Goal: Task Accomplishment & Management: Complete application form

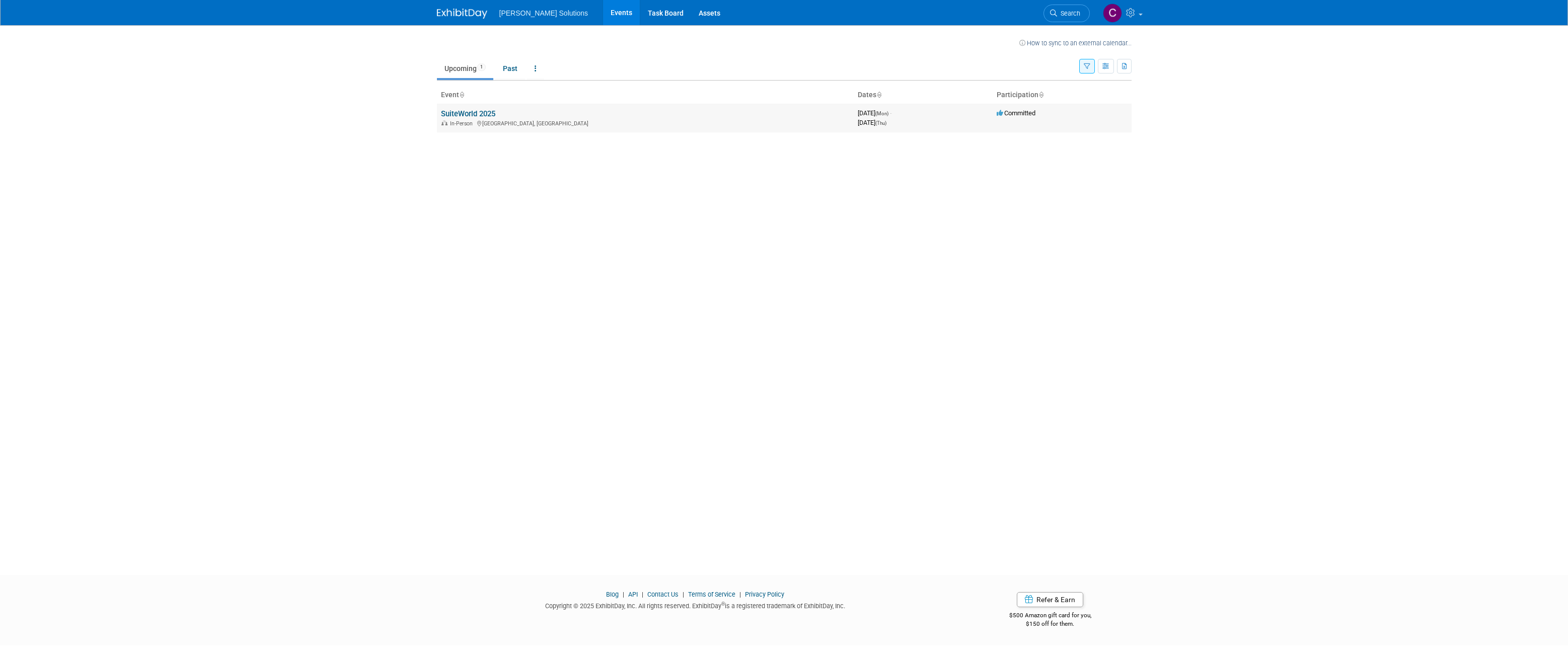
click at [486, 115] on link "SuiteWorld 2025" at bounding box center [467, 113] width 54 height 9
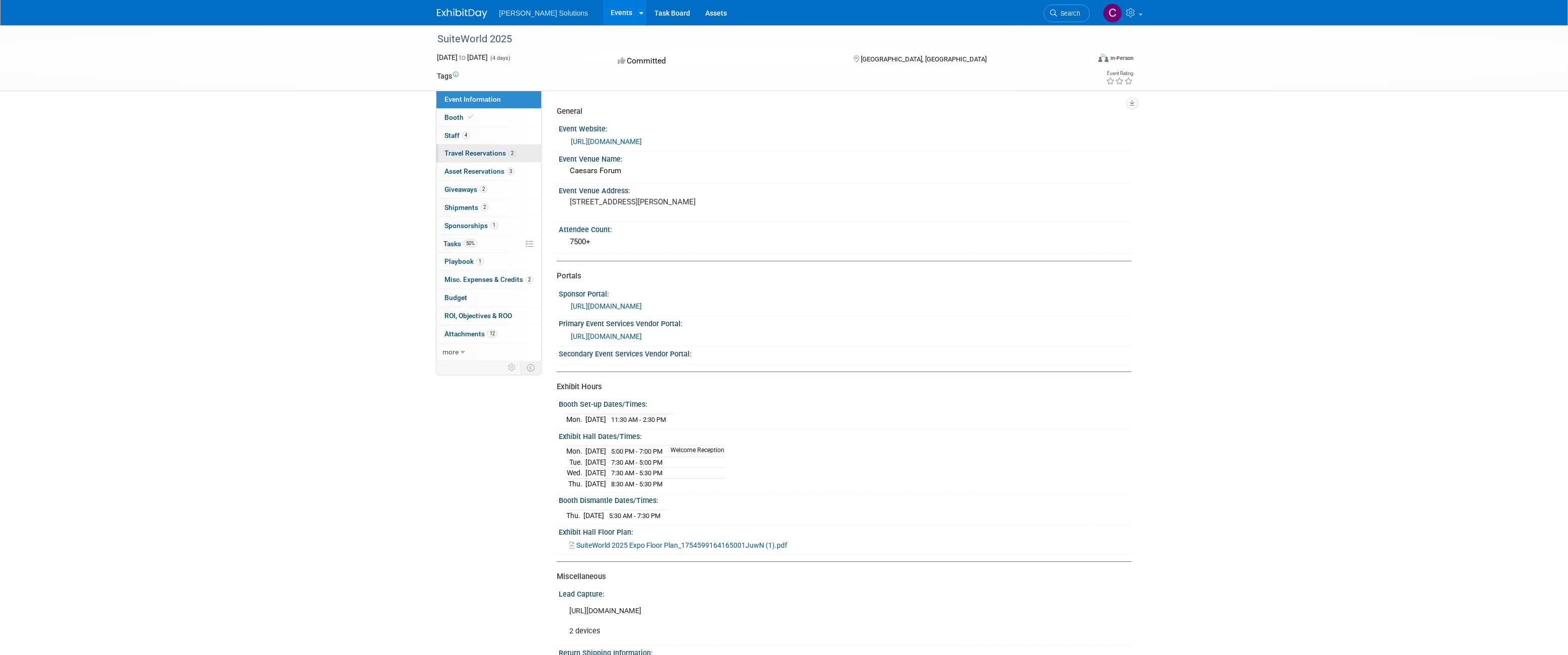
click at [461, 152] on span "Travel Reservations 2" at bounding box center [480, 153] width 72 height 8
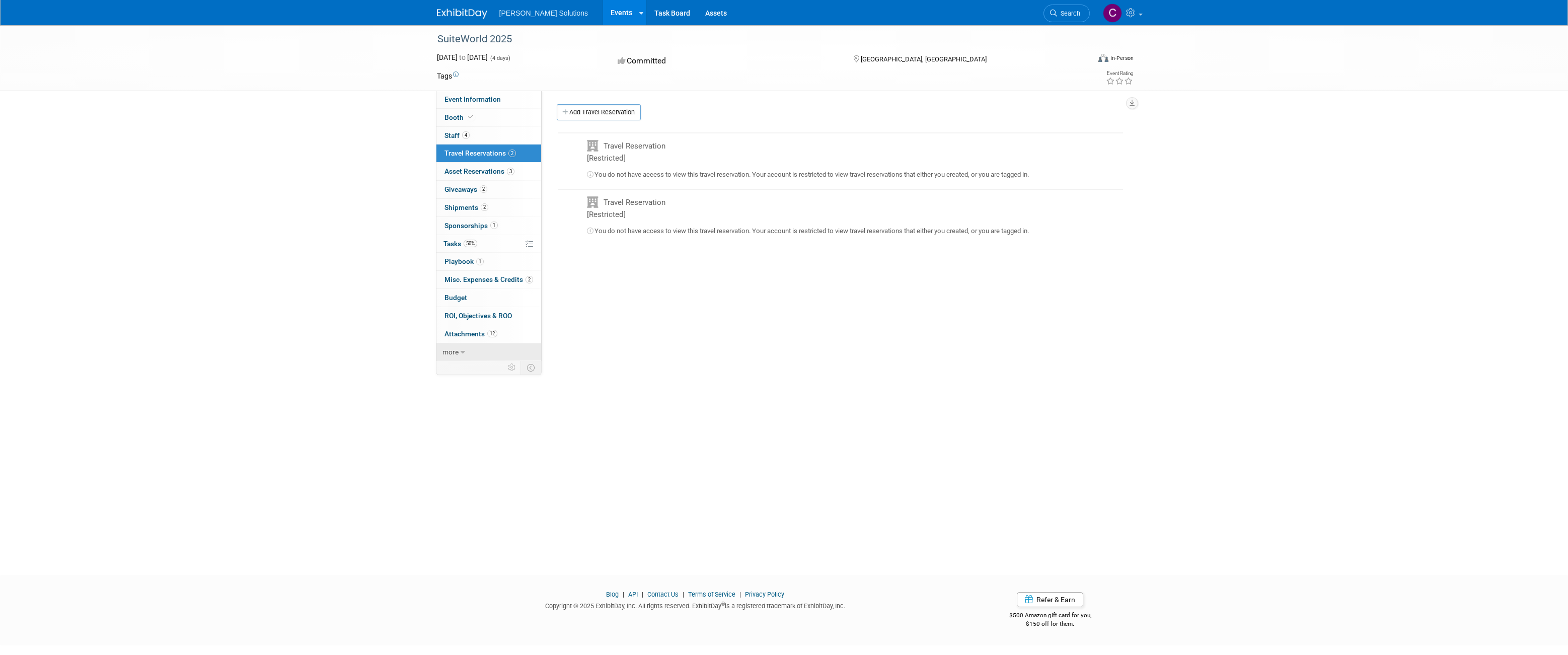
click at [458, 348] on link "more" at bounding box center [489, 352] width 104 height 18
click at [456, 138] on span "Staff 4" at bounding box center [457, 136] width 26 height 8
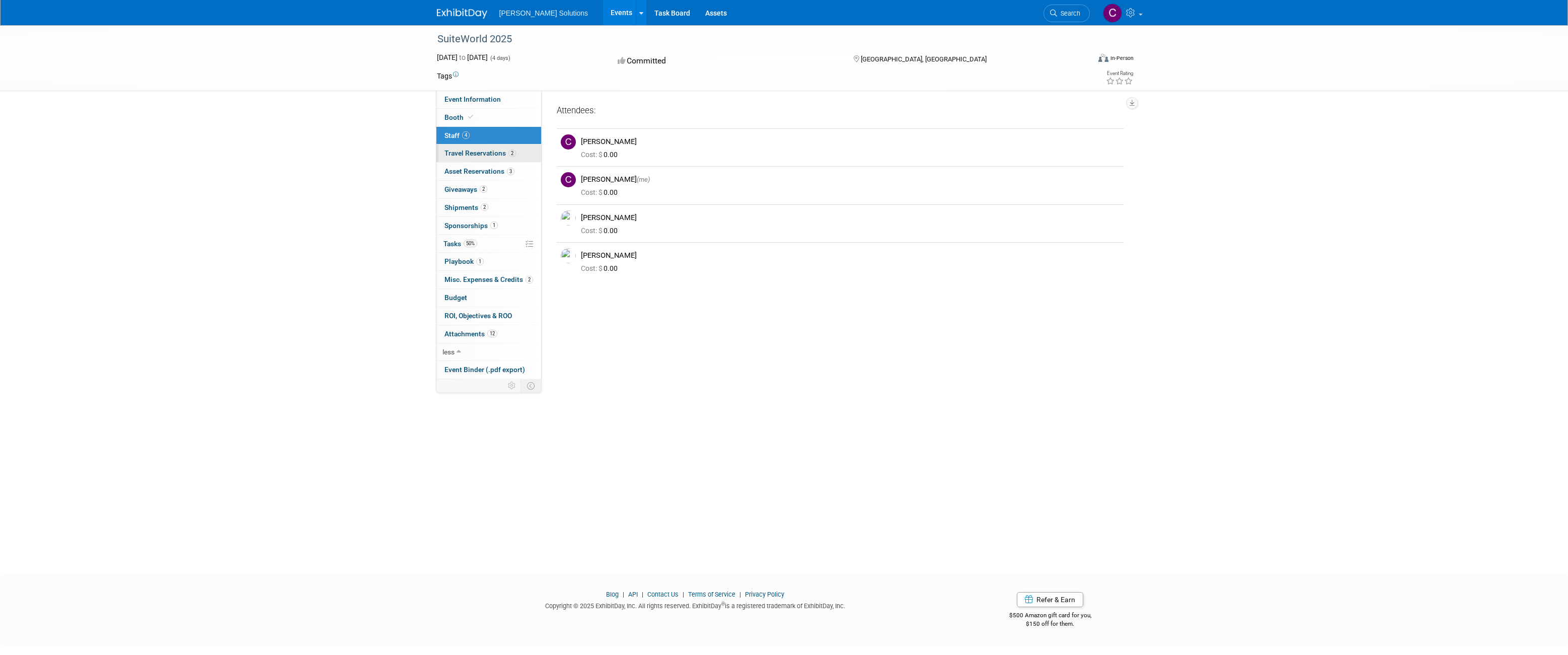
click at [465, 154] on span "Travel Reservations 2" at bounding box center [480, 153] width 72 height 8
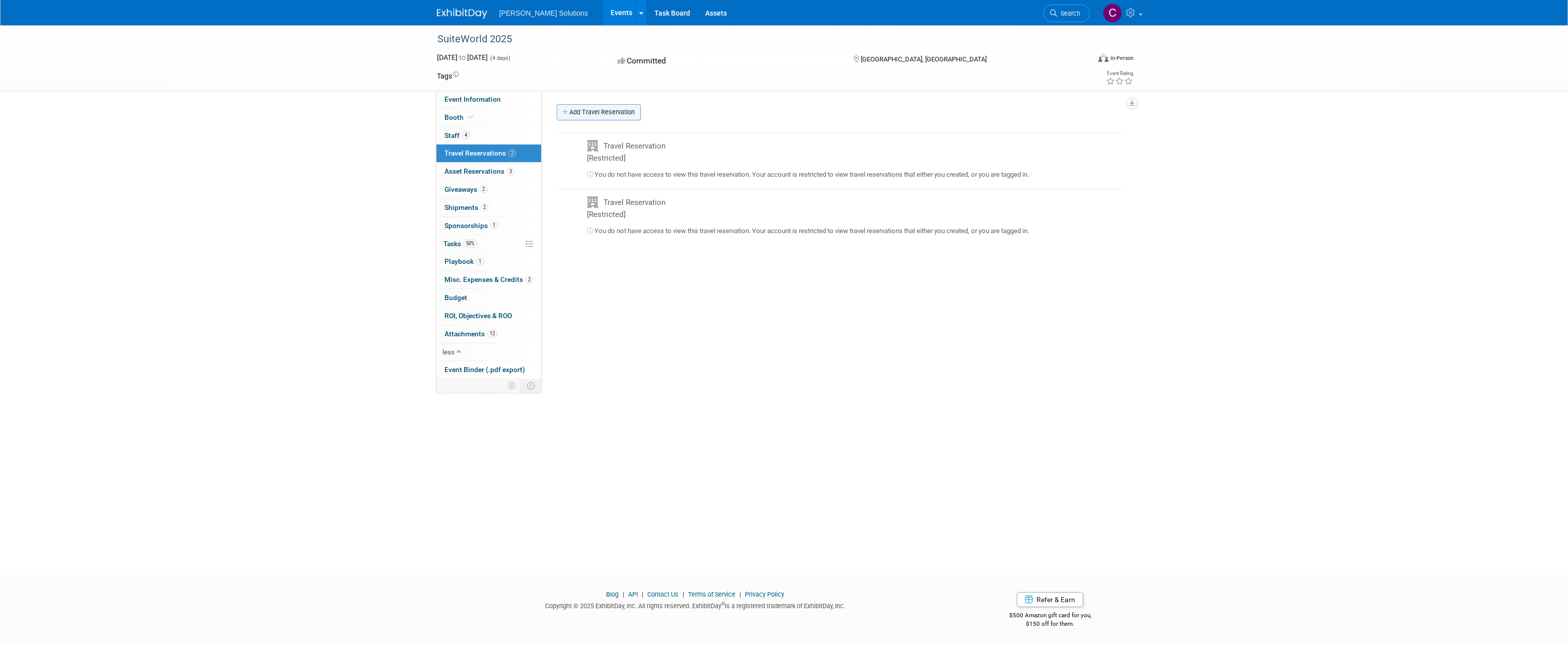
click at [590, 110] on link "Add Travel Reservation" at bounding box center [598, 112] width 84 height 16
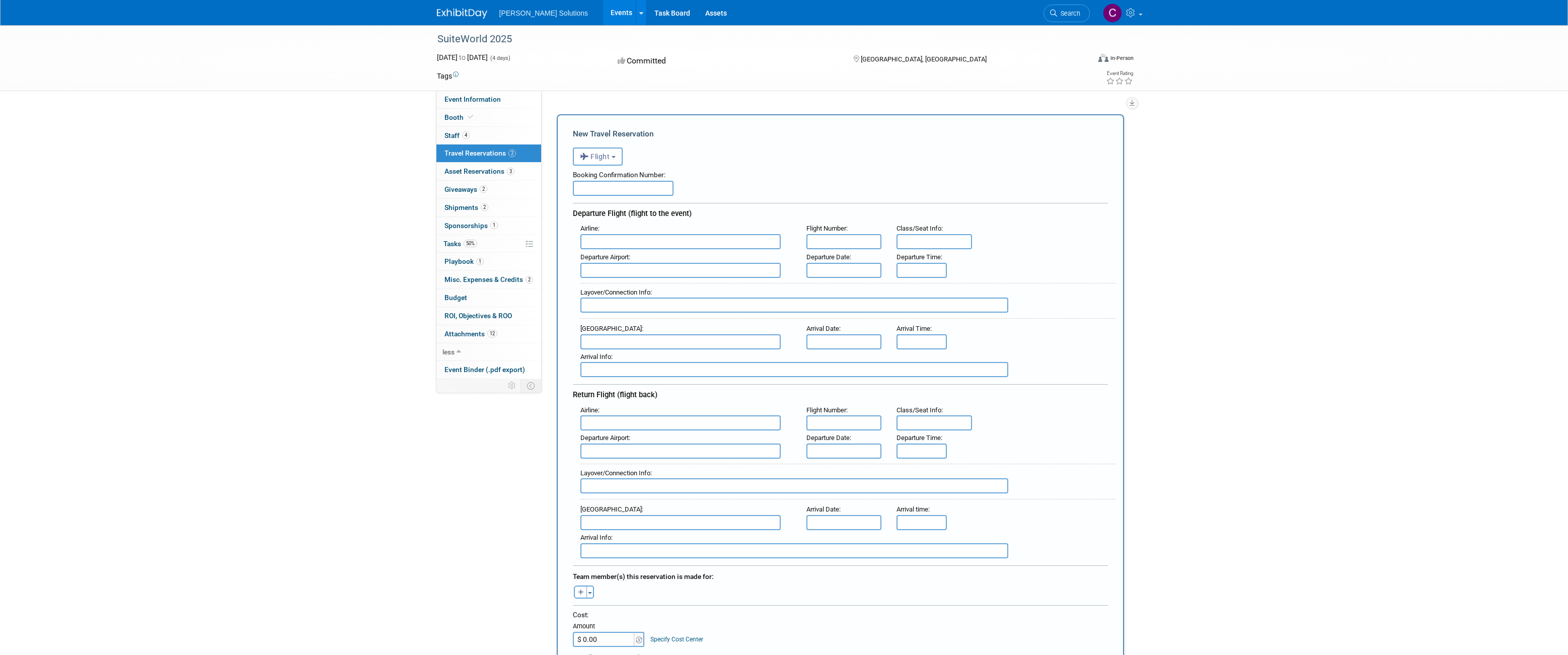
click at [605, 183] on input "text" at bounding box center [623, 188] width 100 height 15
click at [609, 158] on span "Flight" at bounding box center [595, 156] width 30 height 8
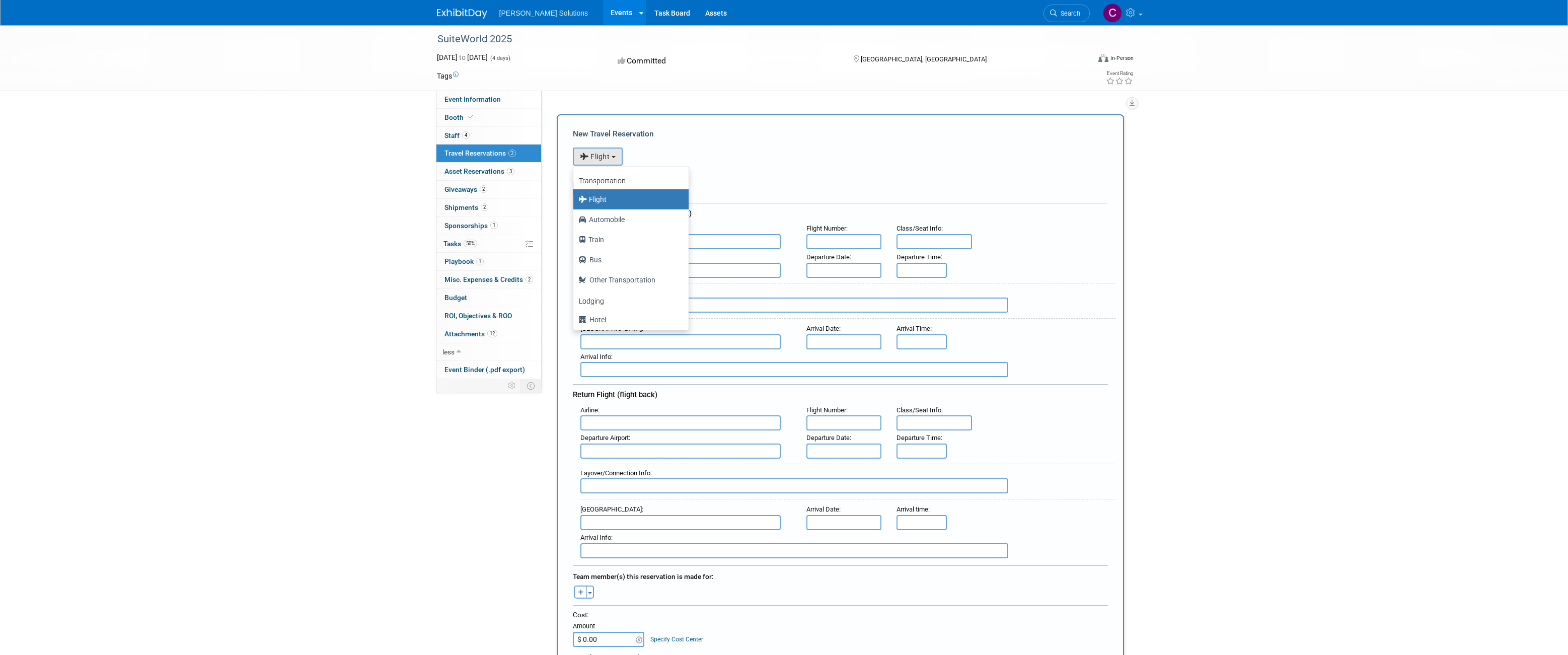
click at [608, 204] on label "Flight" at bounding box center [629, 199] width 100 height 16
click at [575, 202] on input "Flight" at bounding box center [572, 198] width 7 height 7
click at [614, 196] on label "Flight" at bounding box center [629, 199] width 100 height 16
click at [575, 196] on input "Flight" at bounding box center [572, 198] width 7 height 7
click at [733, 163] on div "<i class="fas fa-plane" style="padding: 6px 4px 6px 1px;"></i> Flight <i class=…" at bounding box center [840, 154] width 535 height 21
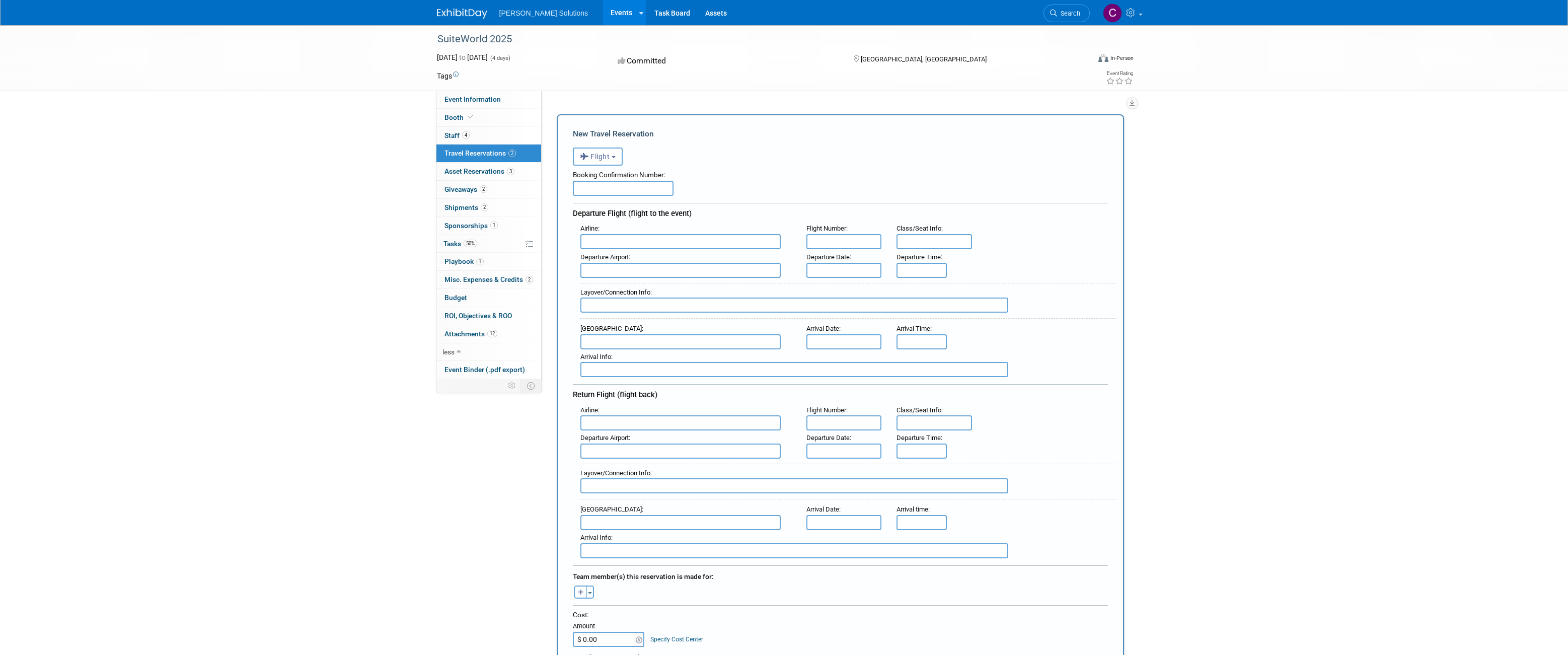
click at [649, 191] on input "text" at bounding box center [623, 188] width 100 height 15
type input "CXAH2V"
drag, startPoint x: 679, startPoint y: 243, endPoint x: 675, endPoint y: 237, distance: 7.2
click at [679, 242] on input "text" at bounding box center [681, 241] width 201 height 15
click at [671, 255] on span "Southw est Airlines (SWA)" at bounding box center [686, 258] width 210 height 16
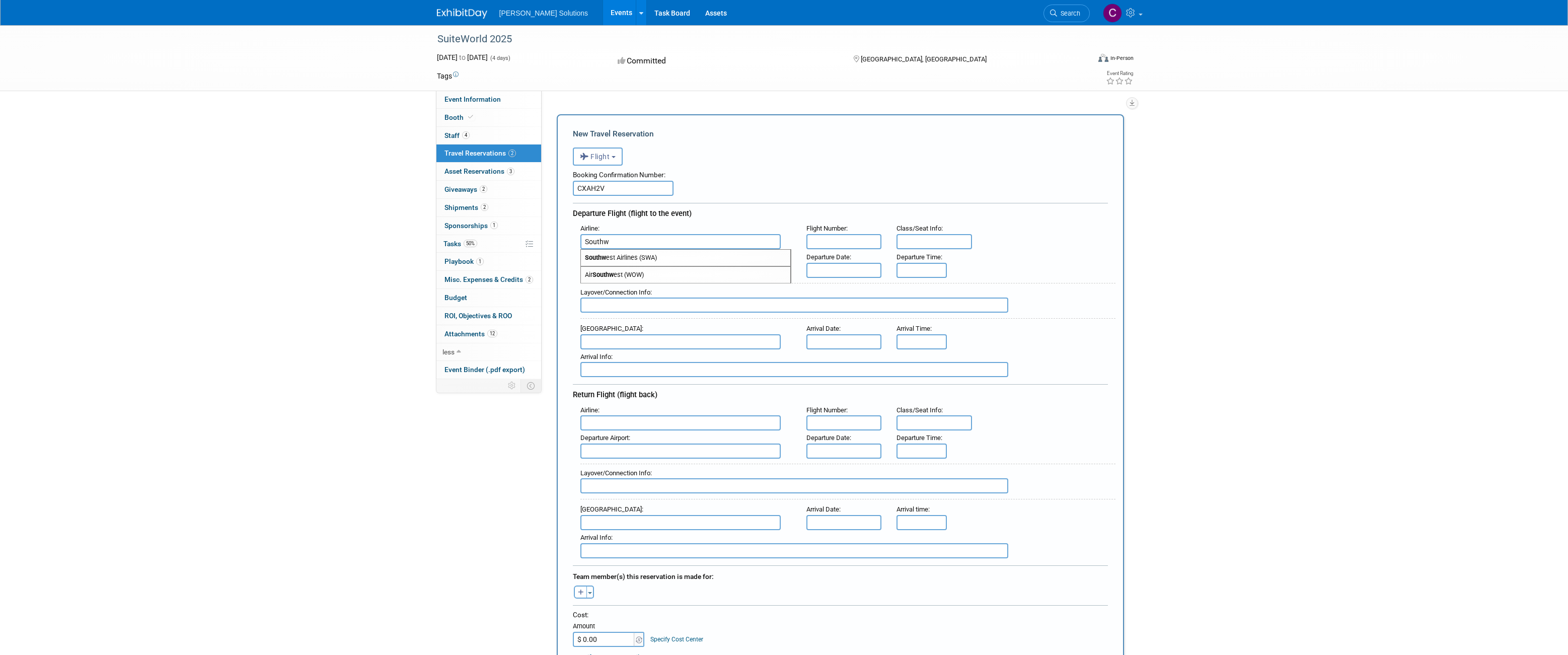
type input "Southwest Airlines (SWA)"
click at [921, 246] on input "text" at bounding box center [935, 241] width 76 height 15
type input "Econ"
click at [717, 269] on input "text" at bounding box center [681, 269] width 201 height 15
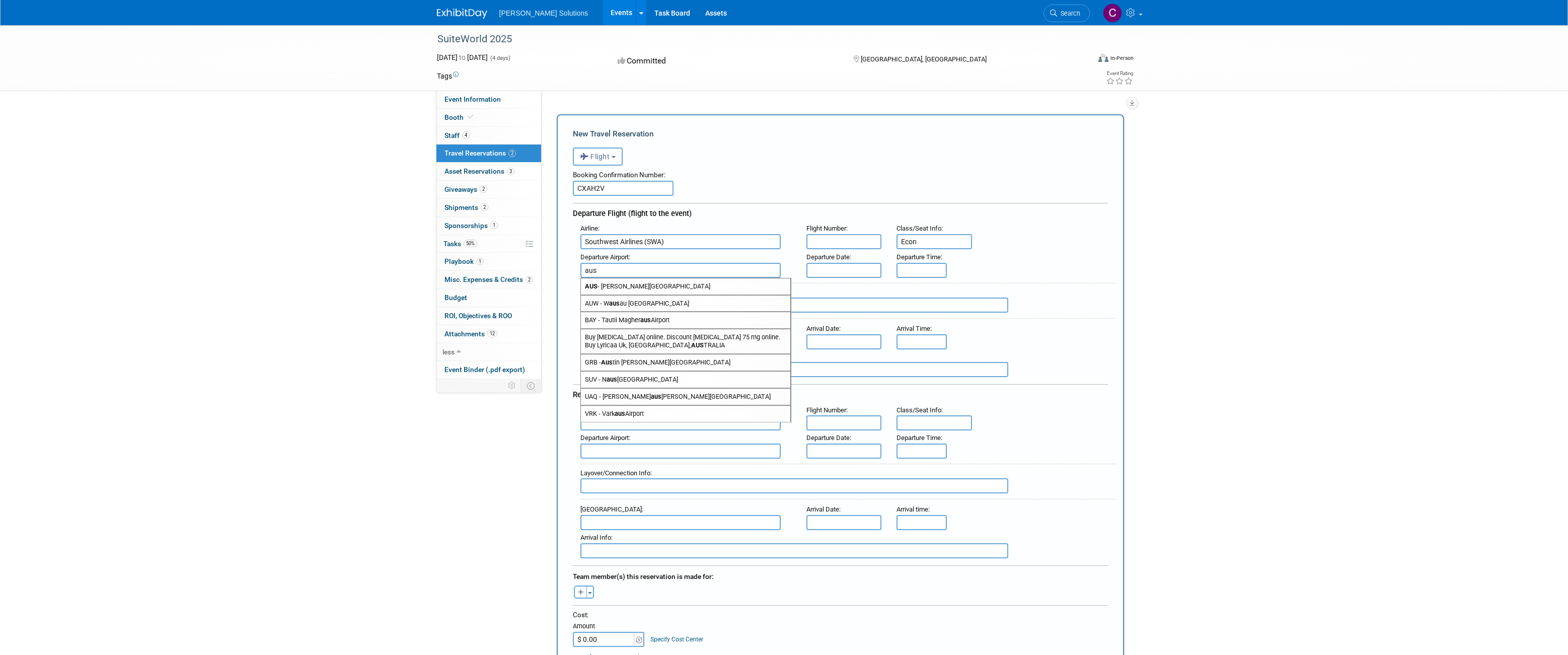
click at [680, 284] on span "AUS - Austin Bergstrom International Airport" at bounding box center [686, 286] width 210 height 16
type input "AUS - Austin Bergstrom International Airport"
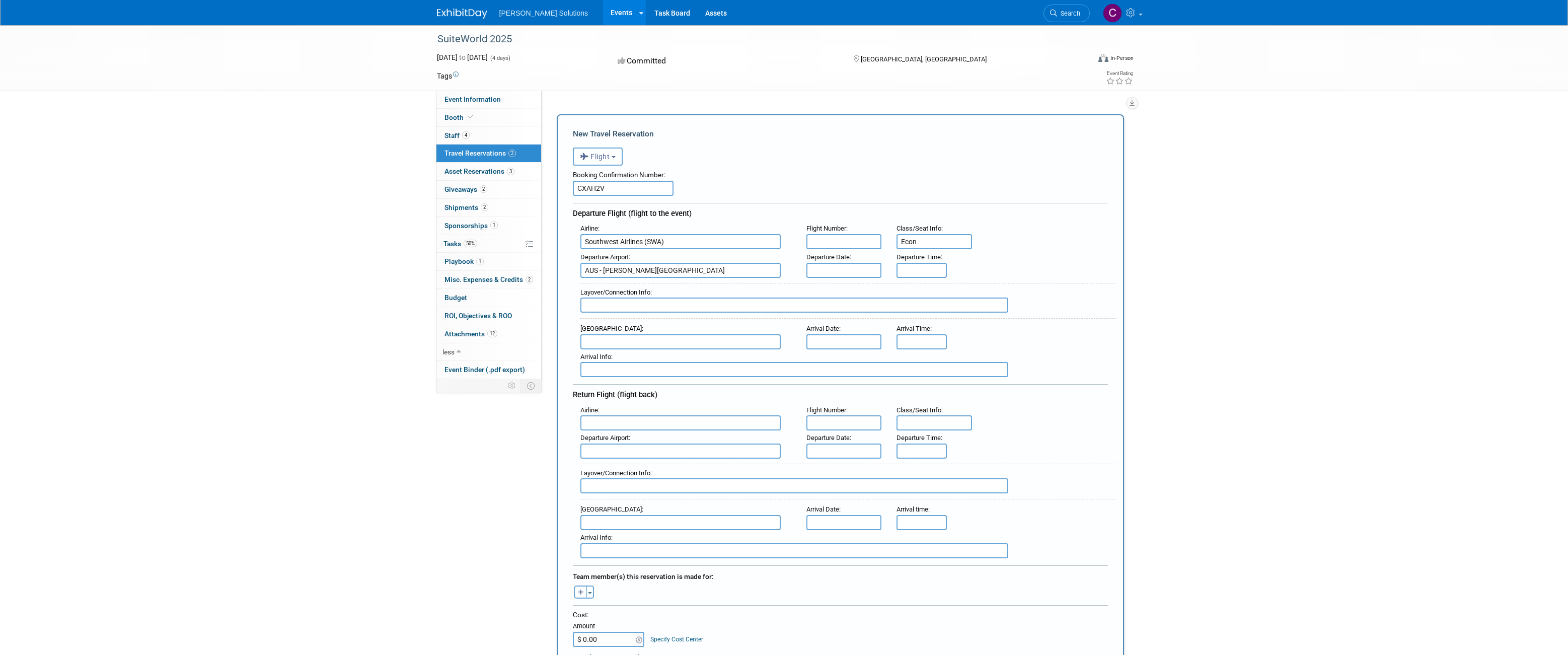
click at [832, 273] on input "text" at bounding box center [844, 269] width 76 height 15
click at [837, 343] on span "6" at bounding box center [839, 341] width 20 height 20
type input "[DATE]"
click at [859, 241] on input "text" at bounding box center [844, 241] width 76 height 15
type input "w"
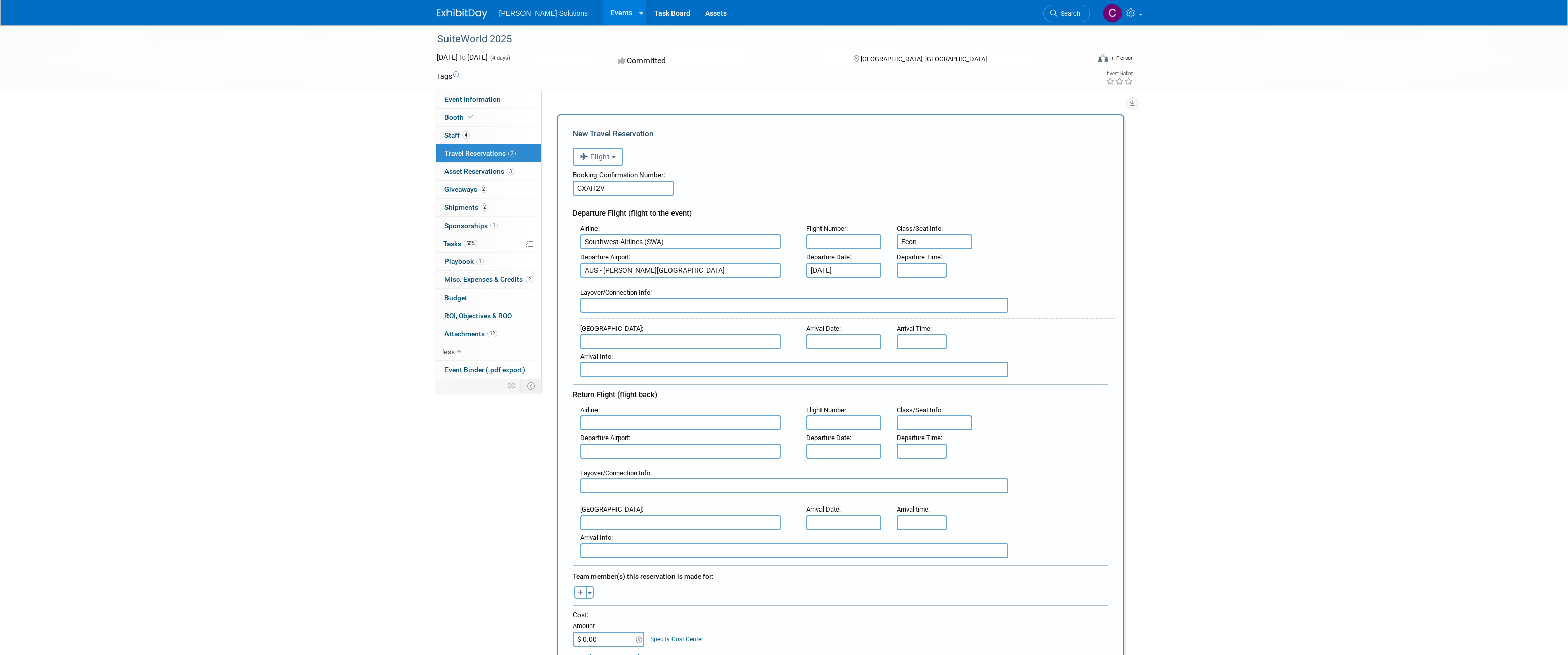
type input "N"
type input "WN322"
click at [909, 274] on input "8:00 AM" at bounding box center [922, 269] width 50 height 15
click at [921, 332] on span at bounding box center [920, 338] width 18 height 18
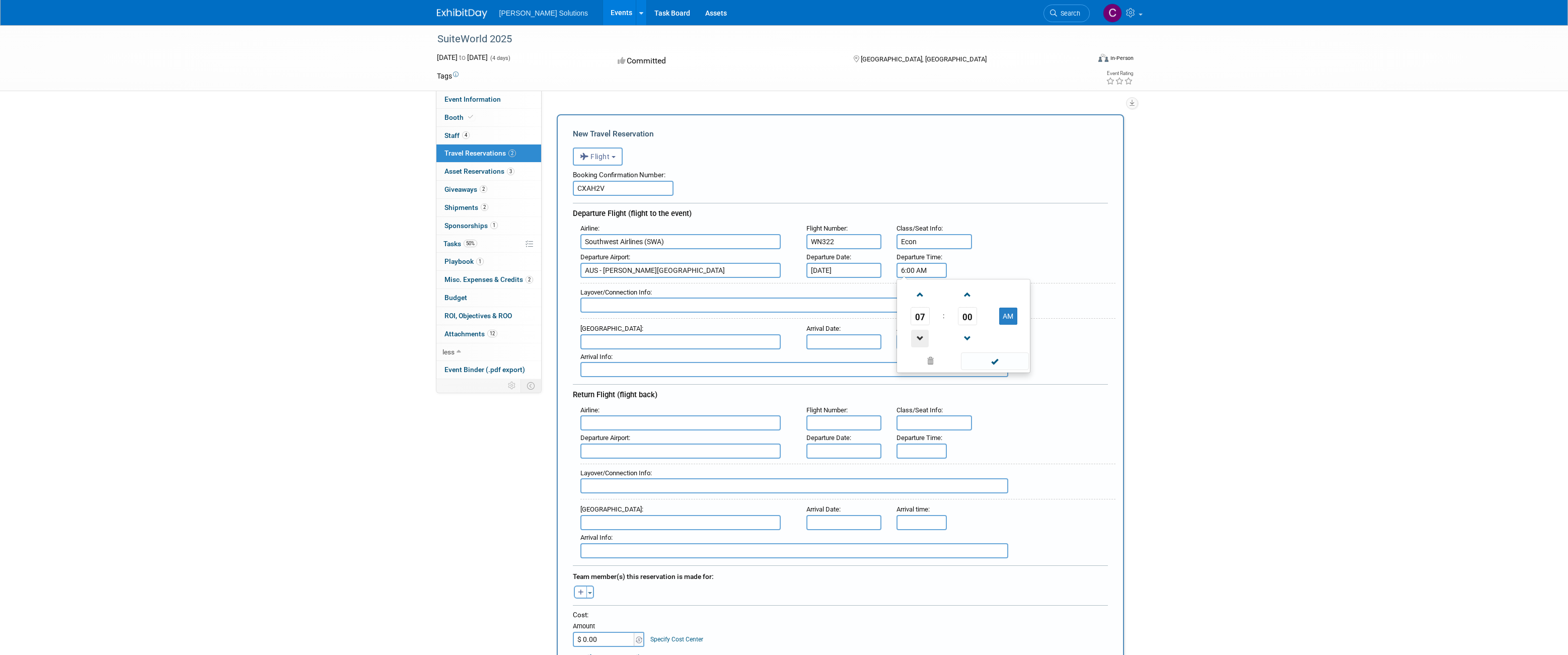
click at [921, 332] on span at bounding box center [920, 338] width 18 height 18
click at [965, 291] on span at bounding box center [968, 295] width 18 height 18
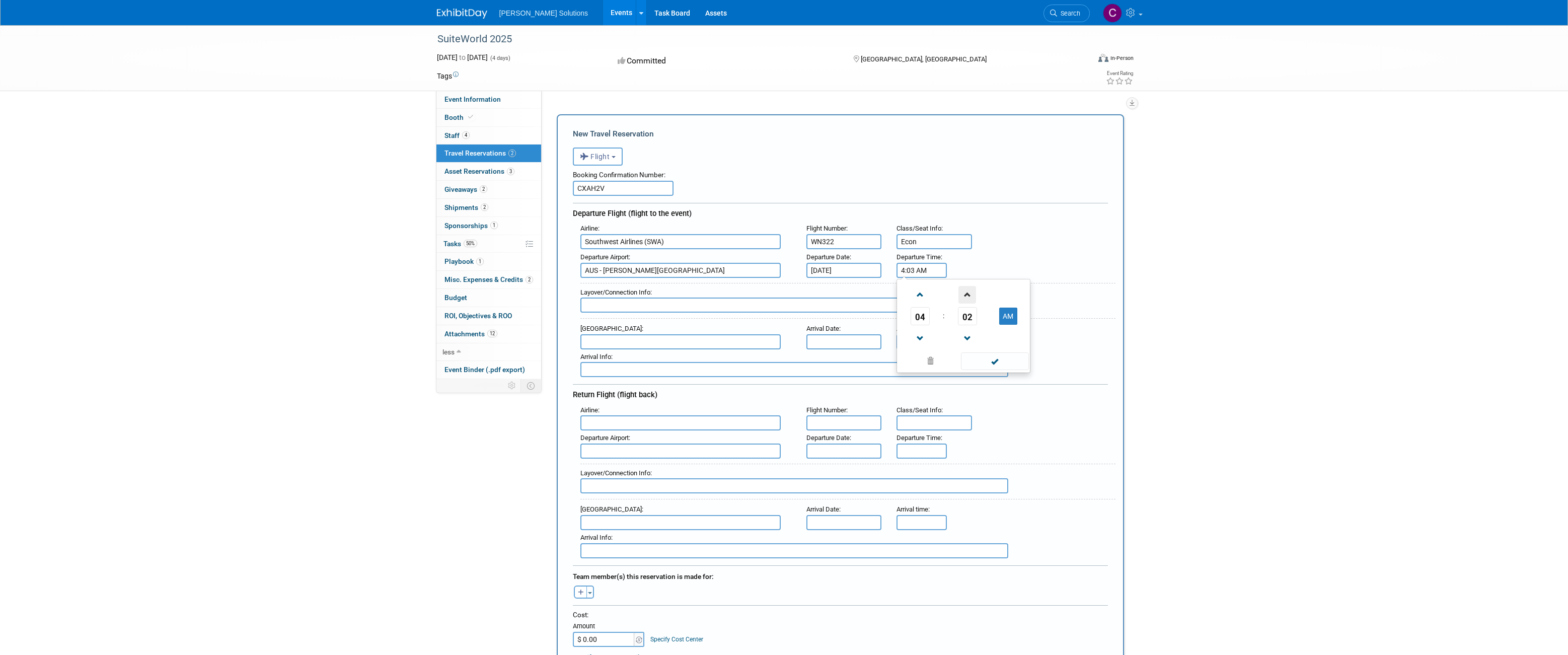
click at [965, 291] on span at bounding box center [968, 295] width 18 height 18
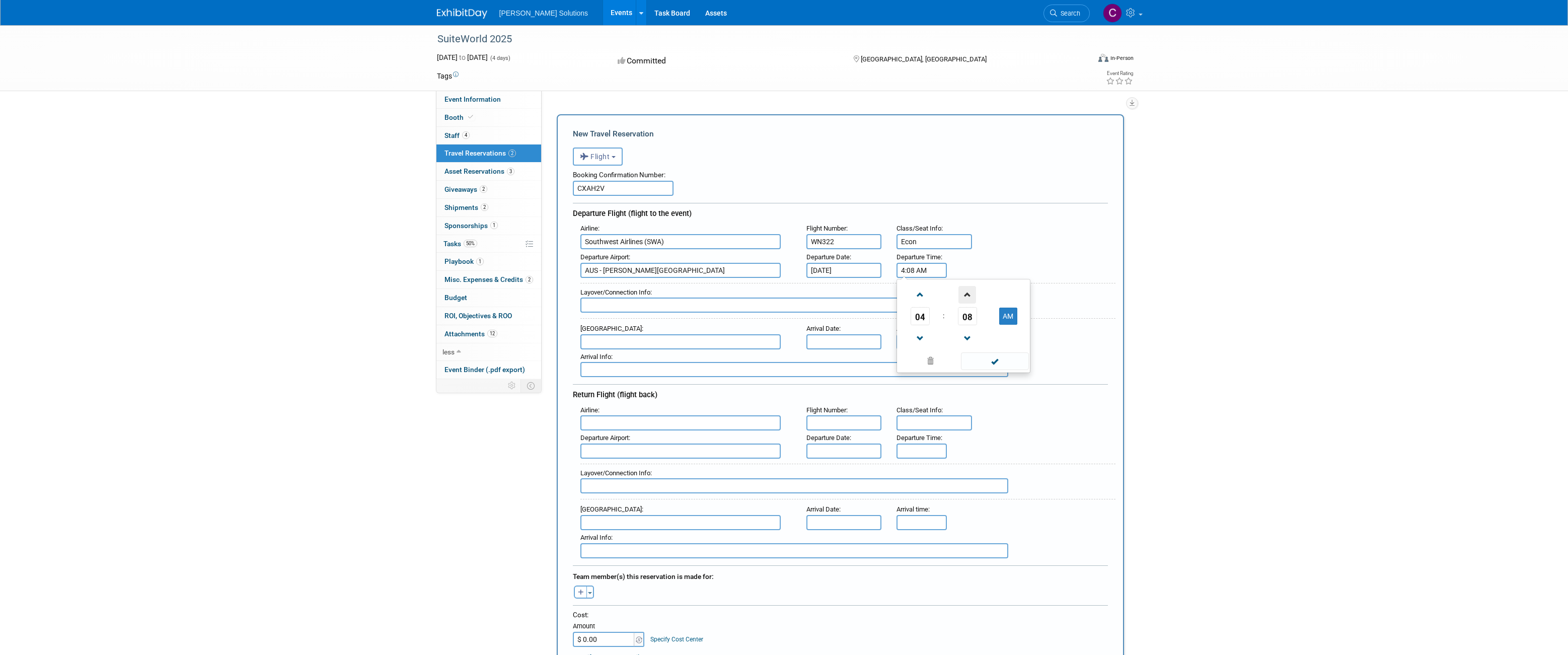
click at [965, 291] on span at bounding box center [968, 295] width 18 height 18
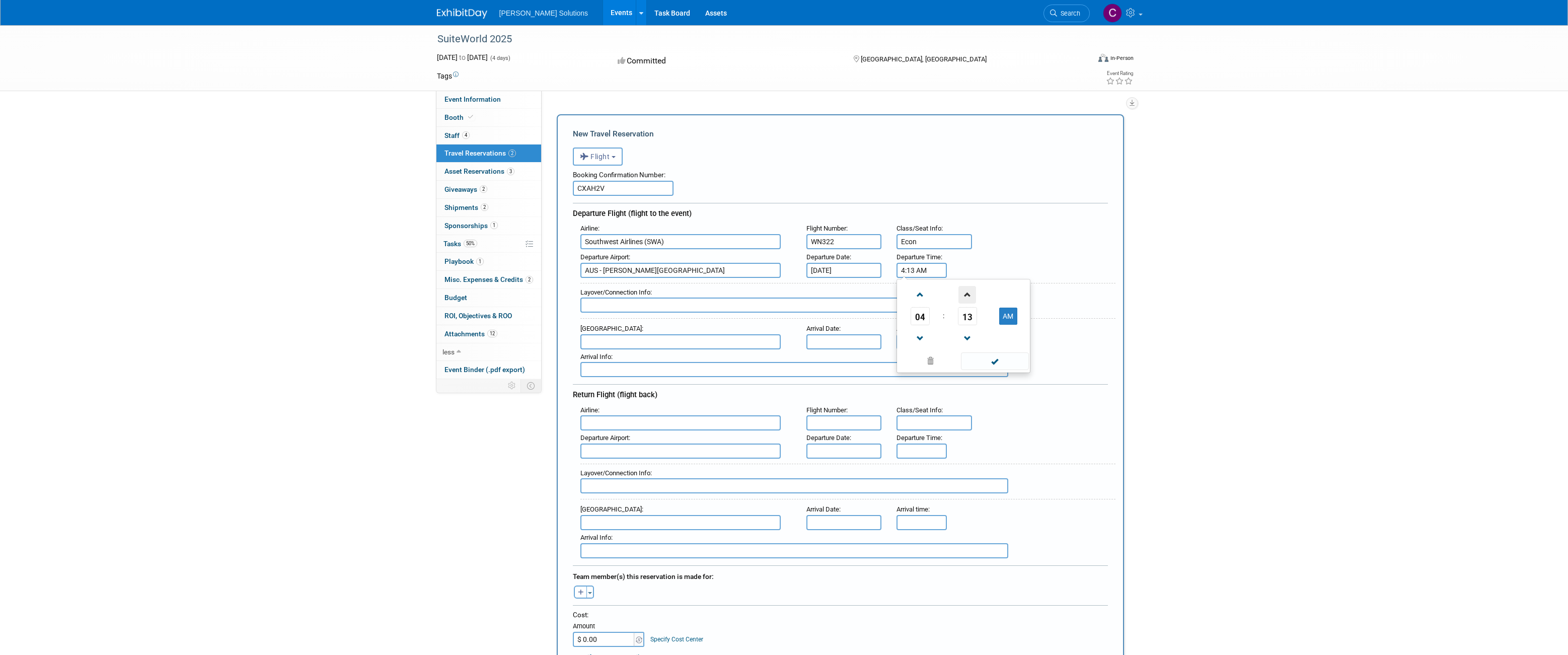
click at [965, 291] on span at bounding box center [968, 295] width 18 height 18
click at [969, 327] on link at bounding box center [967, 338] width 19 height 26
click at [1009, 309] on button "AM" at bounding box center [1008, 316] width 18 height 17
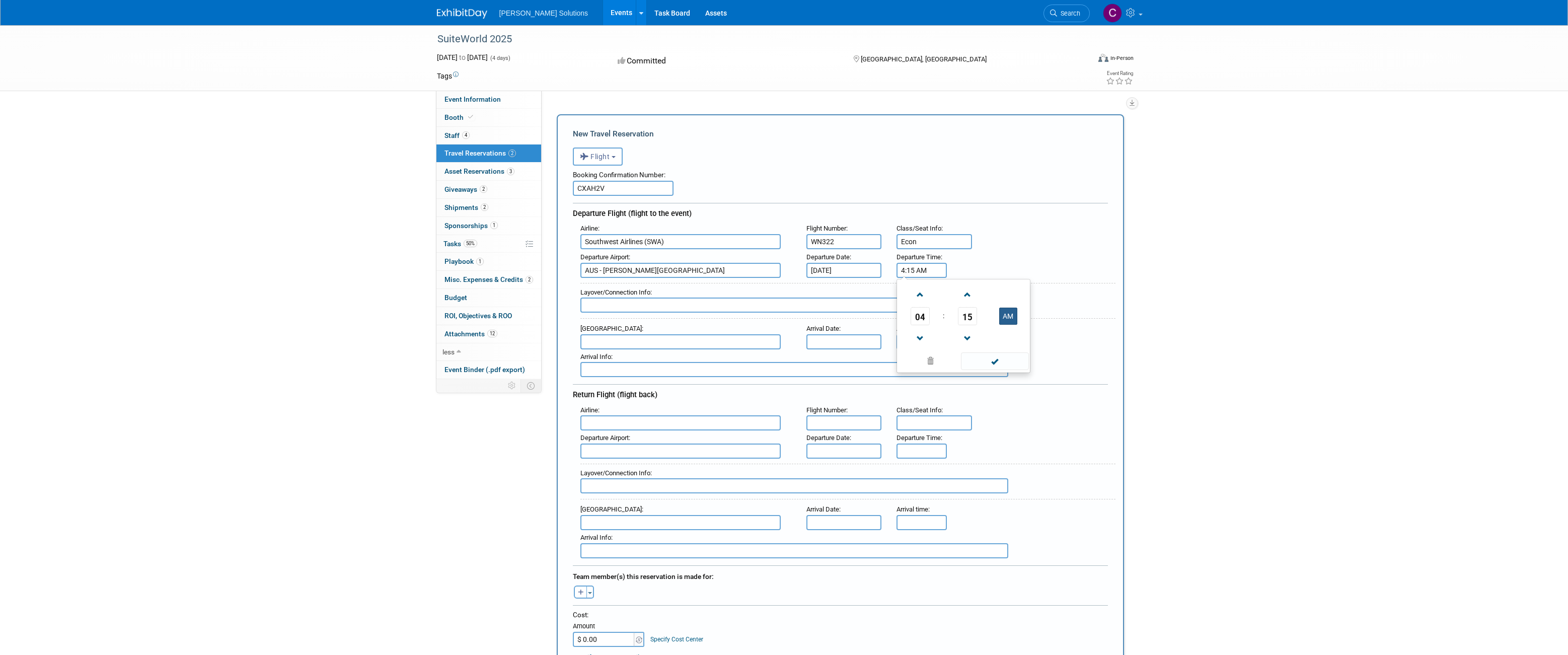
type input "4:15 PM"
click at [701, 301] on input "text" at bounding box center [794, 304] width 428 height 15
type input "N/A"
type input "Las Vegas"
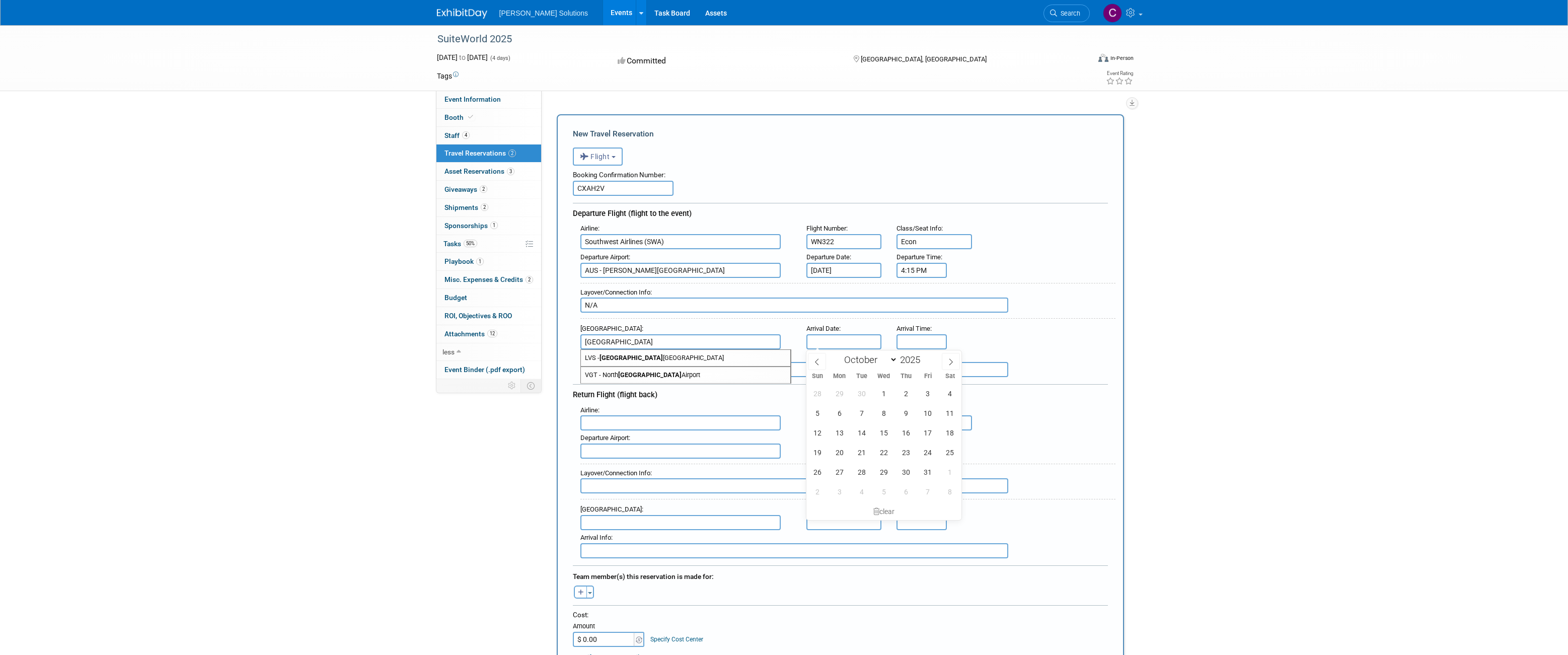
click at [833, 336] on input "text" at bounding box center [844, 341] width 76 height 15
click at [842, 413] on span "6" at bounding box center [839, 413] width 20 height 20
type input "[DATE]"
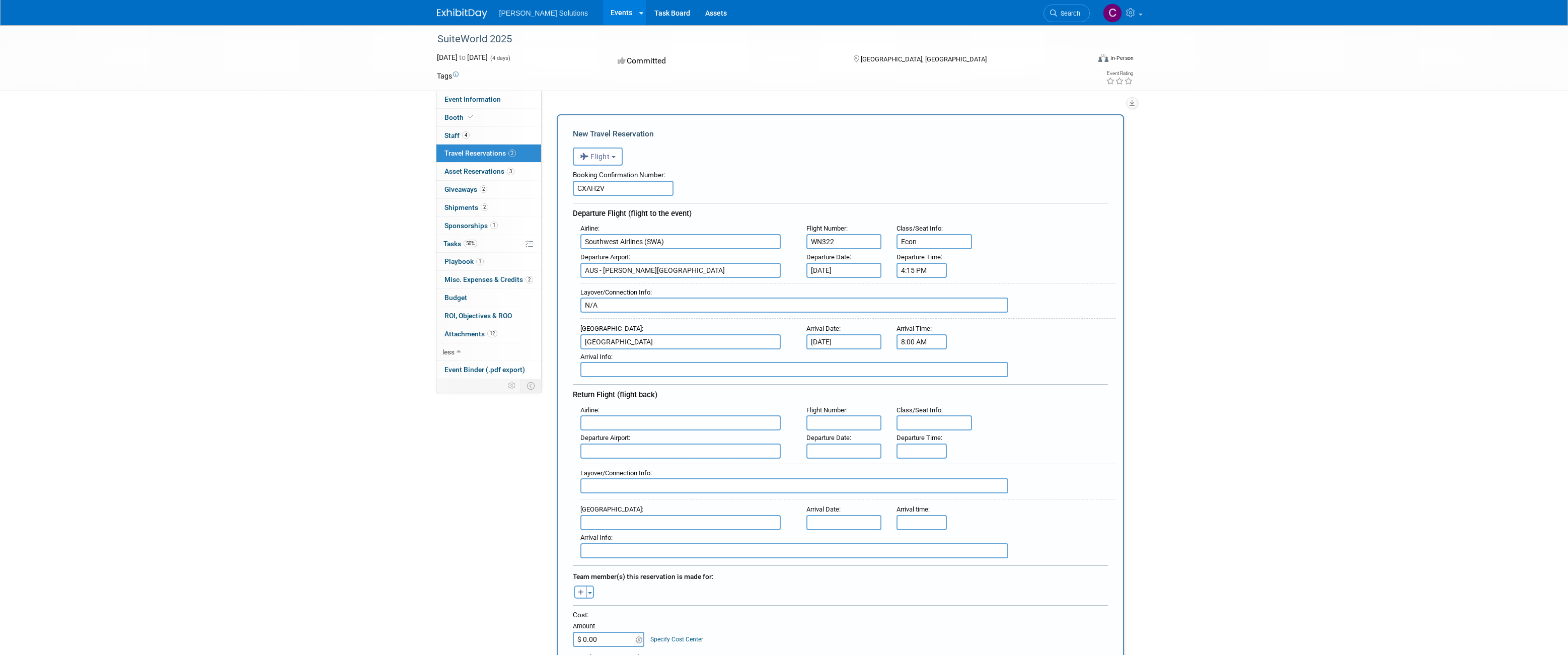
click at [927, 343] on input "8:00 AM" at bounding box center [922, 341] width 50 height 15
click at [933, 345] on input "8:00 AM" at bounding box center [922, 341] width 50 height 15
click at [919, 407] on span at bounding box center [920, 410] width 18 height 18
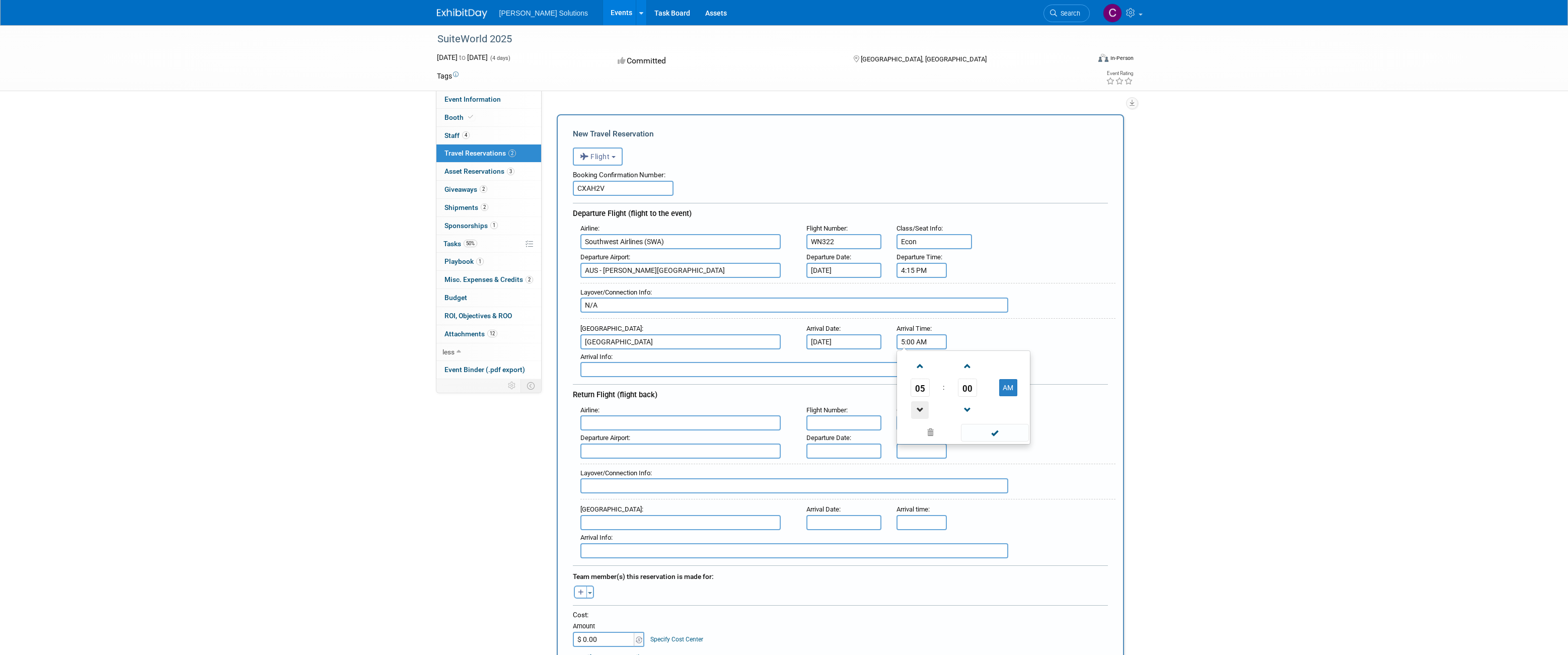
click at [919, 407] on span at bounding box center [920, 410] width 18 height 18
click at [919, 367] on span at bounding box center [920, 366] width 18 height 18
click at [969, 368] on span at bounding box center [968, 366] width 18 height 18
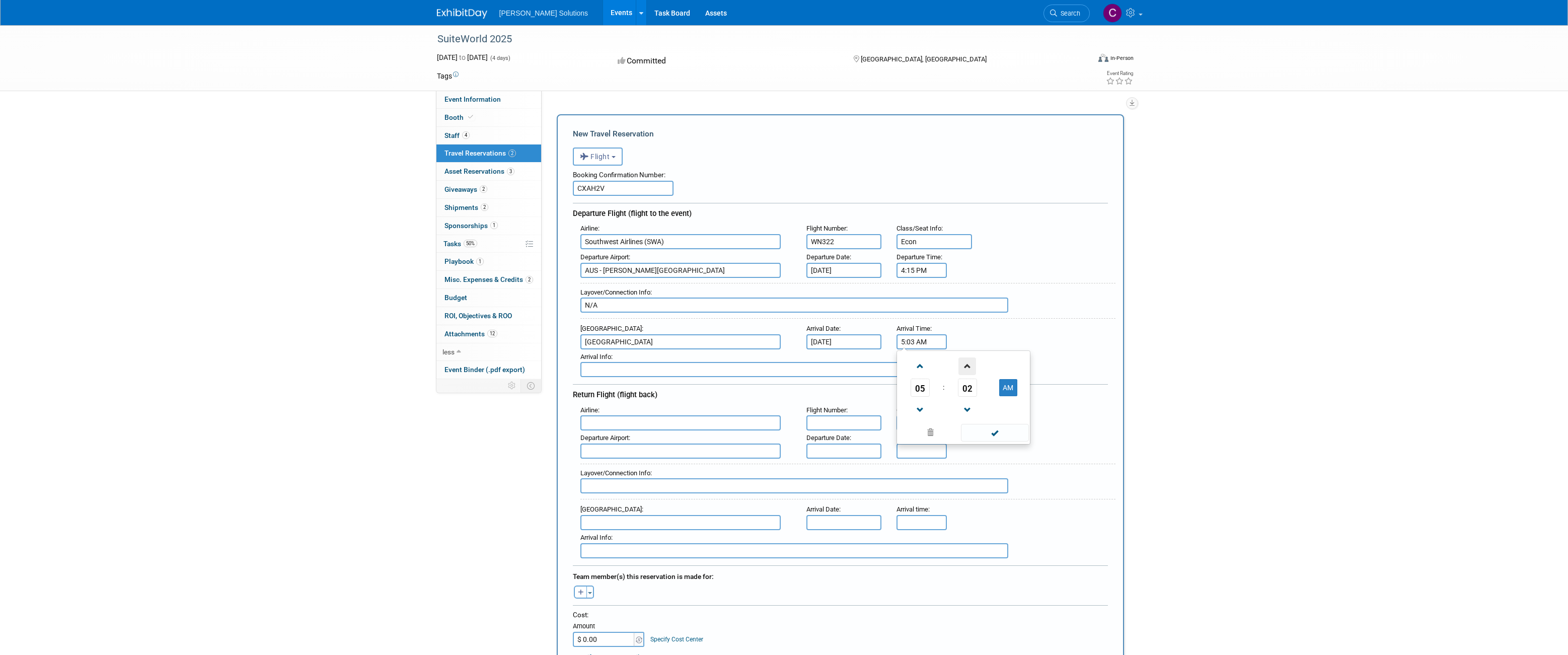
click at [969, 368] on span at bounding box center [968, 366] width 18 height 18
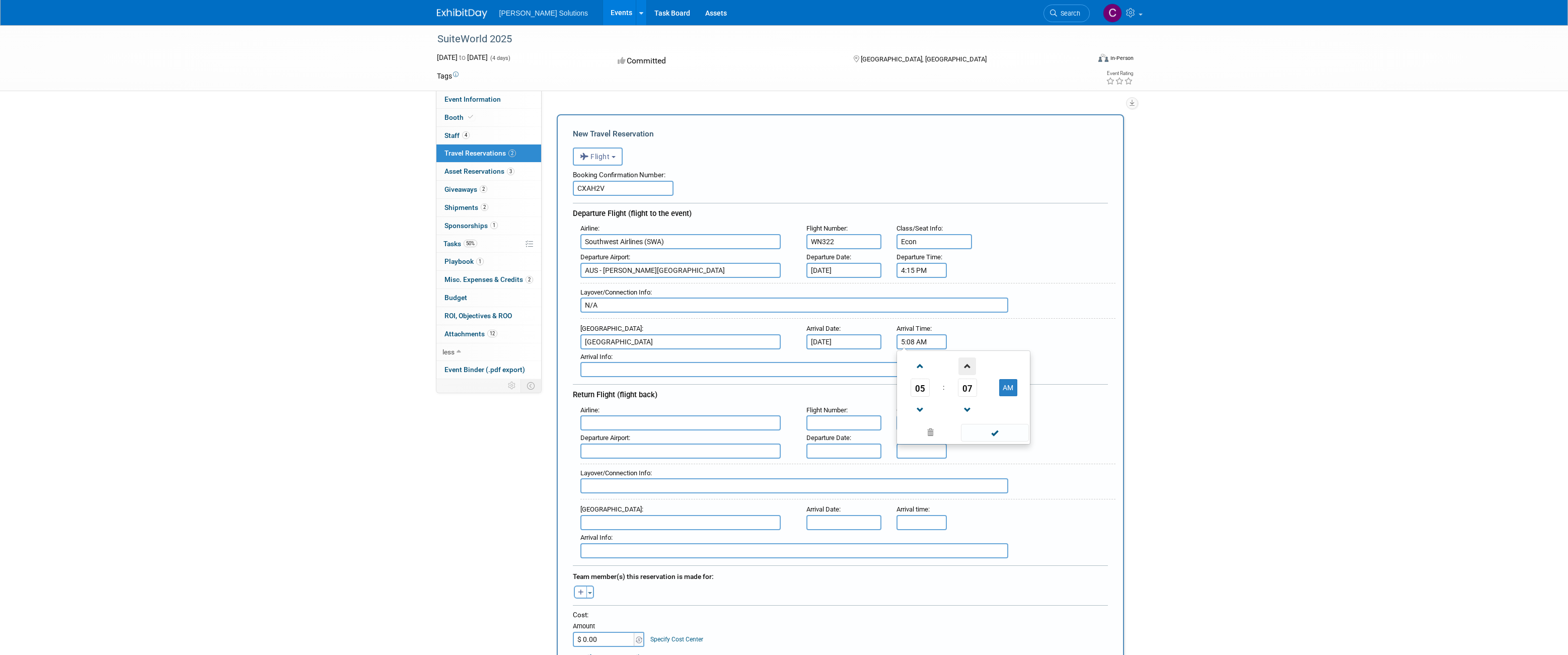
click at [969, 368] on span at bounding box center [968, 366] width 18 height 18
click at [968, 408] on span at bounding box center [968, 410] width 18 height 18
click at [1008, 390] on button "AM" at bounding box center [1008, 387] width 18 height 17
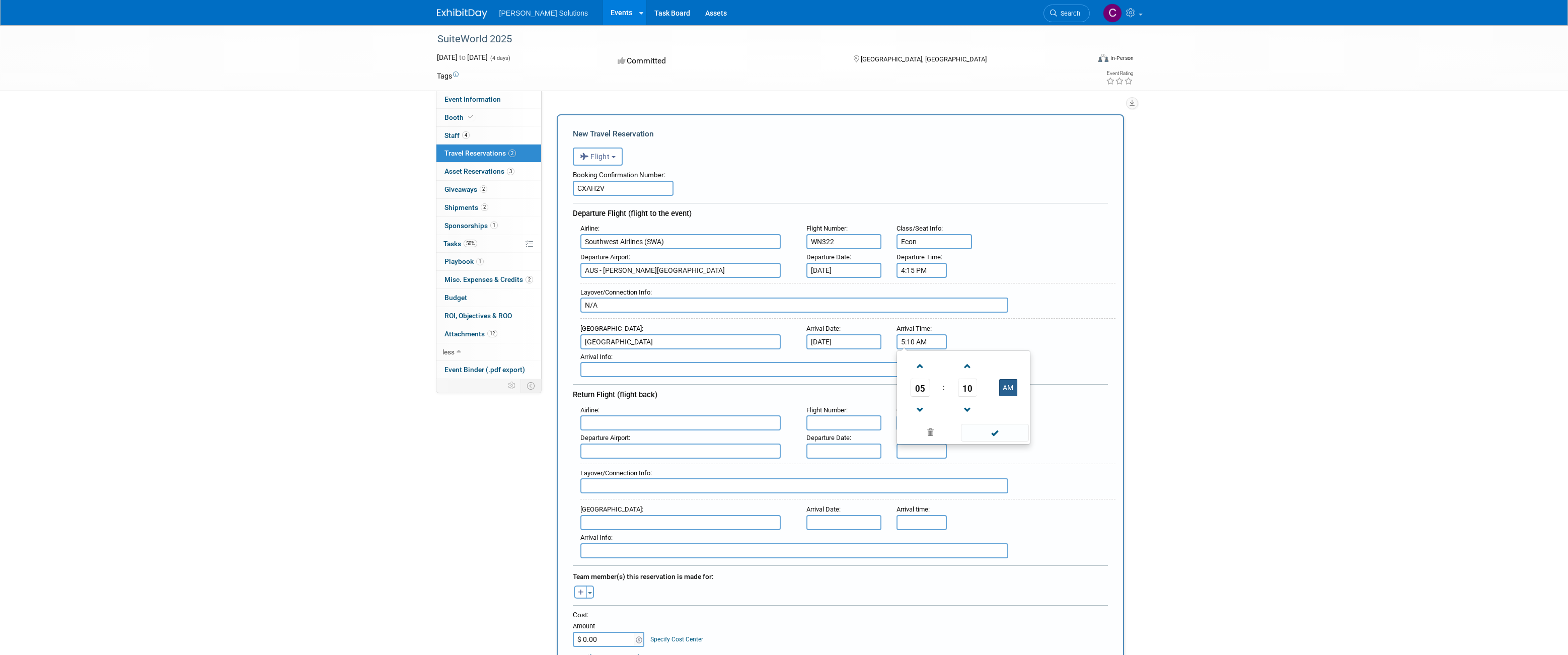
type input "5:10 PM"
click at [727, 373] on input "text" at bounding box center [794, 369] width 428 height 15
type input "N/A"
click at [821, 241] on input "WN322" at bounding box center [844, 241] width 76 height 15
type input "322"
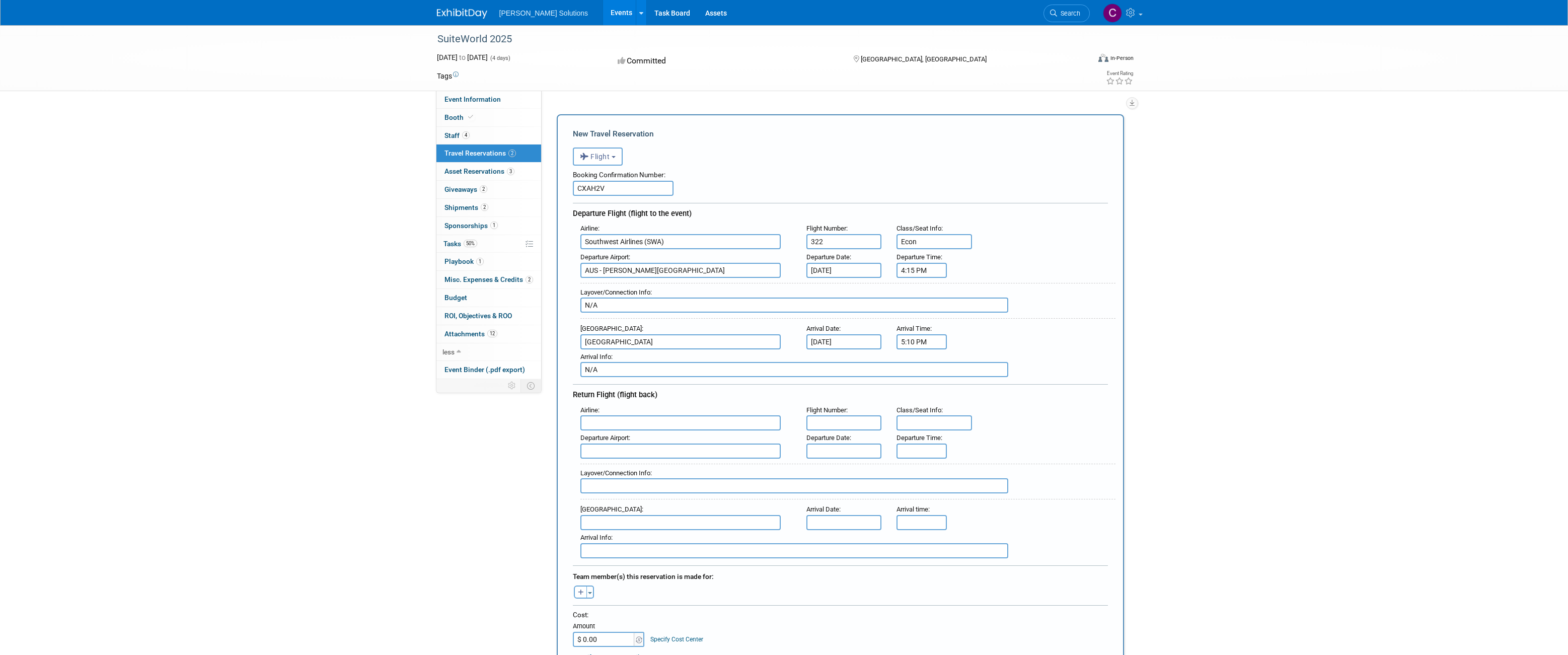
click at [687, 420] on input "text" at bounding box center [681, 422] width 201 height 15
click at [657, 437] on span "Southwe st Airlines (SWA)" at bounding box center [686, 439] width 210 height 16
type input "Southwest Airlines (SWA)"
click at [847, 421] on input "text" at bounding box center [844, 422] width 76 height 15
type input "2855"
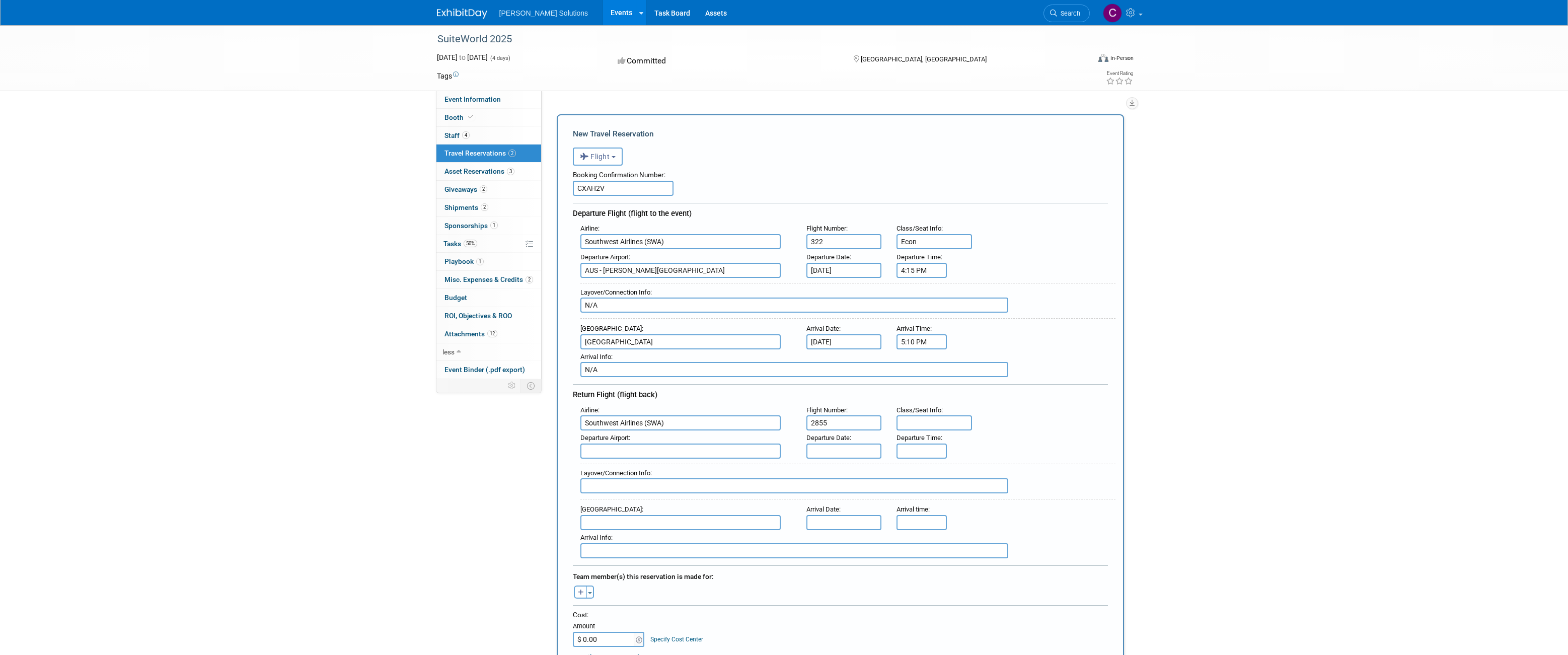
click at [917, 422] on input "text" at bounding box center [935, 422] width 76 height 15
type input "Econ"
click at [681, 455] on input "text" at bounding box center [681, 450] width 201 height 15
type input "Las Vegas"
click at [824, 468] on div "Layover/Connection Info :" at bounding box center [848, 472] width 535 height 11
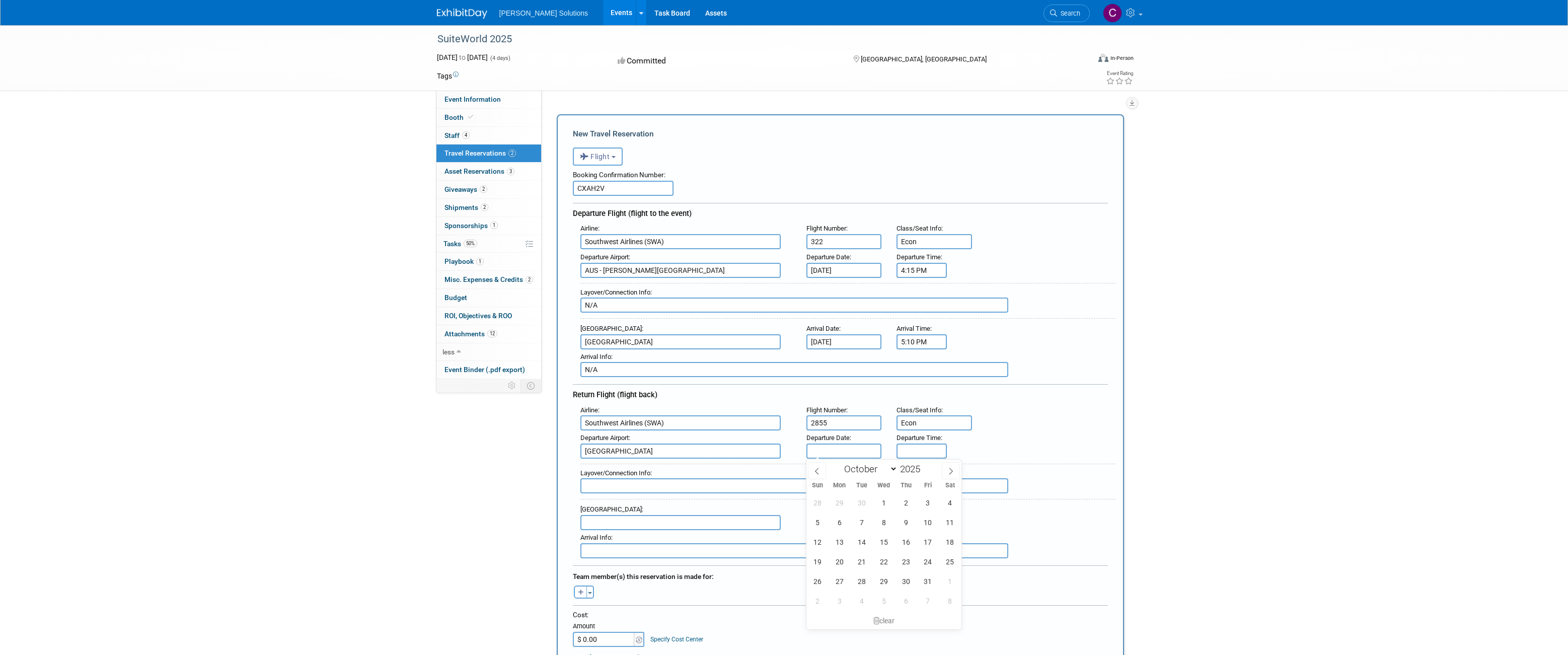
click at [839, 450] on input "text" at bounding box center [844, 450] width 76 height 15
click at [906, 526] on span "9" at bounding box center [906, 522] width 20 height 20
type input "[DATE]"
click at [1003, 441] on div "Departure Airport : Las Vegas Departure Date : Oct 9, 2025 Departure Time :" at bounding box center [844, 445] width 543 height 29
click at [935, 449] on input "5:00 PM" at bounding box center [922, 450] width 50 height 15
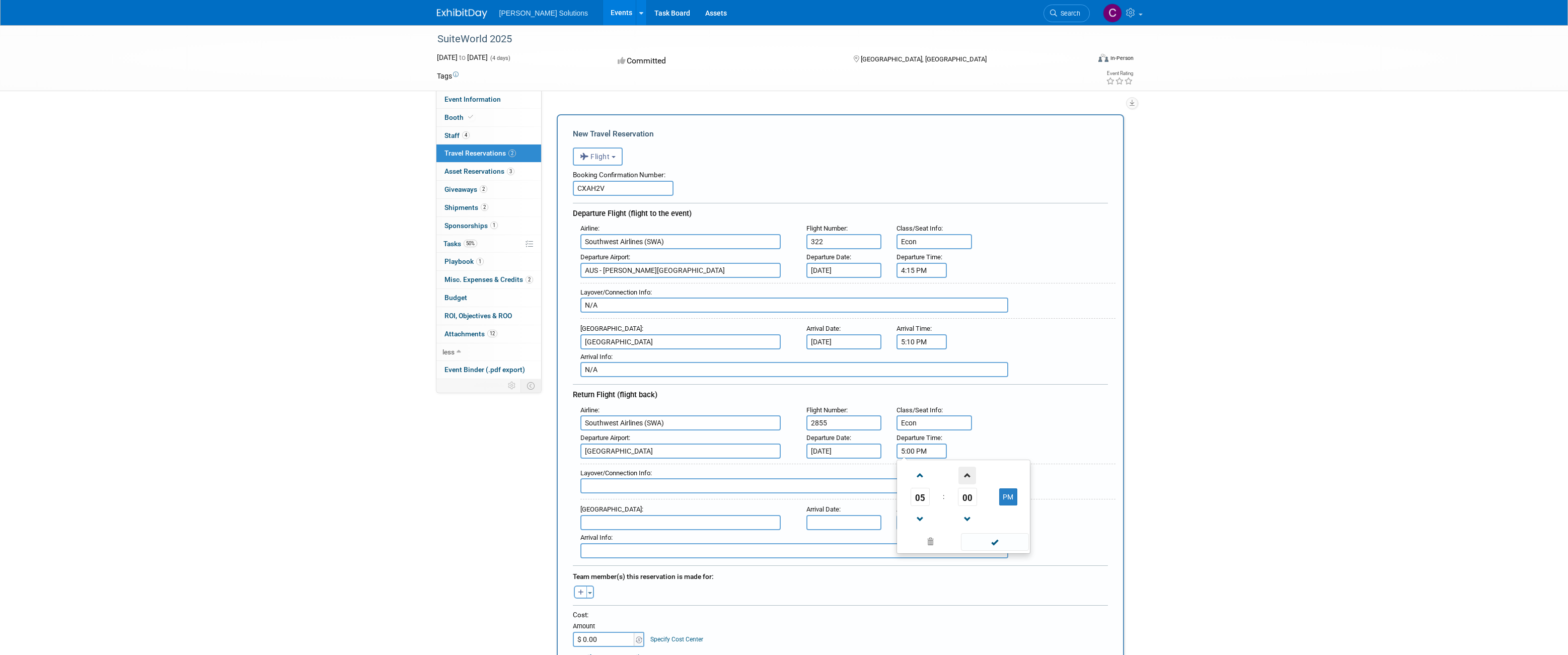
click at [969, 477] on span at bounding box center [968, 475] width 18 height 18
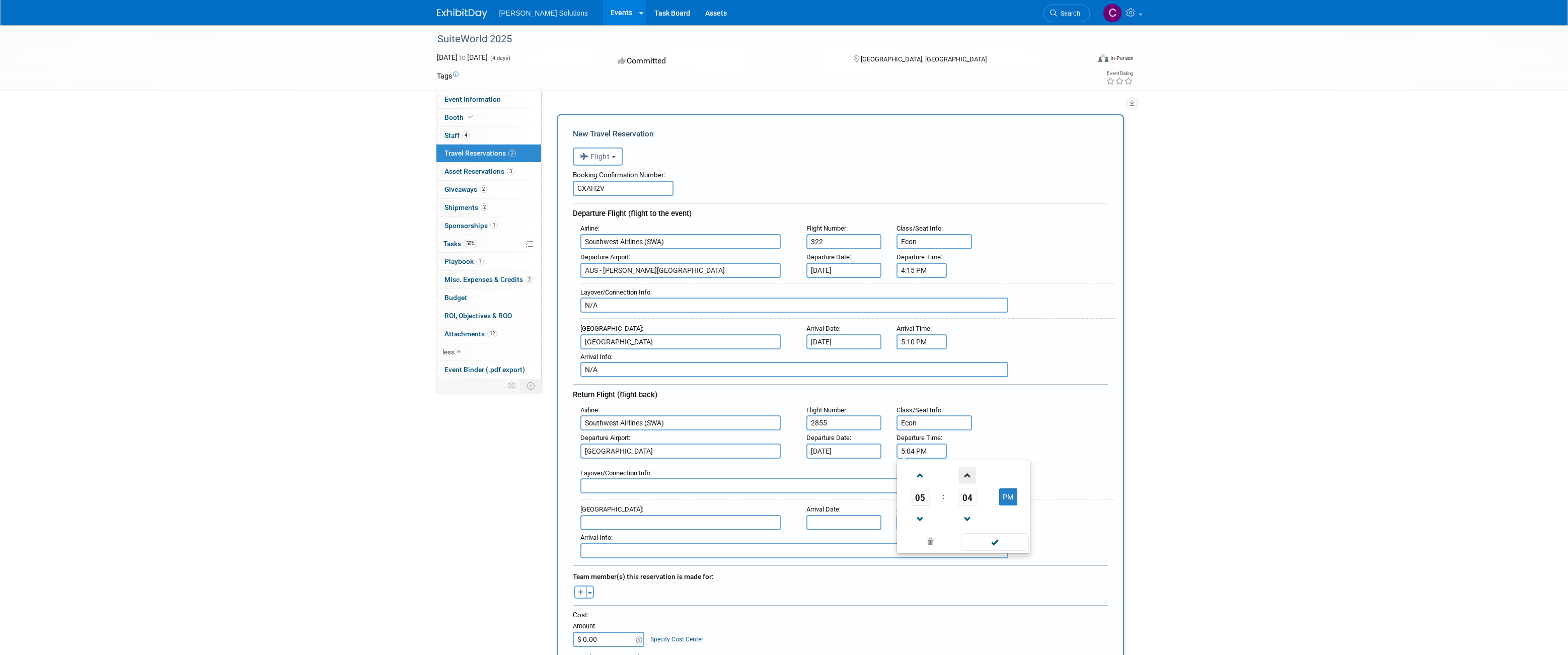
type input "5:05 PM"
click at [758, 484] on input "text" at bounding box center [794, 485] width 428 height 15
type input "N/A"
click at [720, 520] on input "text" at bounding box center [681, 522] width 201 height 15
click at [694, 539] on span "AUS - Austin Bergstrom International Airport" at bounding box center [686, 538] width 210 height 16
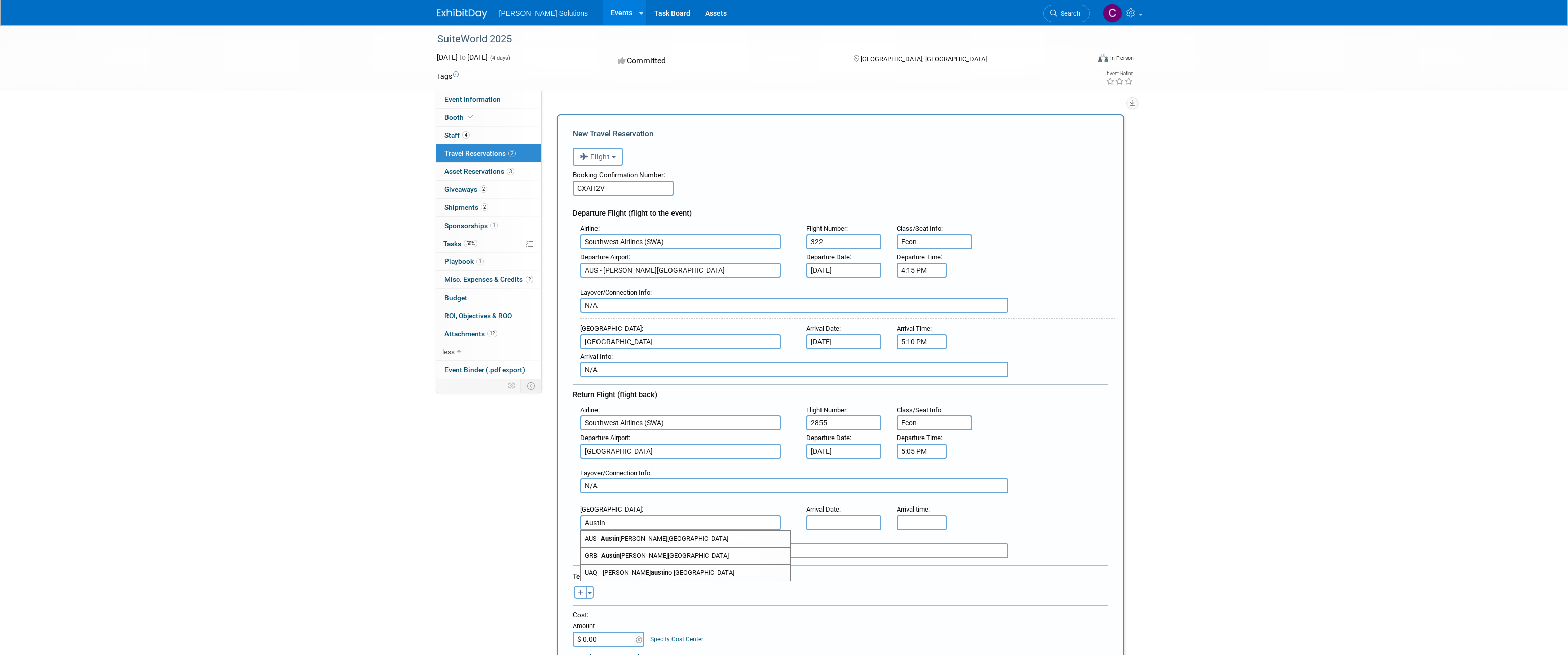
type input "AUS - Austin Bergstrom International Airport"
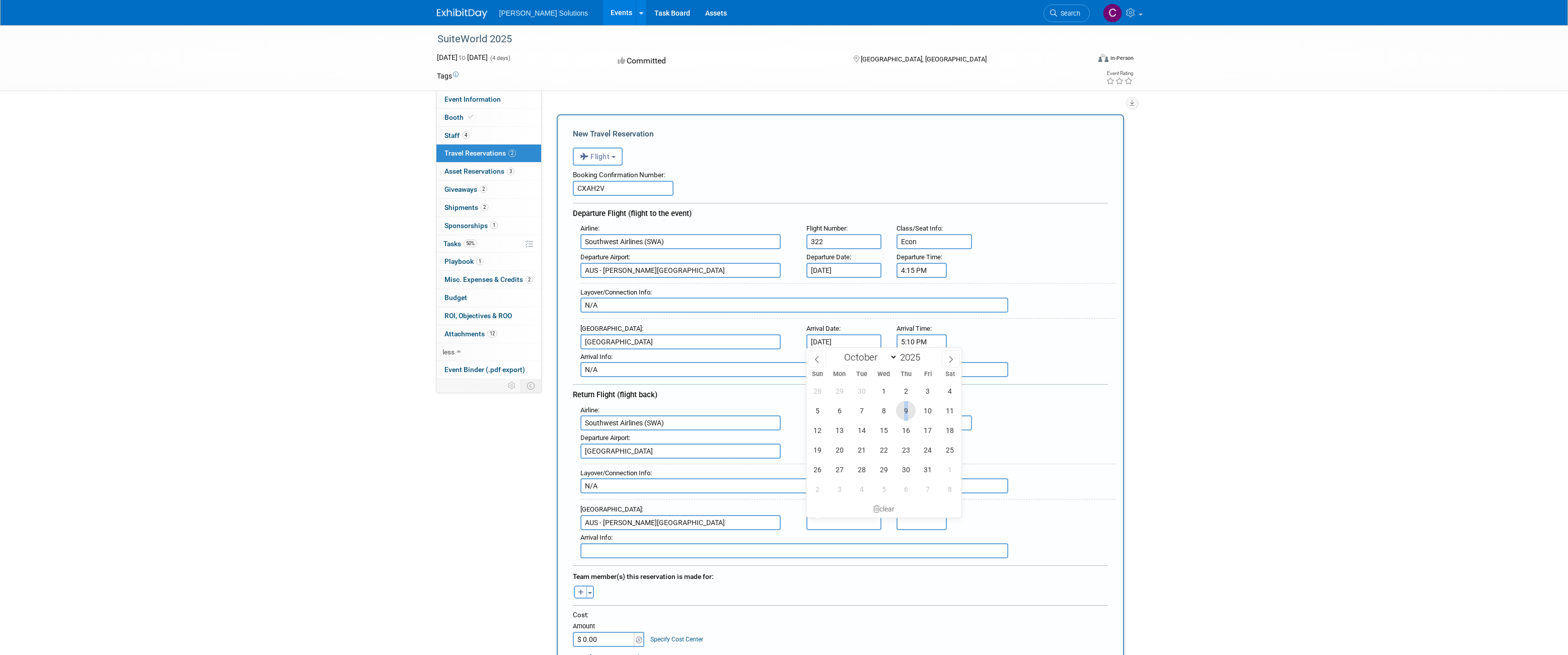
click at [904, 411] on span "9" at bounding box center [906, 410] width 20 height 20
type input "[DATE]"
click at [907, 523] on input "5:00 PM" at bounding box center [922, 522] width 50 height 15
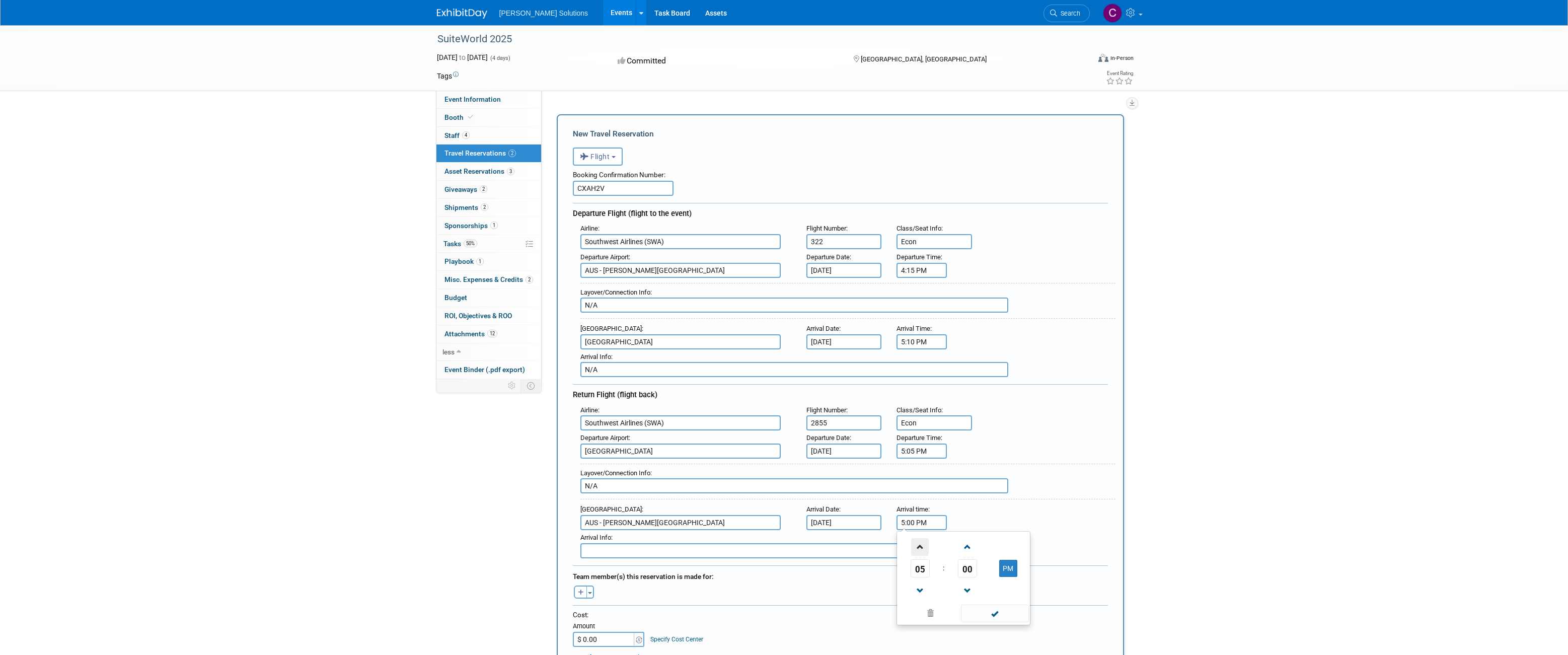
click at [919, 545] on span at bounding box center [920, 547] width 18 height 18
click at [967, 589] on span at bounding box center [968, 591] width 18 height 18
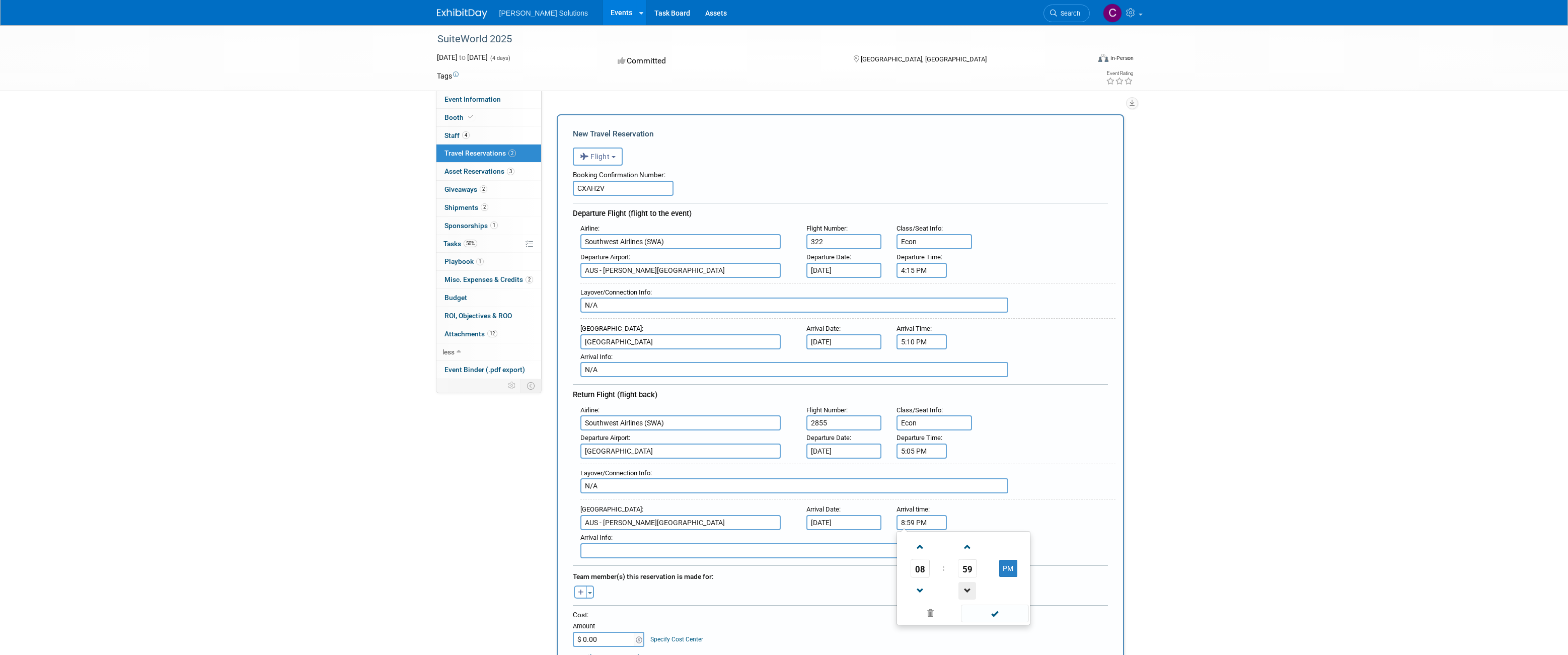
click at [967, 589] on span at bounding box center [968, 591] width 18 height 18
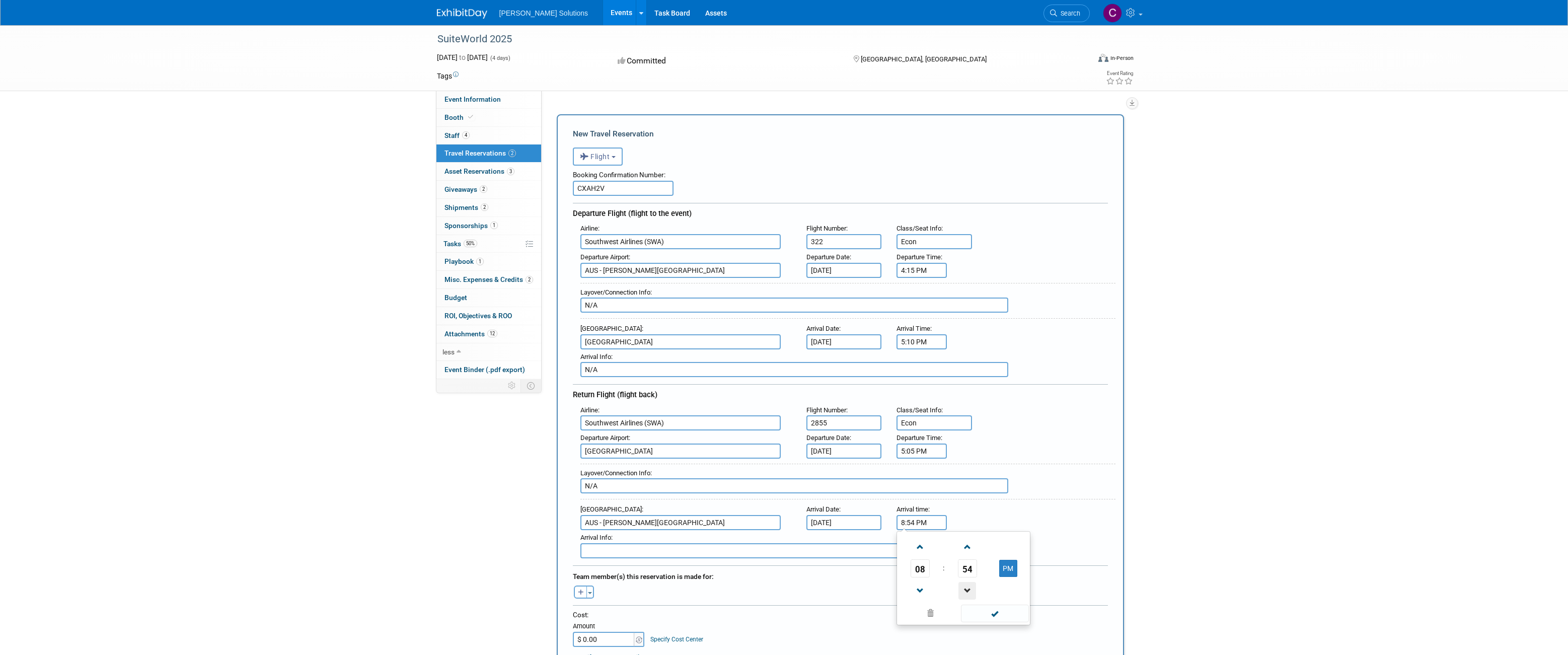
click at [967, 589] on span at bounding box center [968, 591] width 18 height 18
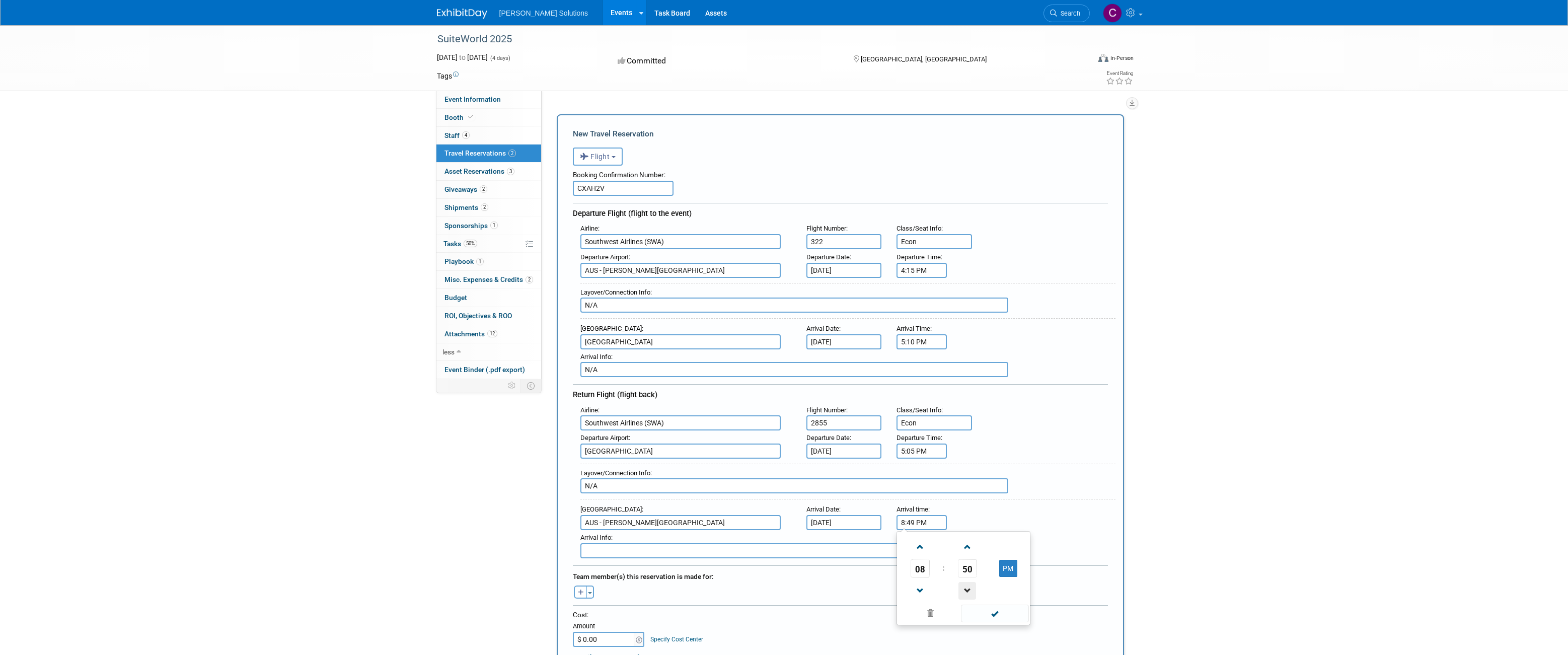
click at [967, 589] on span at bounding box center [968, 591] width 18 height 18
type input "8:45 PM"
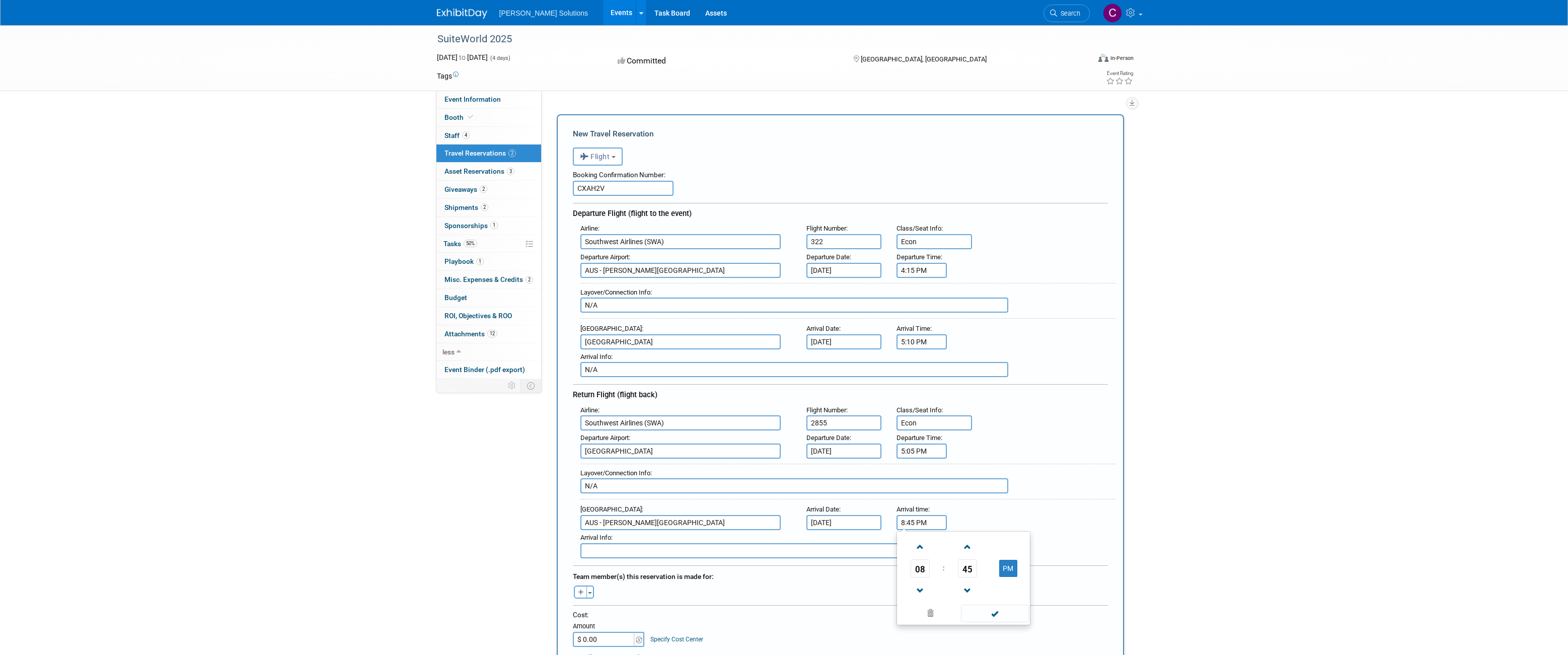
click at [791, 578] on div "Team member(s) this reservation is made for:" at bounding box center [840, 575] width 535 height 16
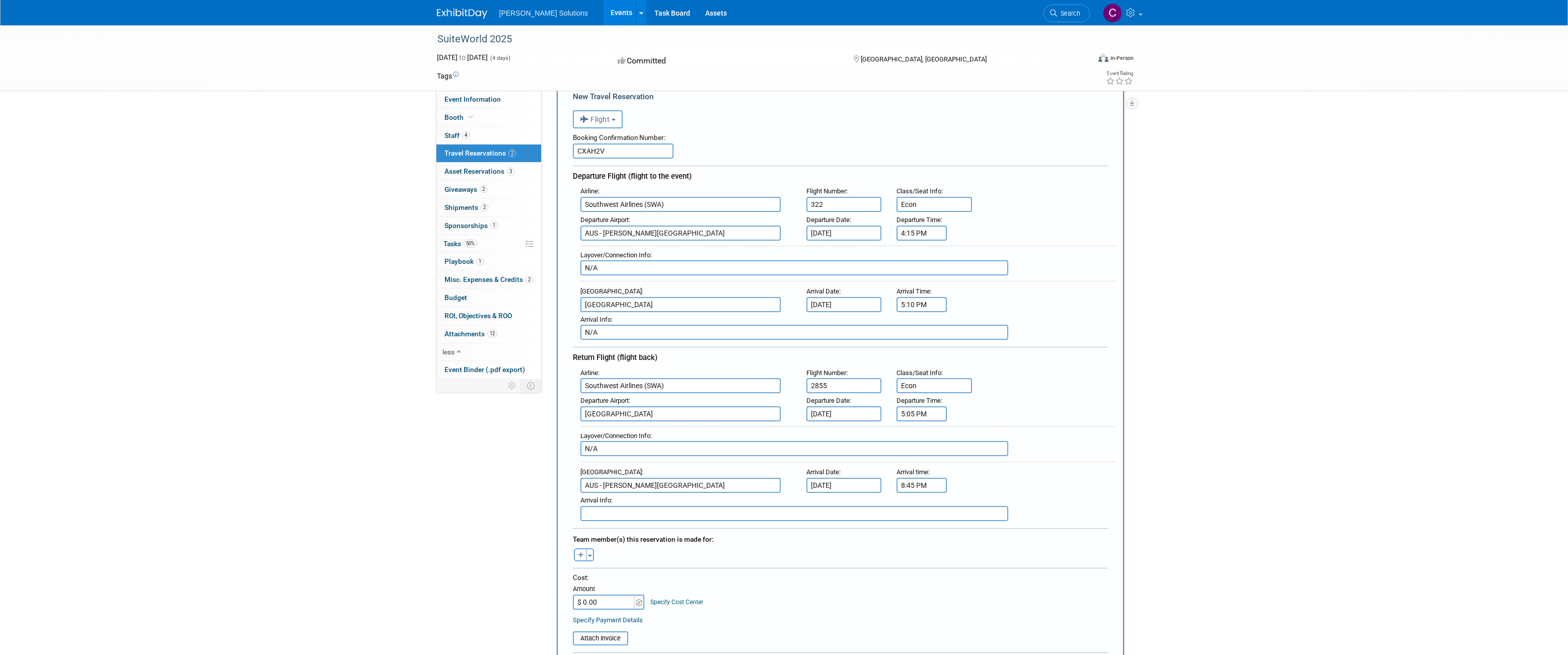
scroll to position [41, 0]
click at [694, 508] on input "text" at bounding box center [794, 508] width 428 height 15
type input "n"
type input "N"
type input "n"
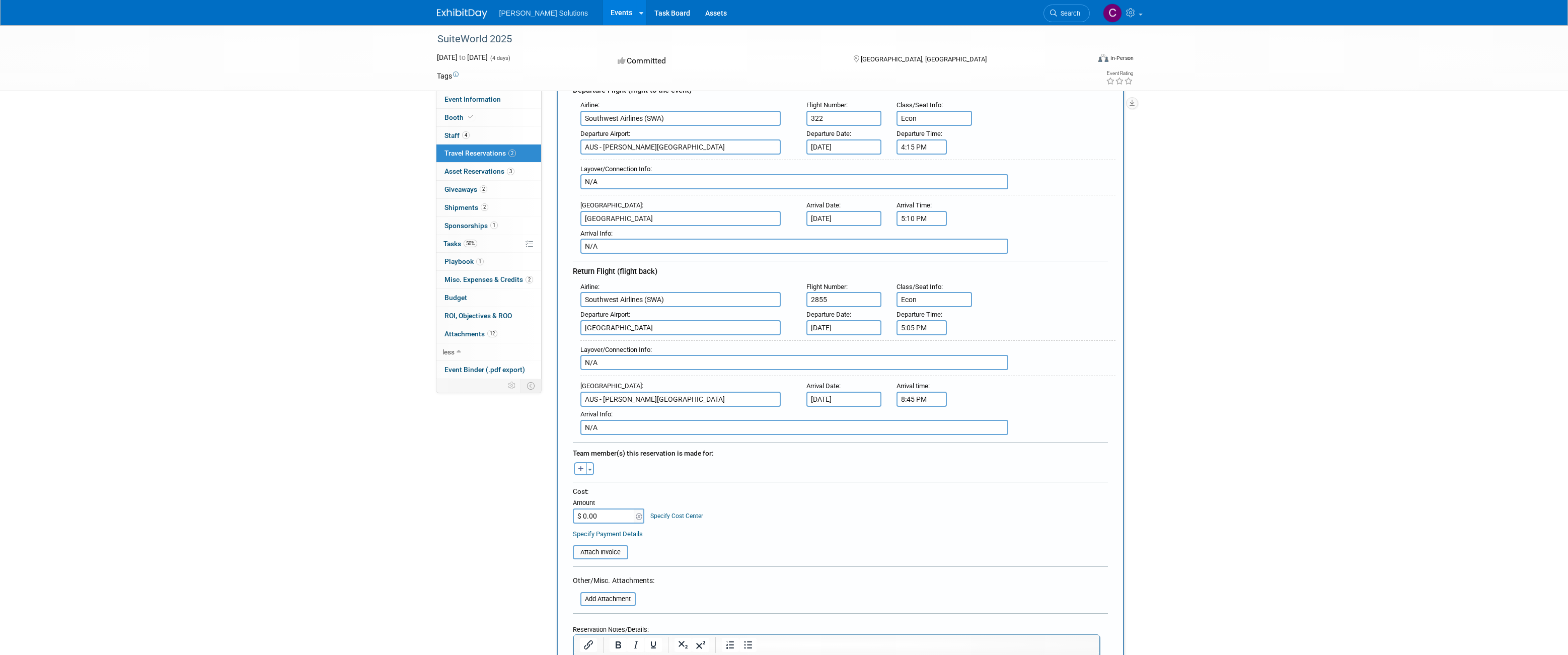
scroll to position [129, 0]
type input "N/A"
click at [590, 460] on button "Toggle Dropdown" at bounding box center [590, 462] width 8 height 13
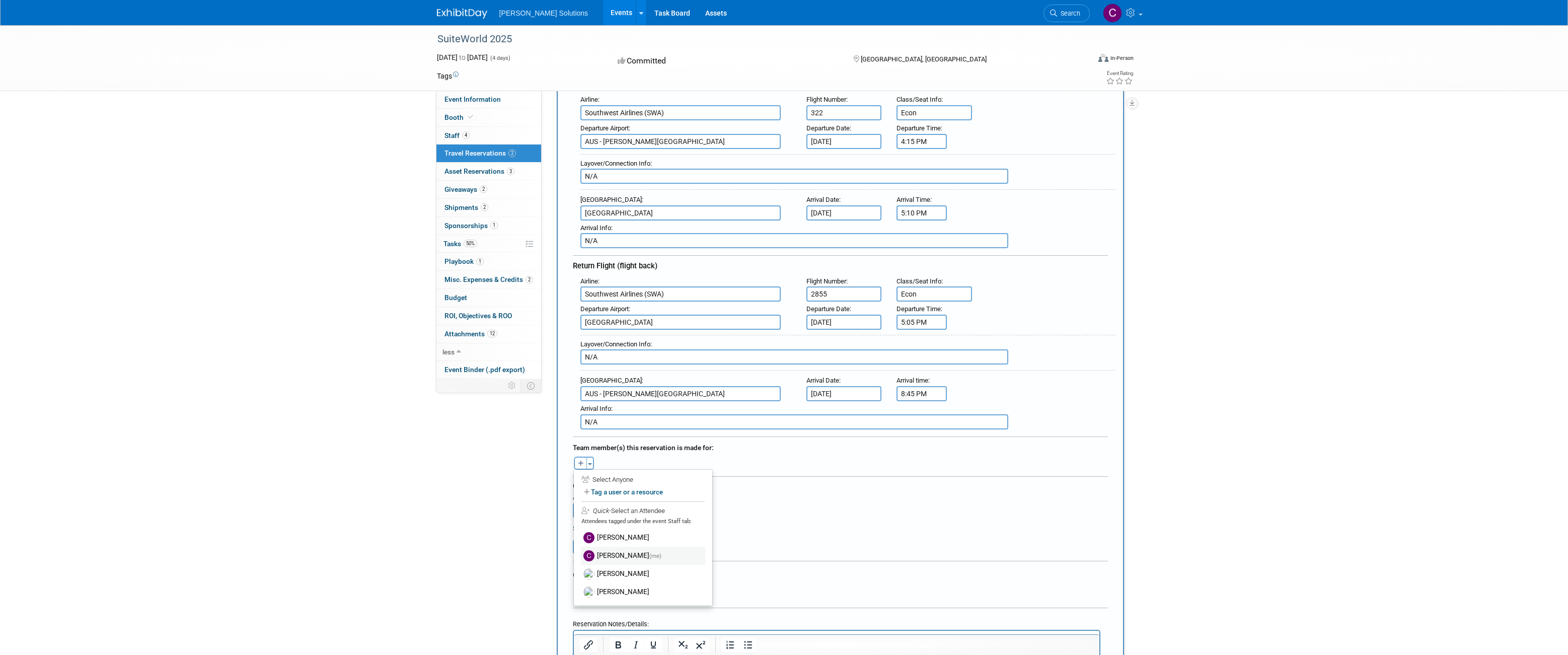
click at [613, 556] on label "Christopher Grady (me)" at bounding box center [643, 556] width 124 height 18
click at [624, 529] on input "$ 0.00" at bounding box center [604, 532] width 63 height 15
type input "$ 556.96"
click at [782, 540] on div "Cost: Amount $ 556.96 Specify Cost Center Cost Center -- Not Specified --" at bounding box center [840, 521] width 535 height 36
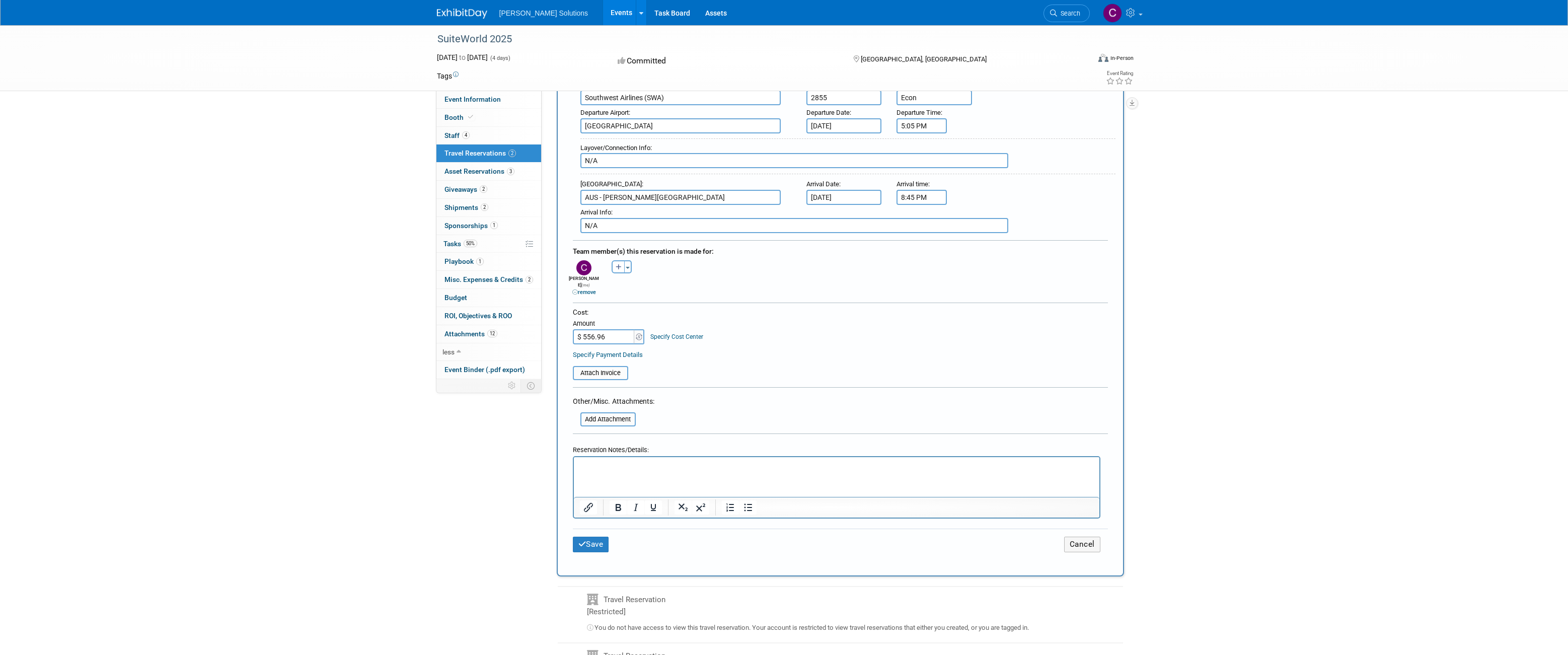
scroll to position [325, 0]
click at [614, 371] on input "file" at bounding box center [568, 374] width 120 height 12
click at [595, 549] on button "Save" at bounding box center [590, 551] width 36 height 16
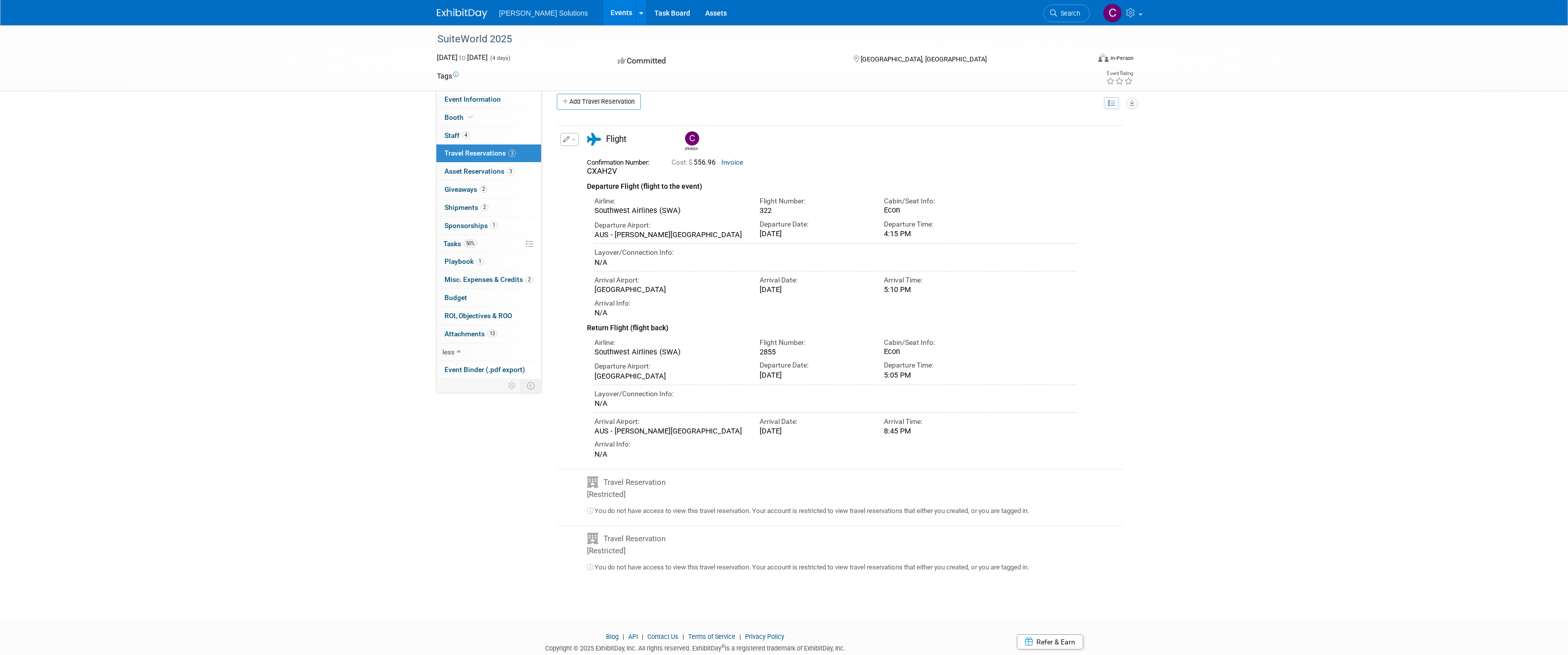
scroll to position [0, 0]
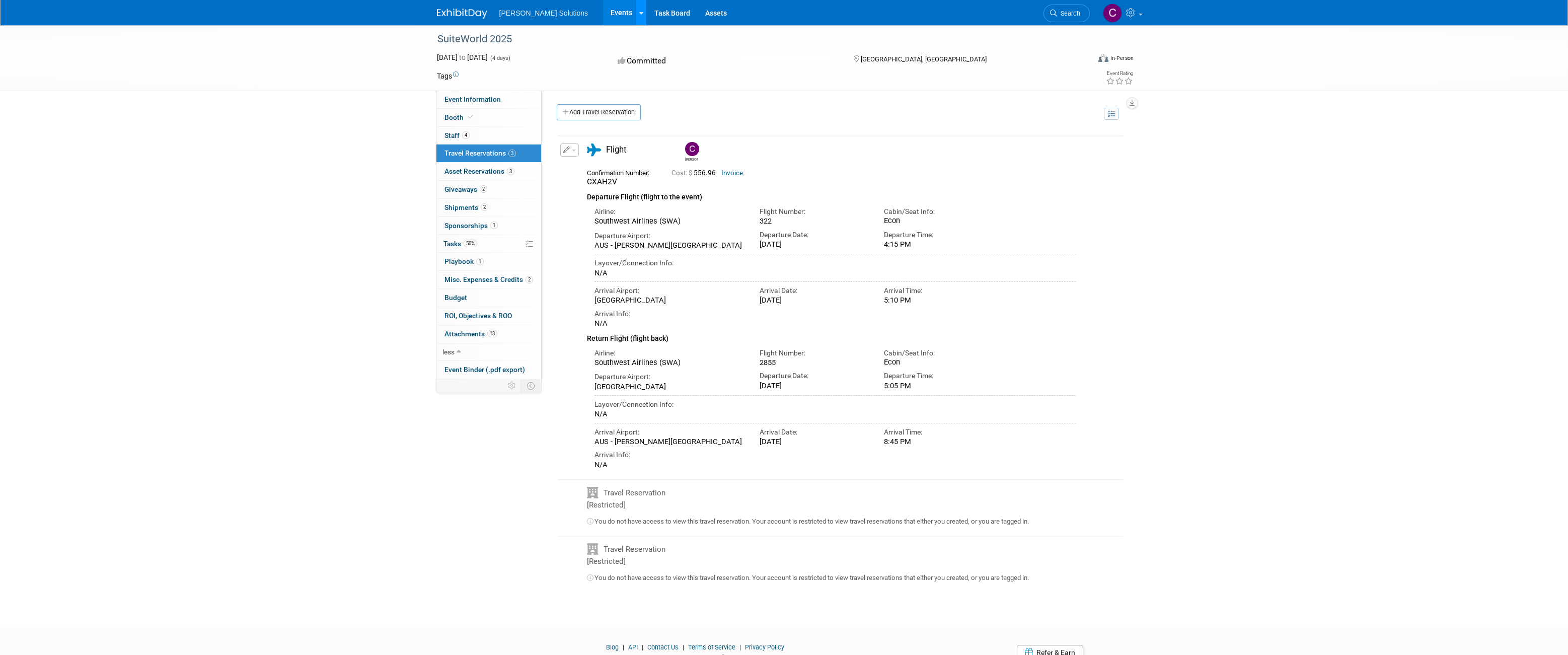
click at [639, 11] on icon at bounding box center [641, 13] width 4 height 7
click at [447, 149] on span "Travel Reservations 3" at bounding box center [480, 153] width 72 height 8
click at [575, 148] on button "button" at bounding box center [570, 149] width 19 height 13
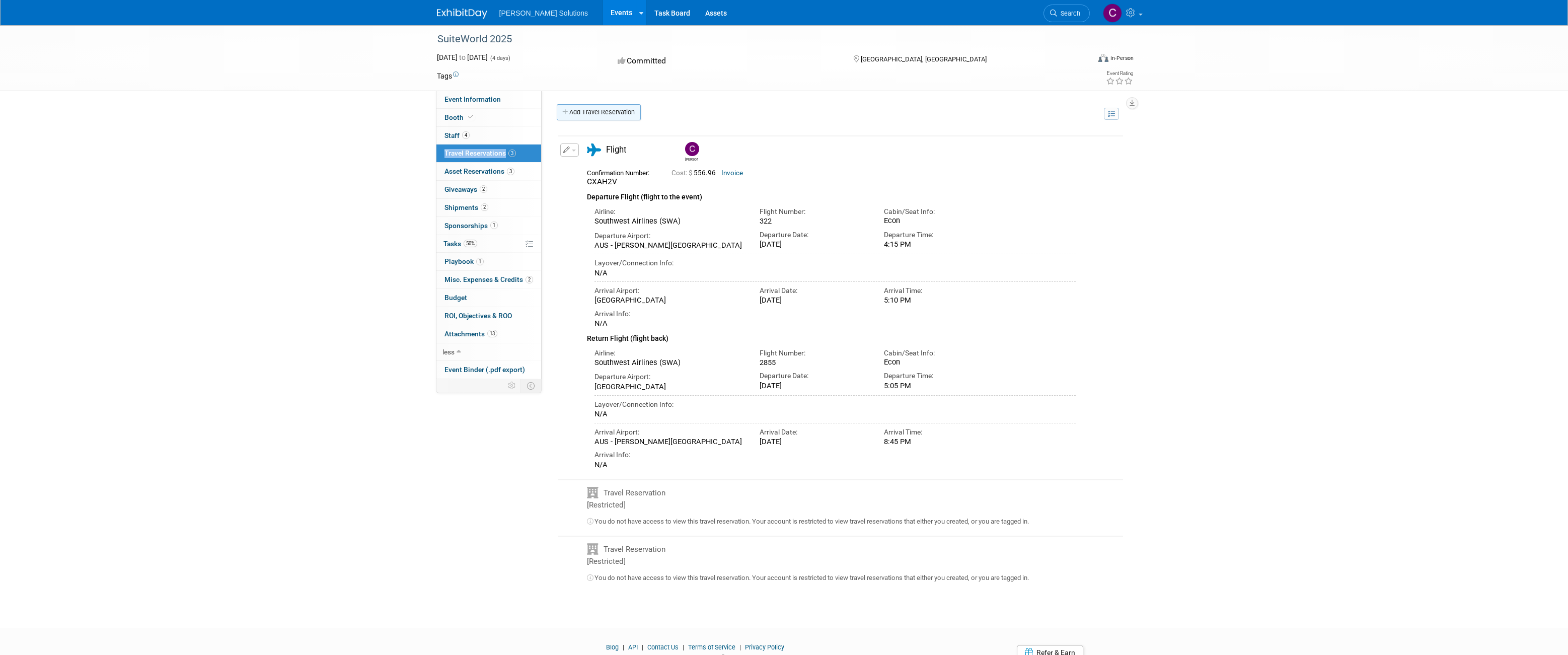
click at [634, 108] on link "Add Travel Reservation" at bounding box center [598, 112] width 84 height 16
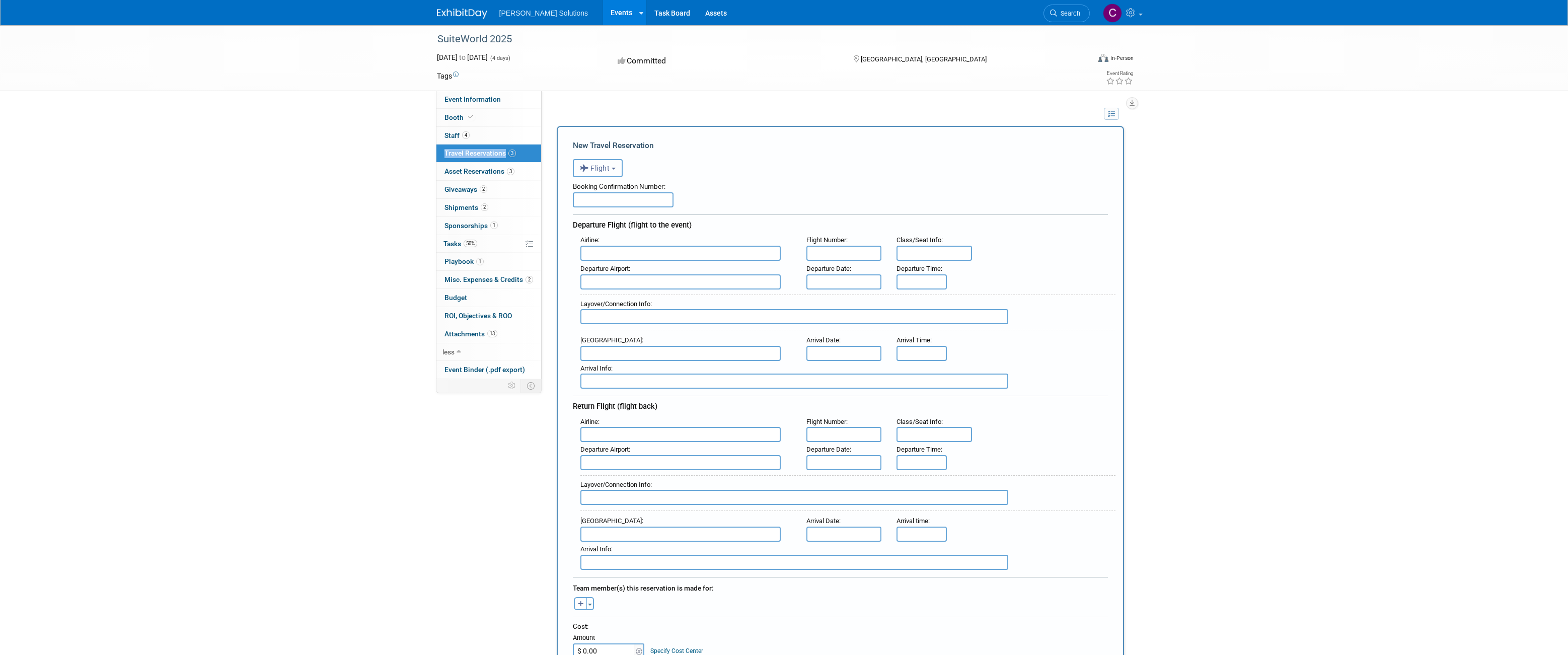
click at [613, 168] on b "button" at bounding box center [614, 168] width 4 height 2
click at [604, 327] on label "Hotel" at bounding box center [629, 331] width 100 height 16
click at [575, 327] on input "Hotel" at bounding box center [572, 329] width 7 height 7
select select "6"
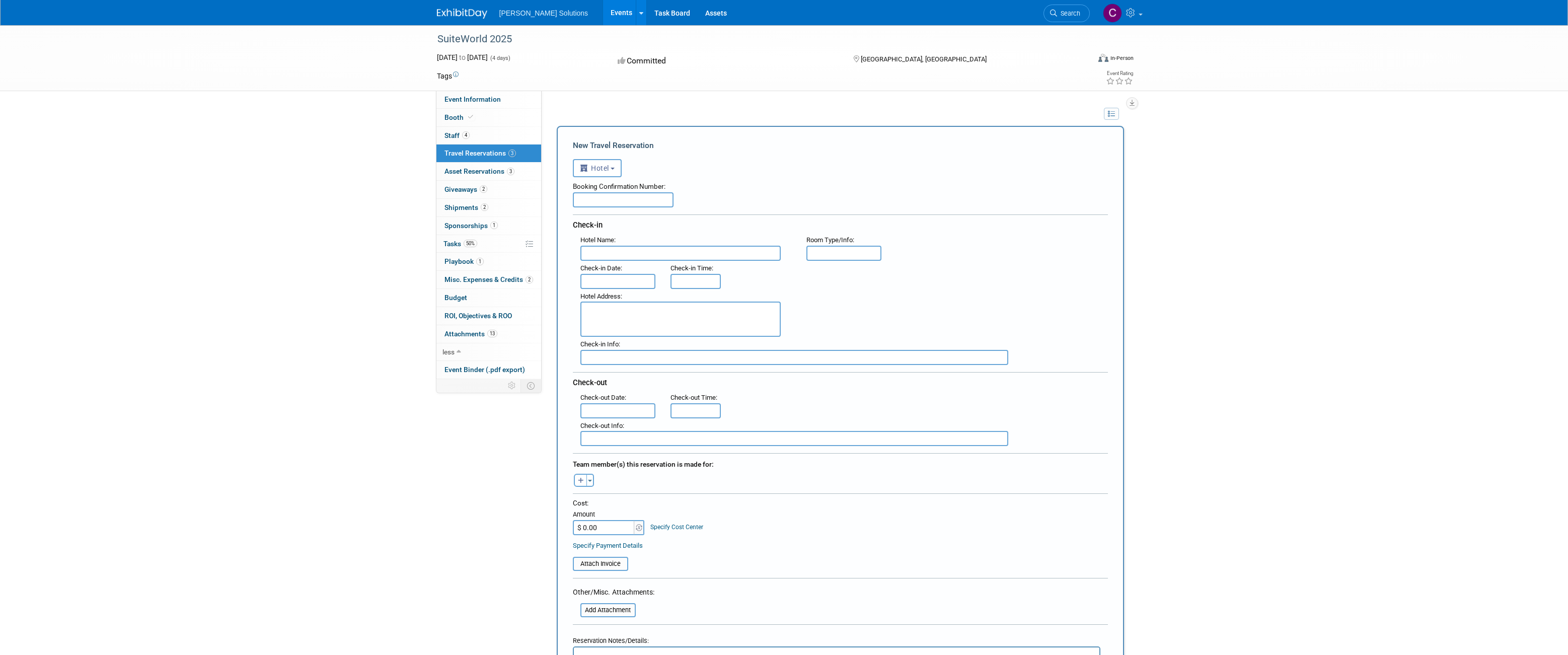
drag, startPoint x: 623, startPoint y: 255, endPoint x: 622, endPoint y: 245, distance: 10.0
click at [623, 255] on input "text" at bounding box center [681, 253] width 201 height 15
type input "Linq"
click at [616, 283] on input "text" at bounding box center [618, 280] width 76 height 15
click at [617, 347] on span "6" at bounding box center [614, 353] width 20 height 20
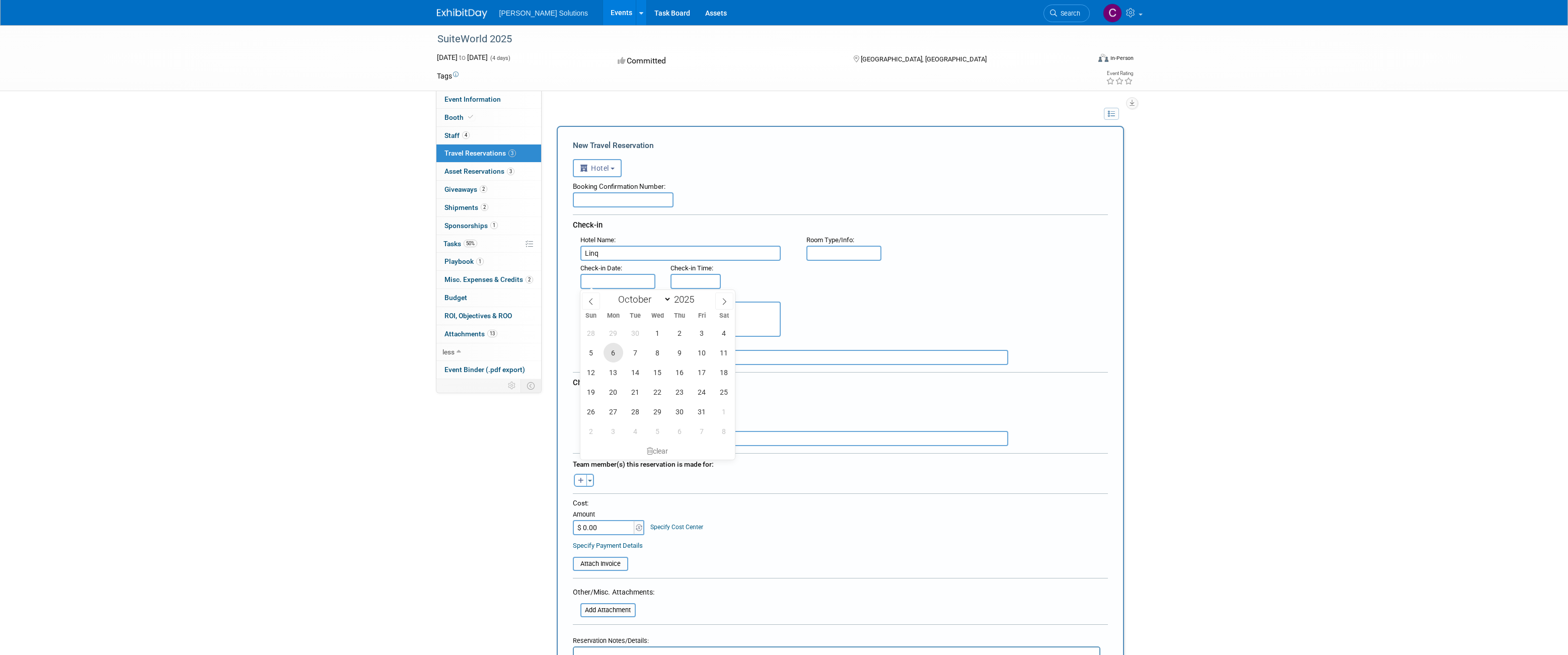
type input "[DATE]"
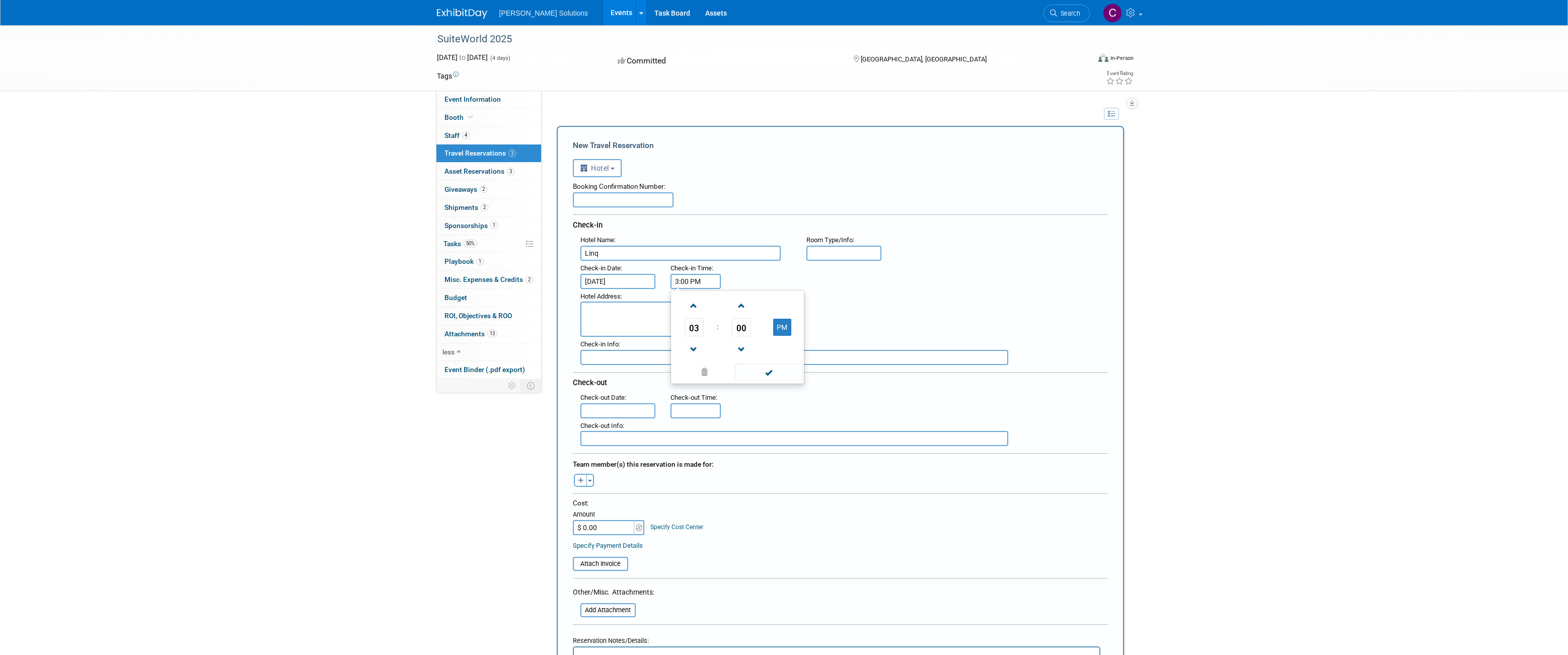
click at [703, 282] on input "3:00 PM" at bounding box center [695, 280] width 50 height 15
click at [694, 301] on span at bounding box center [694, 306] width 18 height 18
type input "6:00 PM"
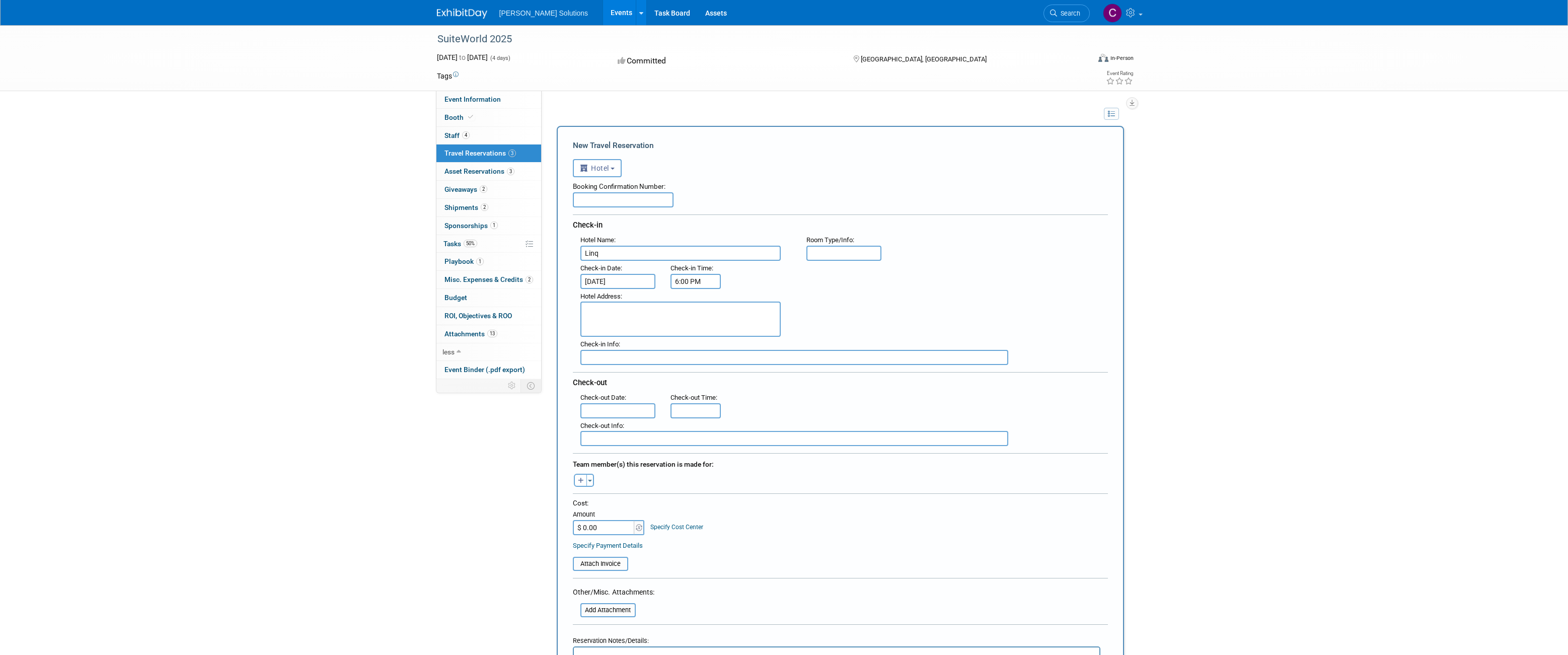
click at [856, 302] on div "Hotel Address :" at bounding box center [844, 313] width 543 height 48
click at [612, 410] on input "text" at bounding box center [618, 410] width 76 height 15
click at [679, 478] on span "9" at bounding box center [680, 482] width 20 height 20
type input "[DATE]"
type input "11:00 AM"
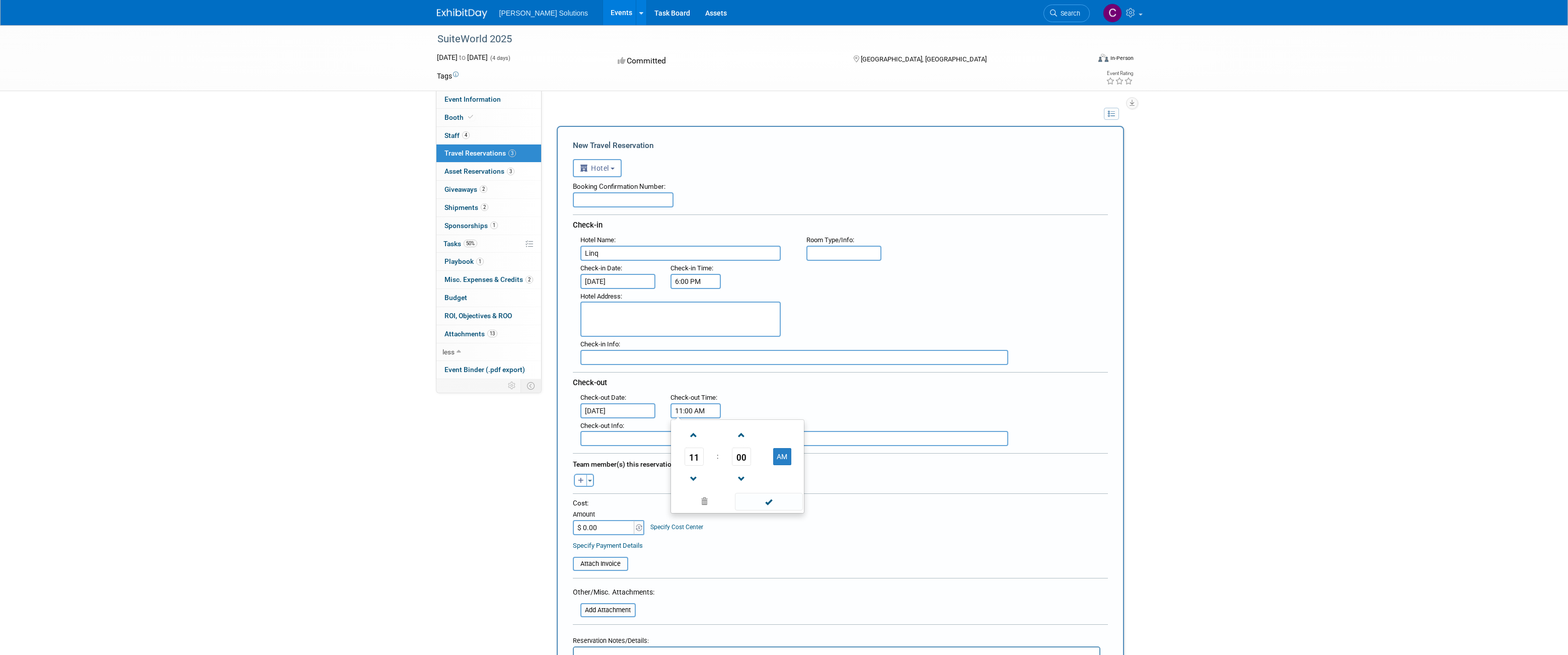
click at [698, 408] on input "11:00 AM" at bounding box center [695, 410] width 50 height 15
click at [811, 460] on div "Team member(s) this reservation is made for:" at bounding box center [840, 463] width 535 height 16
click at [578, 479] on icon "button" at bounding box center [581, 481] width 6 height 7
select select
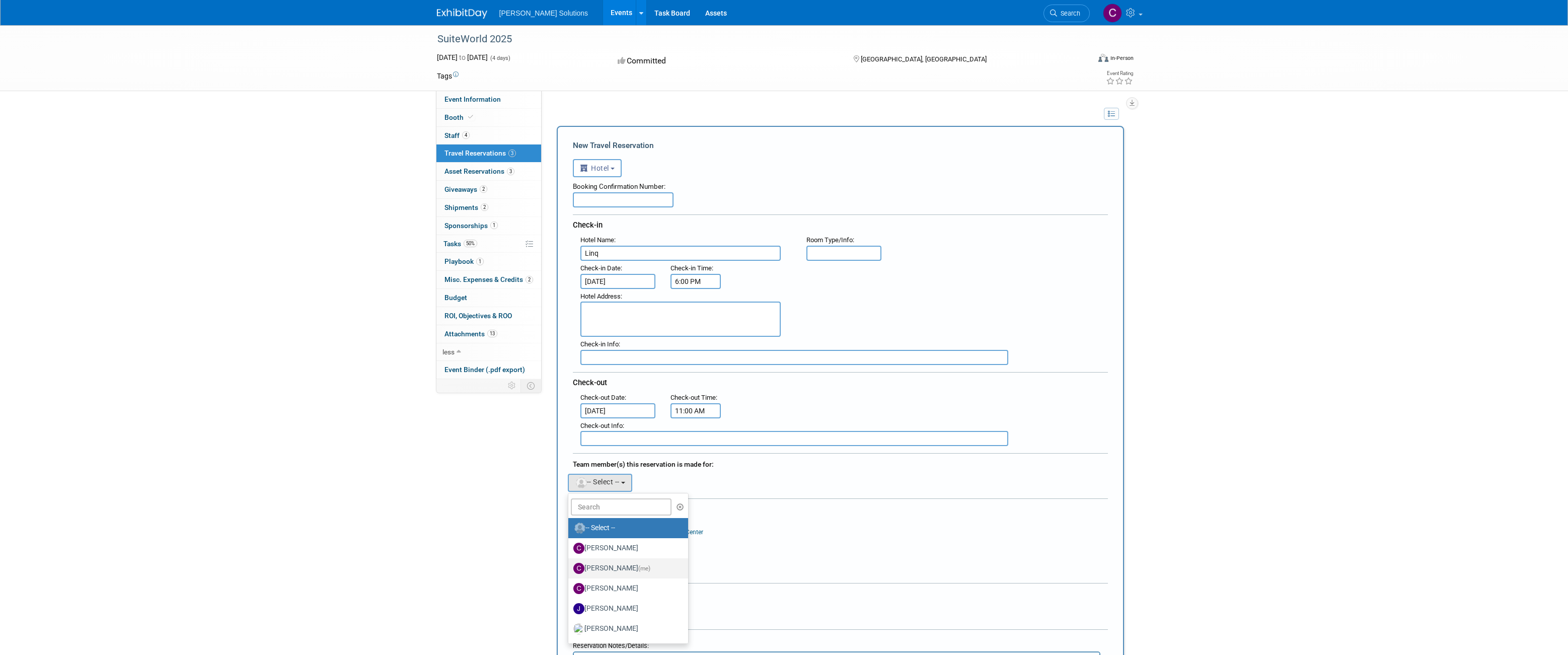
click at [594, 563] on label "Christopher Grady (me)" at bounding box center [626, 568] width 105 height 16
click at [570, 564] on input "Christopher Grady (me)" at bounding box center [567, 566] width 7 height 7
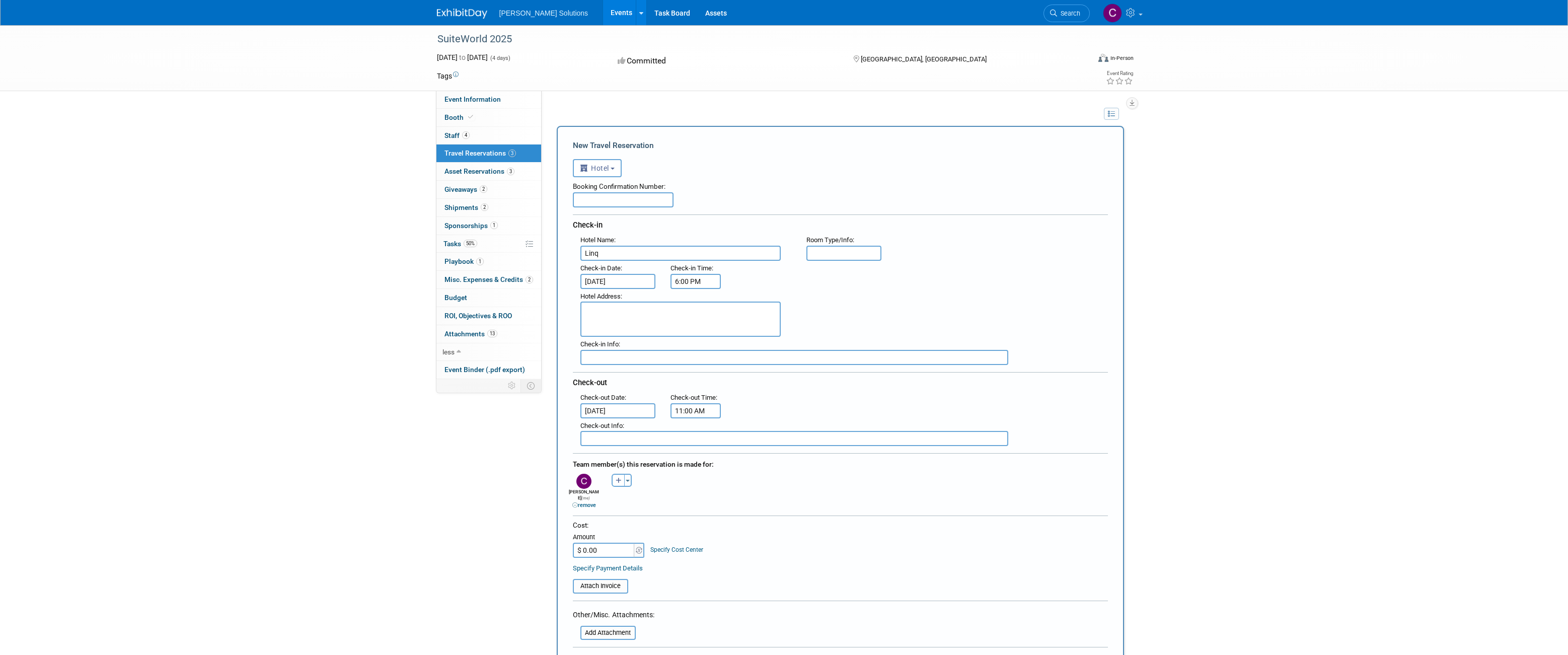
click at [658, 201] on input "text" at bounding box center [623, 200] width 100 height 15
paste input "02OBWDIH"
type input "02OBWDIH"
click at [824, 251] on input "text" at bounding box center [844, 253] width 76 height 15
type input "c"
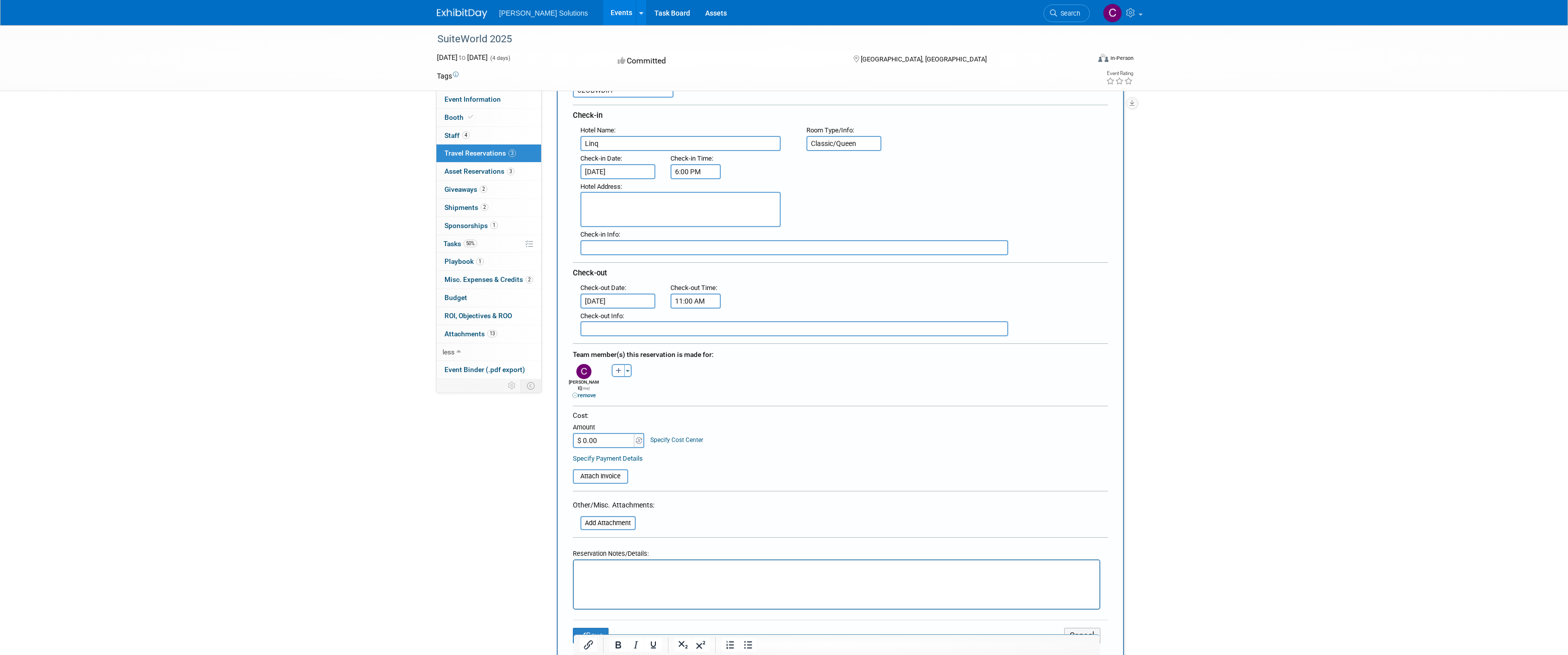
scroll to position [118, 0]
type input "Classic/Queen"
paste input "1,115.65"
type input "$ 1,115.65"
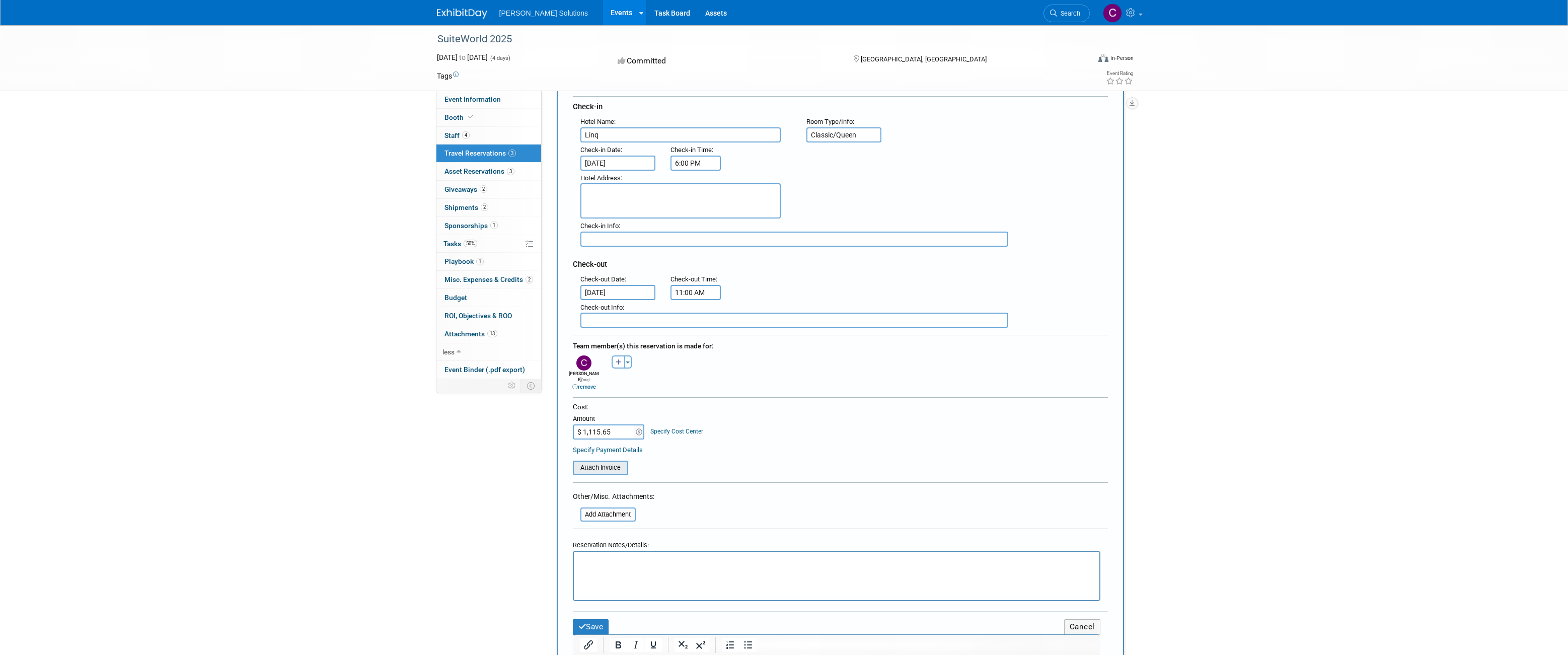
click at [610, 465] on input "file" at bounding box center [568, 467] width 120 height 12
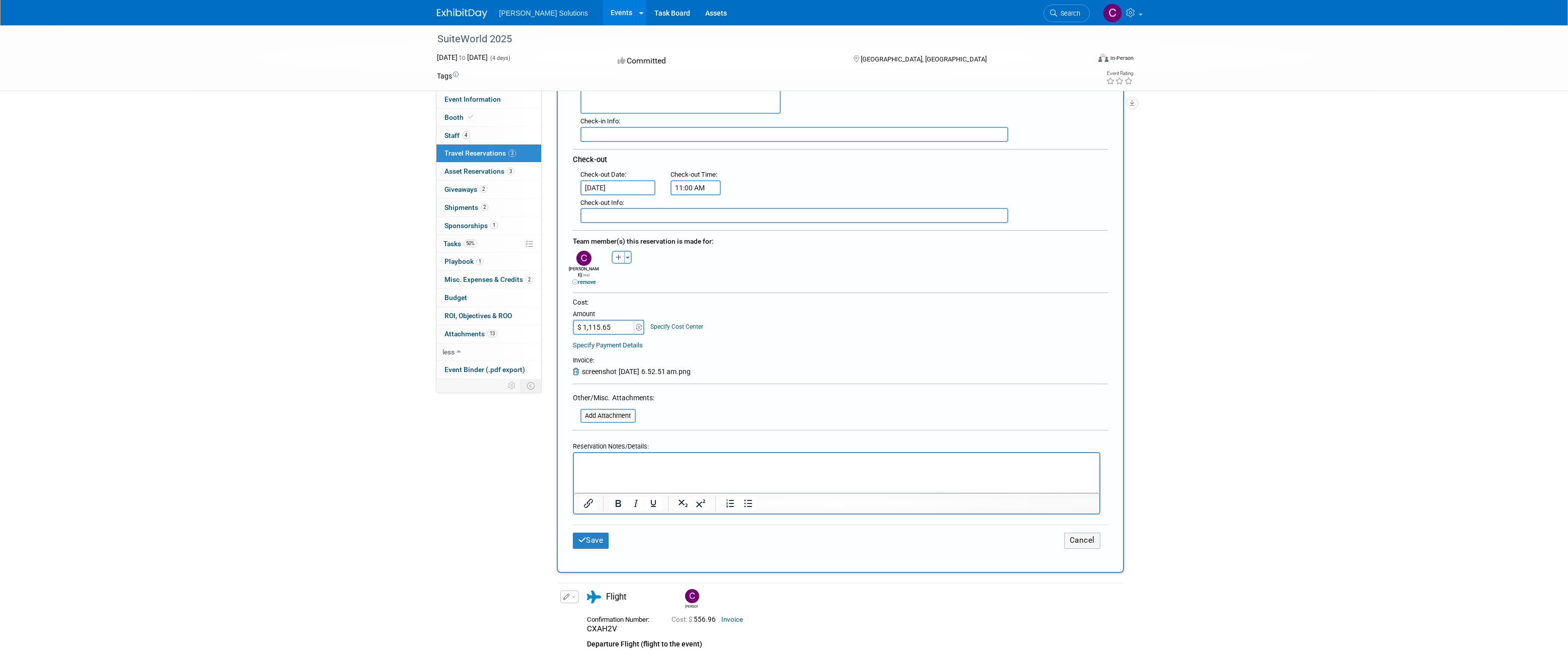
scroll to position [296, 0]
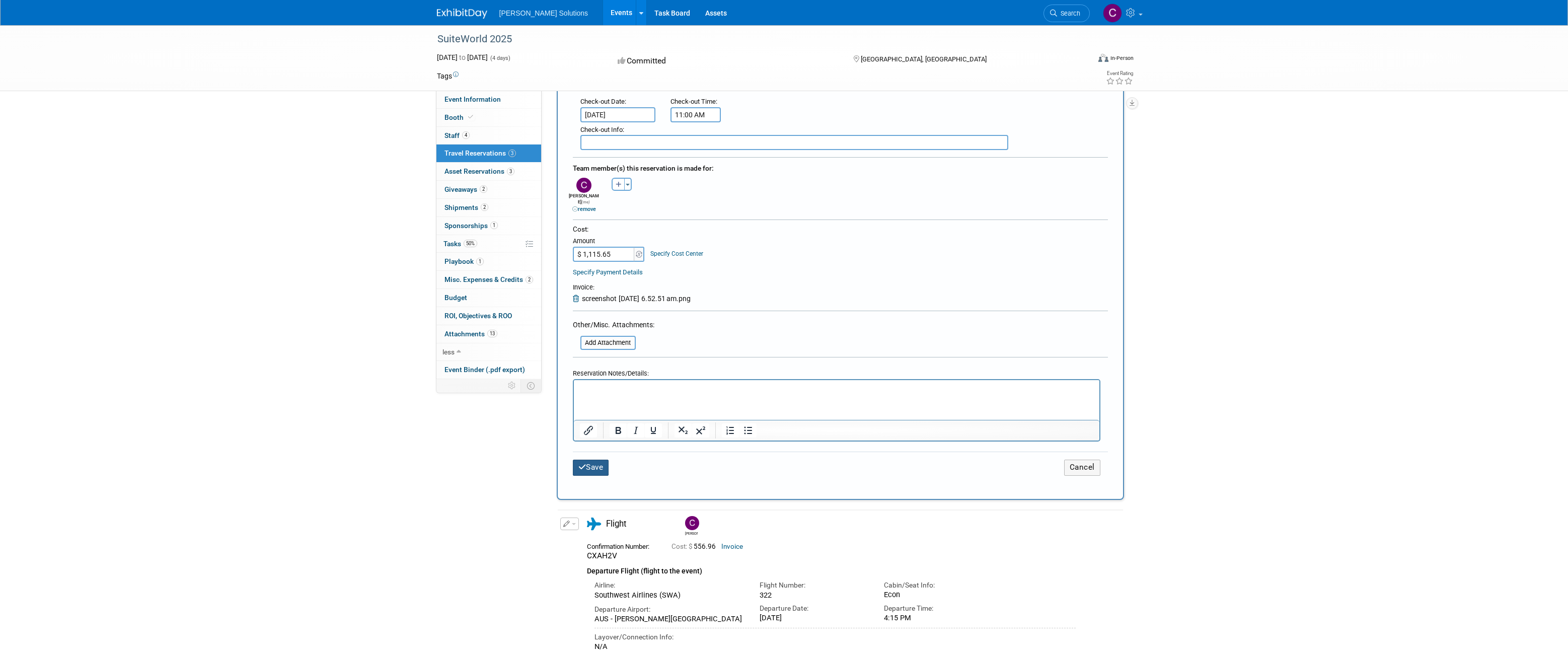
click at [589, 470] on button "Save" at bounding box center [590, 467] width 36 height 16
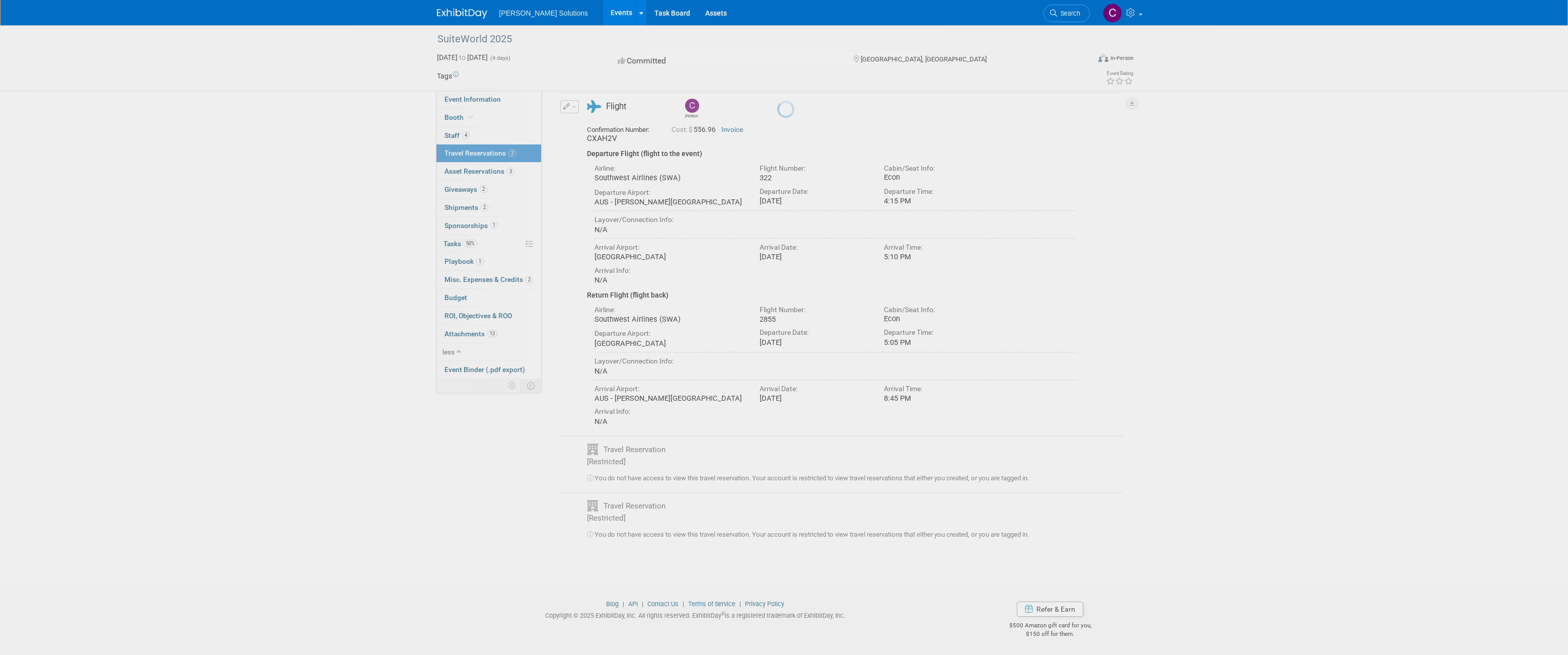
scroll to position [0, 0]
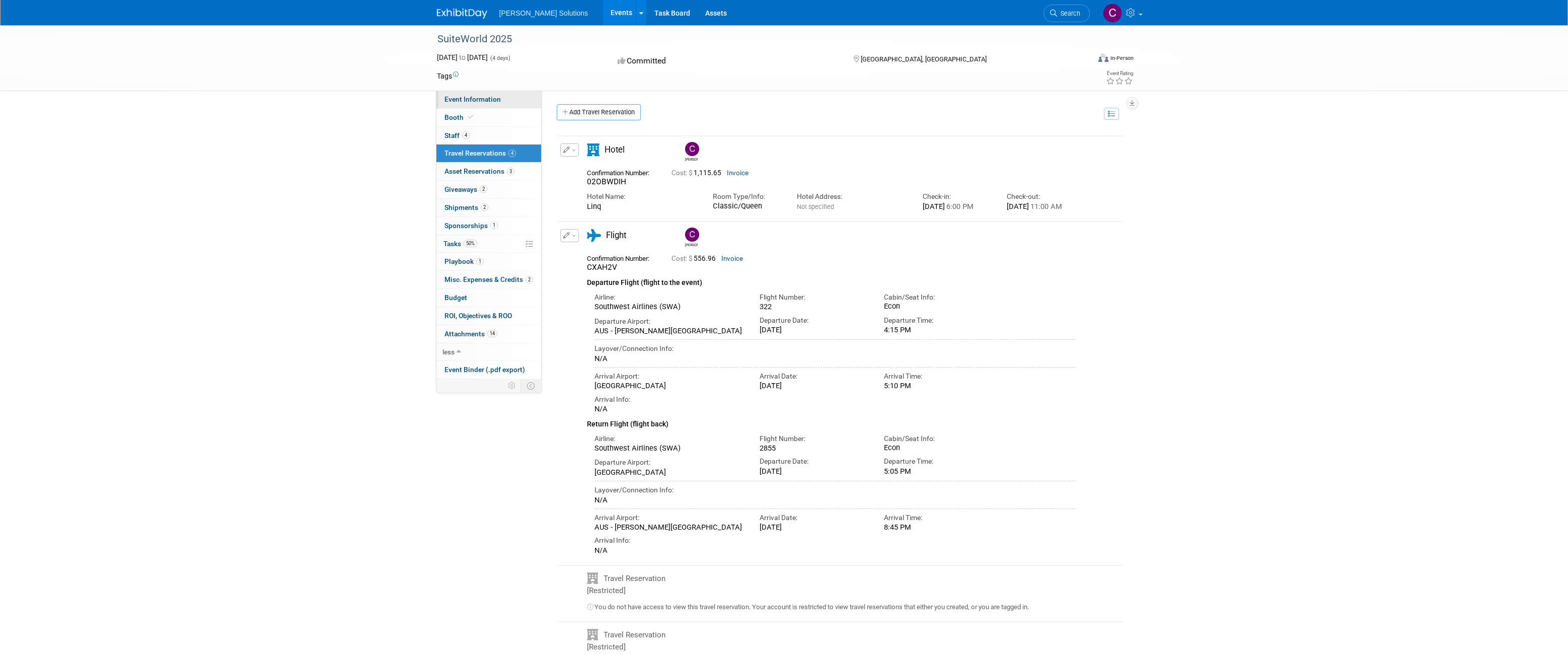
click at [488, 103] on link "Event Information" at bounding box center [489, 99] width 104 height 18
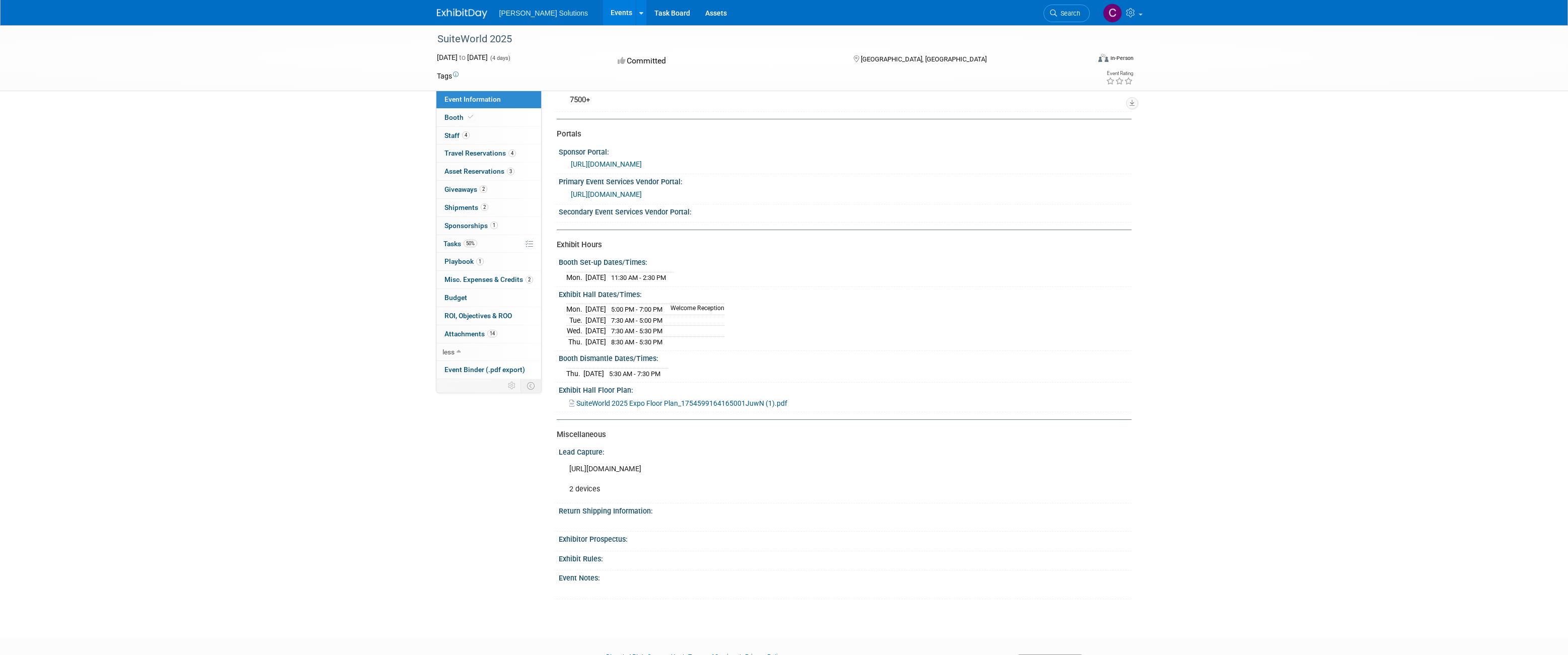
scroll to position [156, 0]
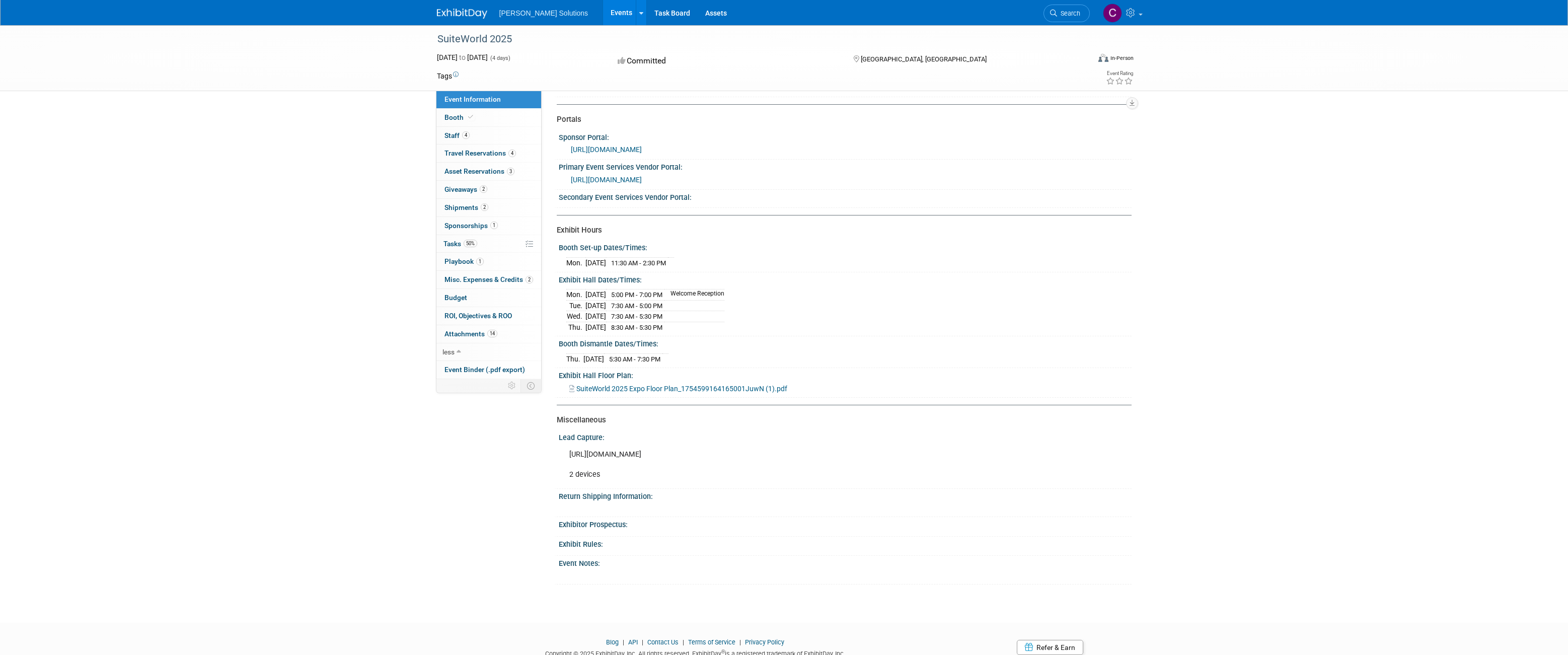
click at [676, 392] on span "SuiteWorld 2025 Expo Floor Plan_1754599164165001JuwN (1).pdf" at bounding box center [682, 388] width 211 height 8
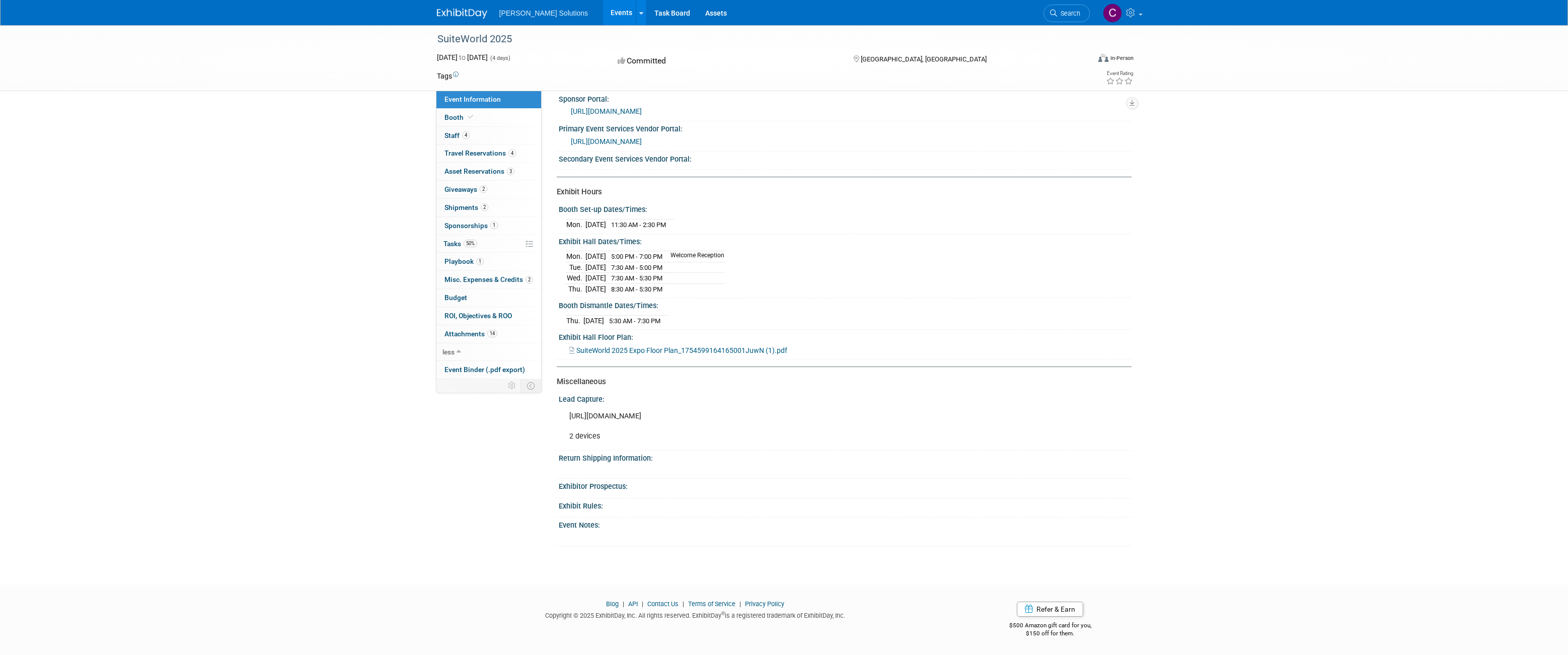
scroll to position [245, 0]
click at [477, 224] on span "Sponsorships 1" at bounding box center [471, 225] width 53 height 8
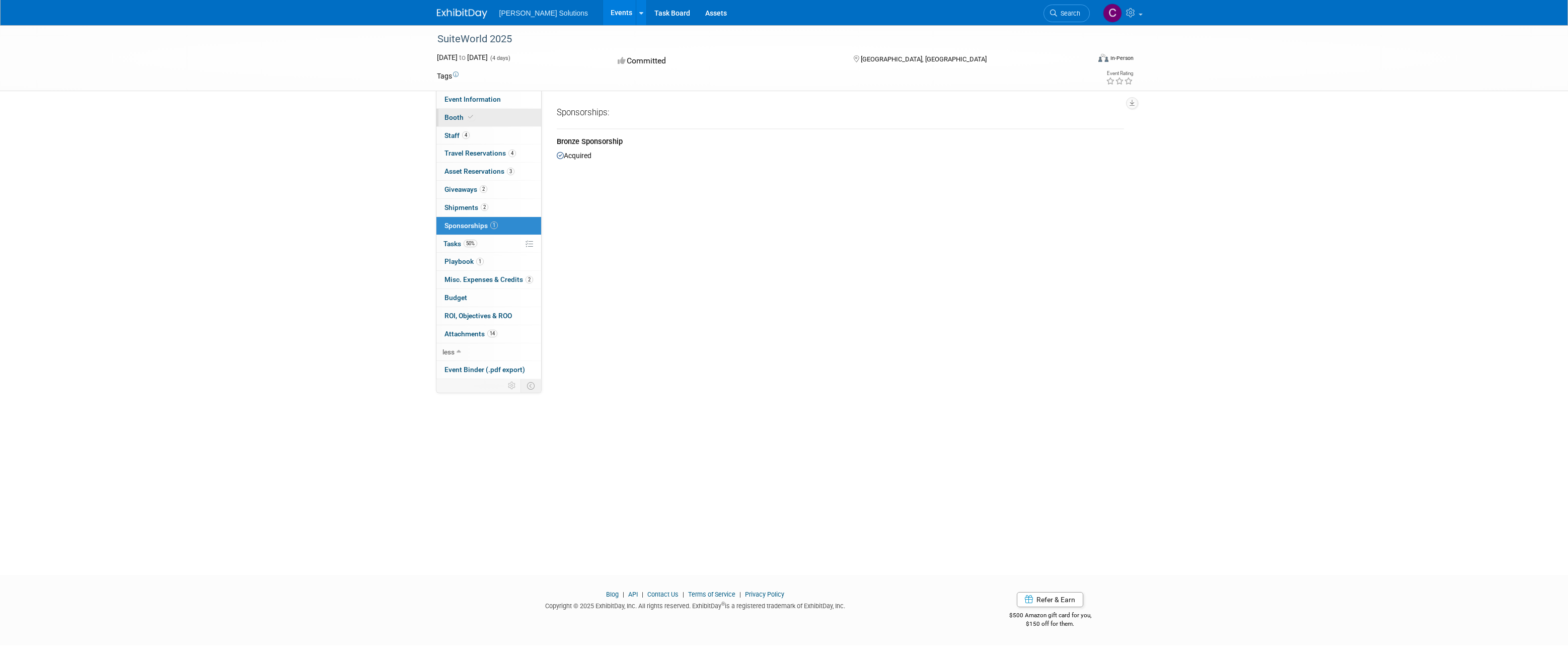
click at [466, 113] on span at bounding box center [470, 117] width 9 height 8
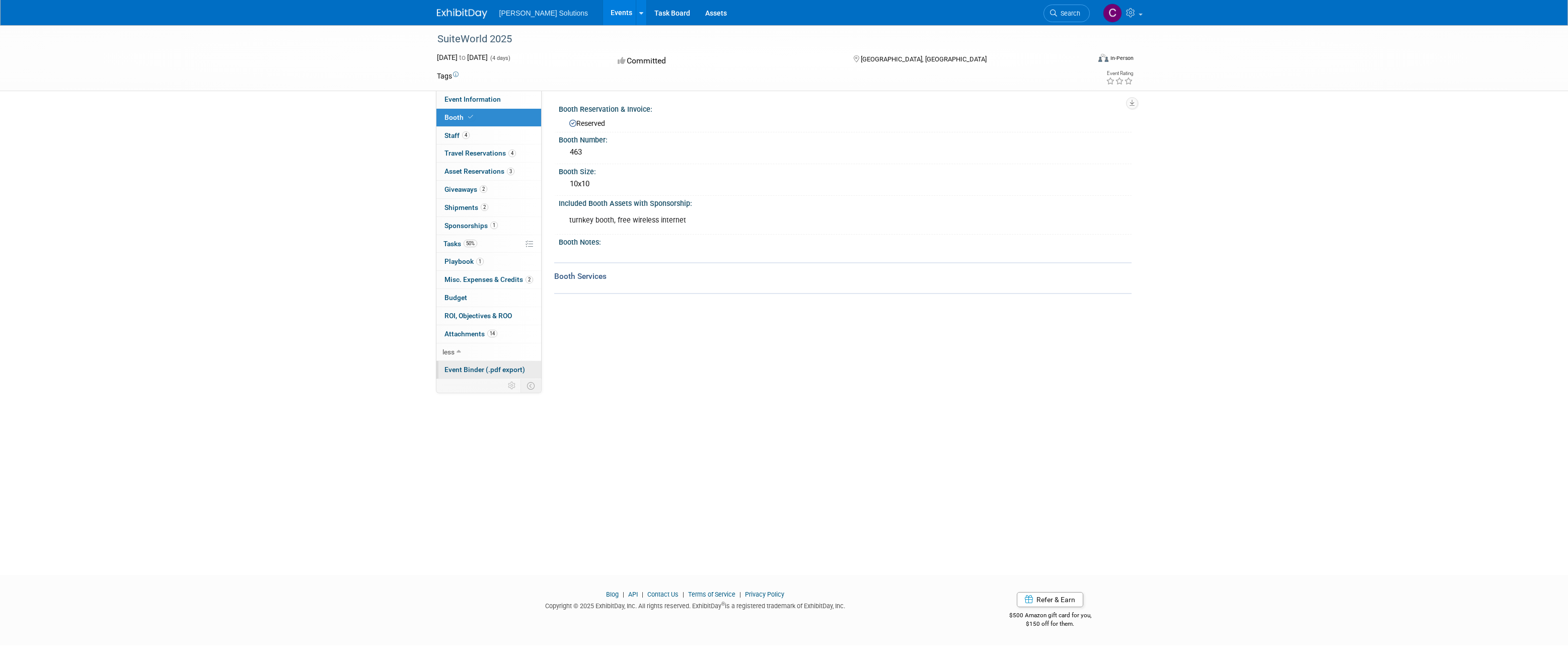
click at [476, 371] on span "Event Binder (.pdf export)" at bounding box center [485, 370] width 81 height 8
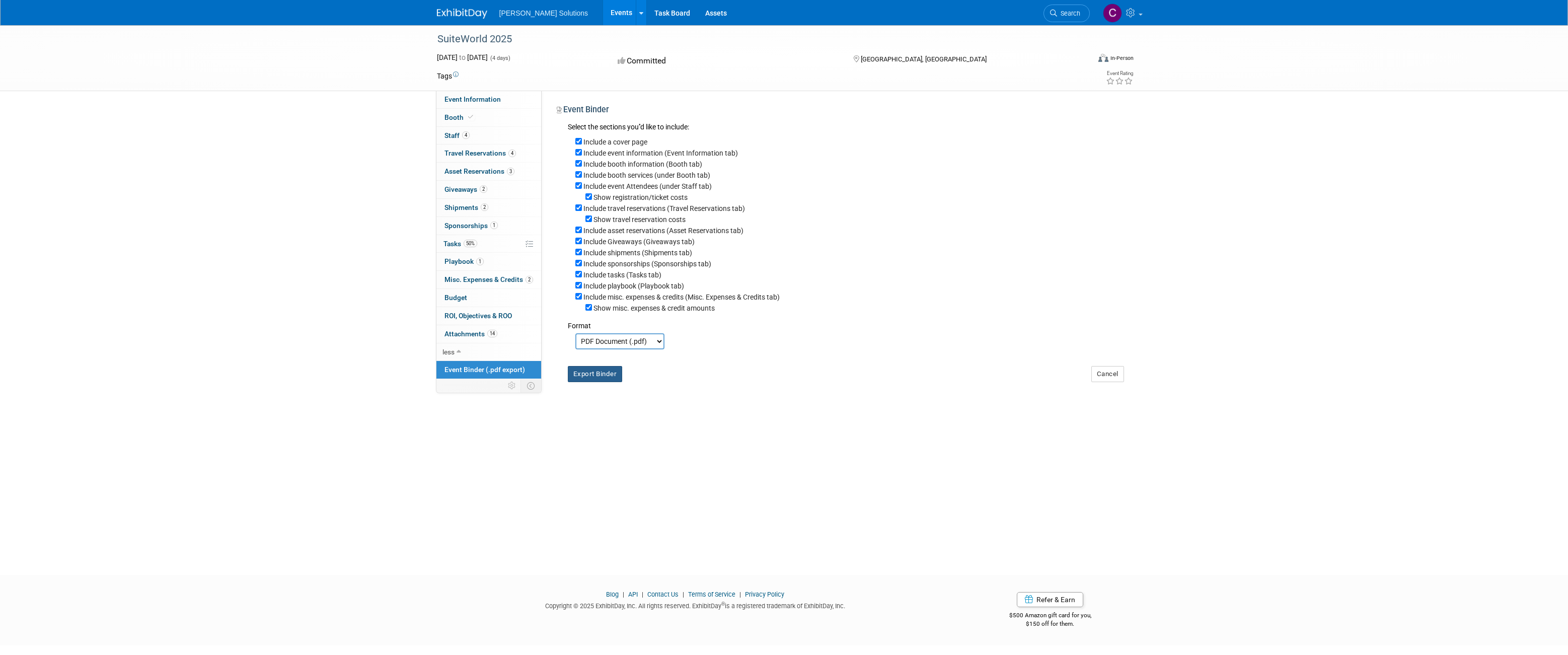
click at [602, 372] on button "Export Binder" at bounding box center [595, 374] width 55 height 16
click at [478, 167] on span "Asset Reservations 3" at bounding box center [479, 171] width 70 height 8
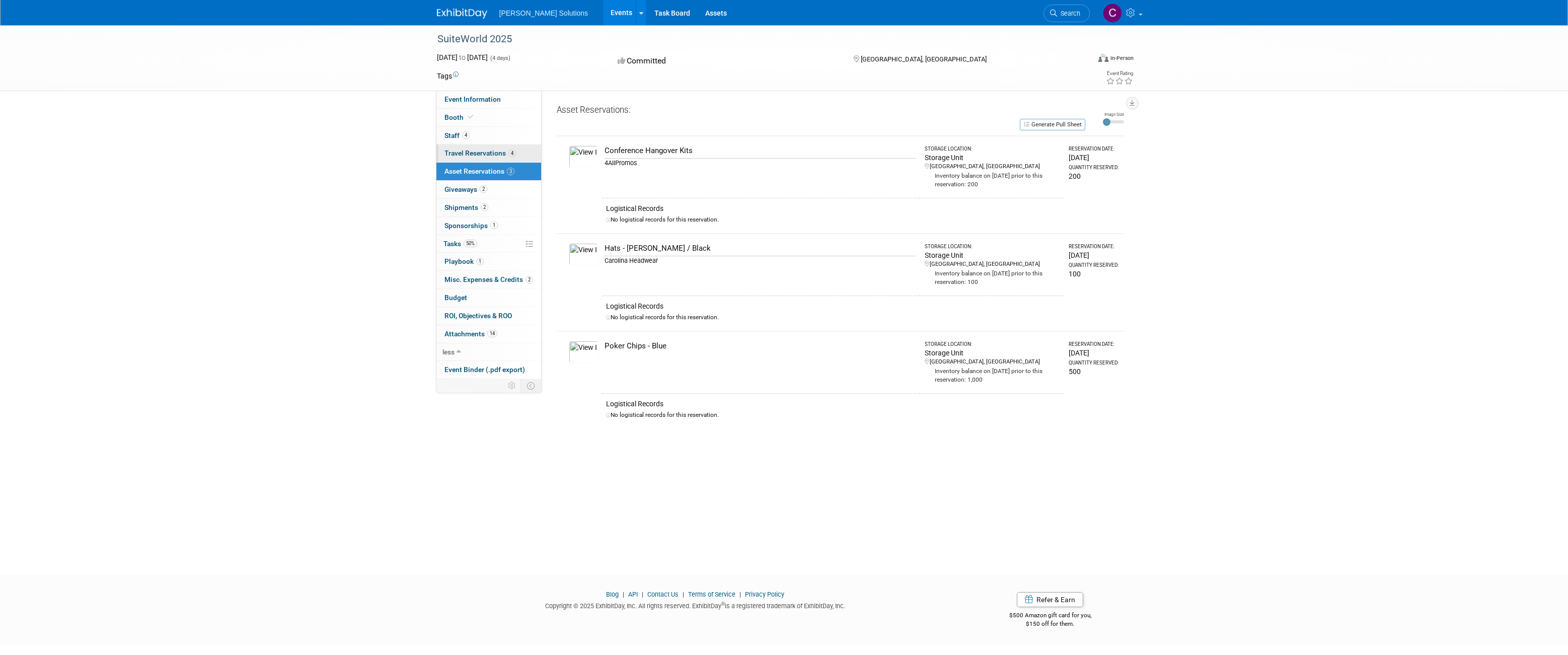
click at [452, 153] on span "Travel Reservations 4" at bounding box center [480, 153] width 72 height 8
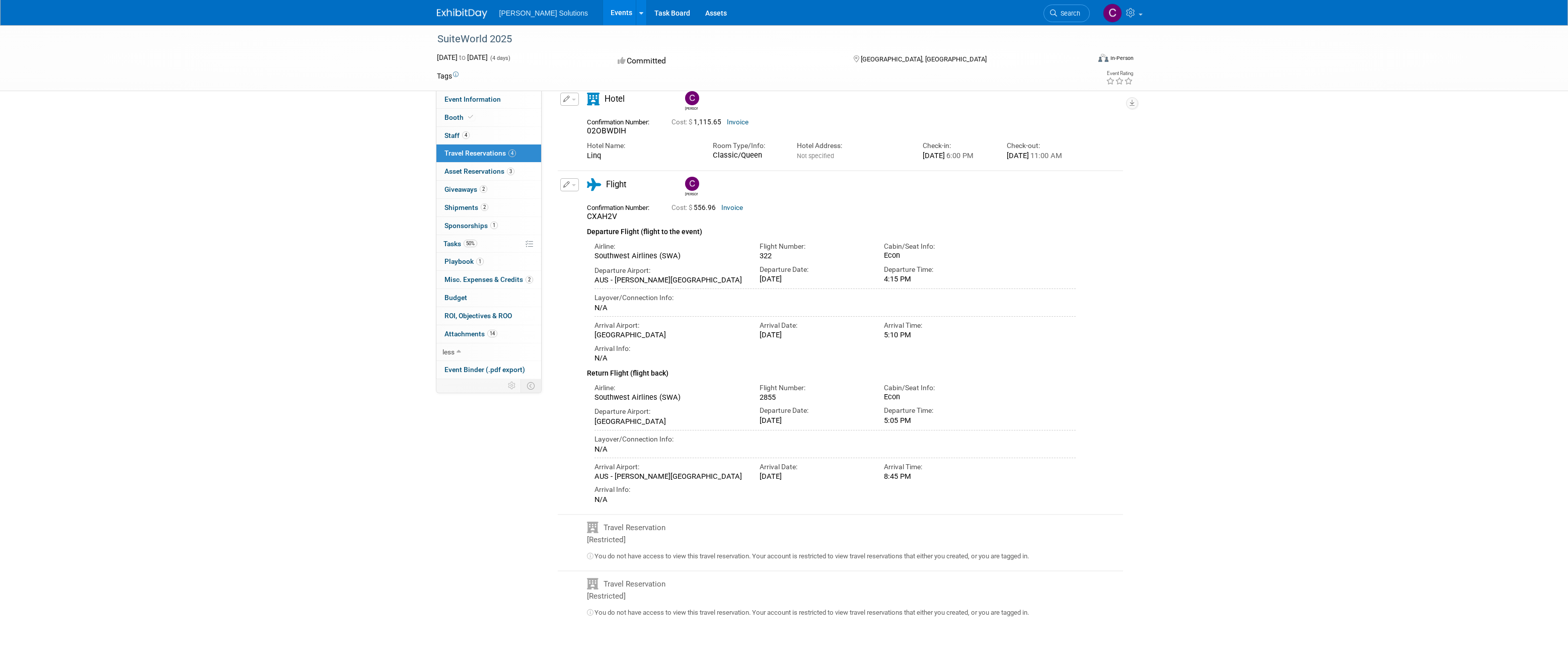
scroll to position [40, 0]
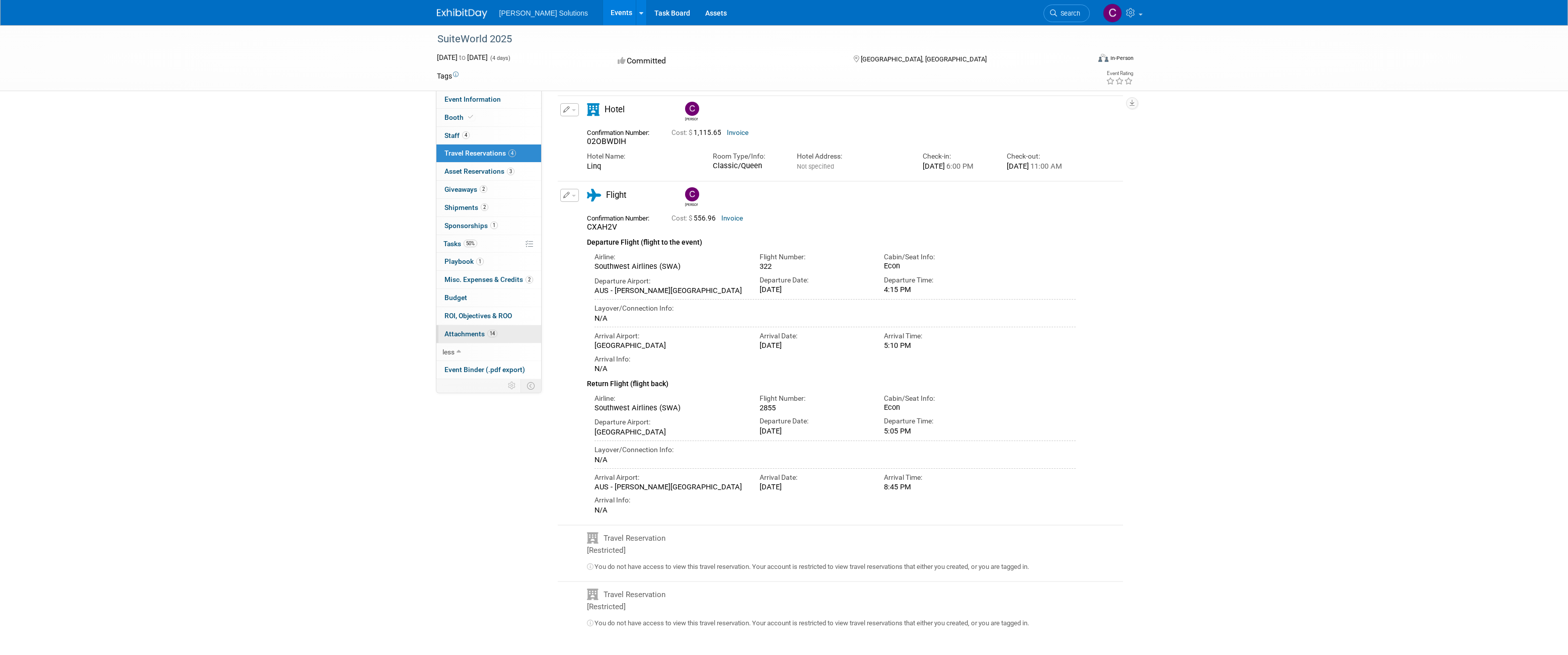
click at [471, 332] on span "Attachments 14" at bounding box center [471, 333] width 53 height 8
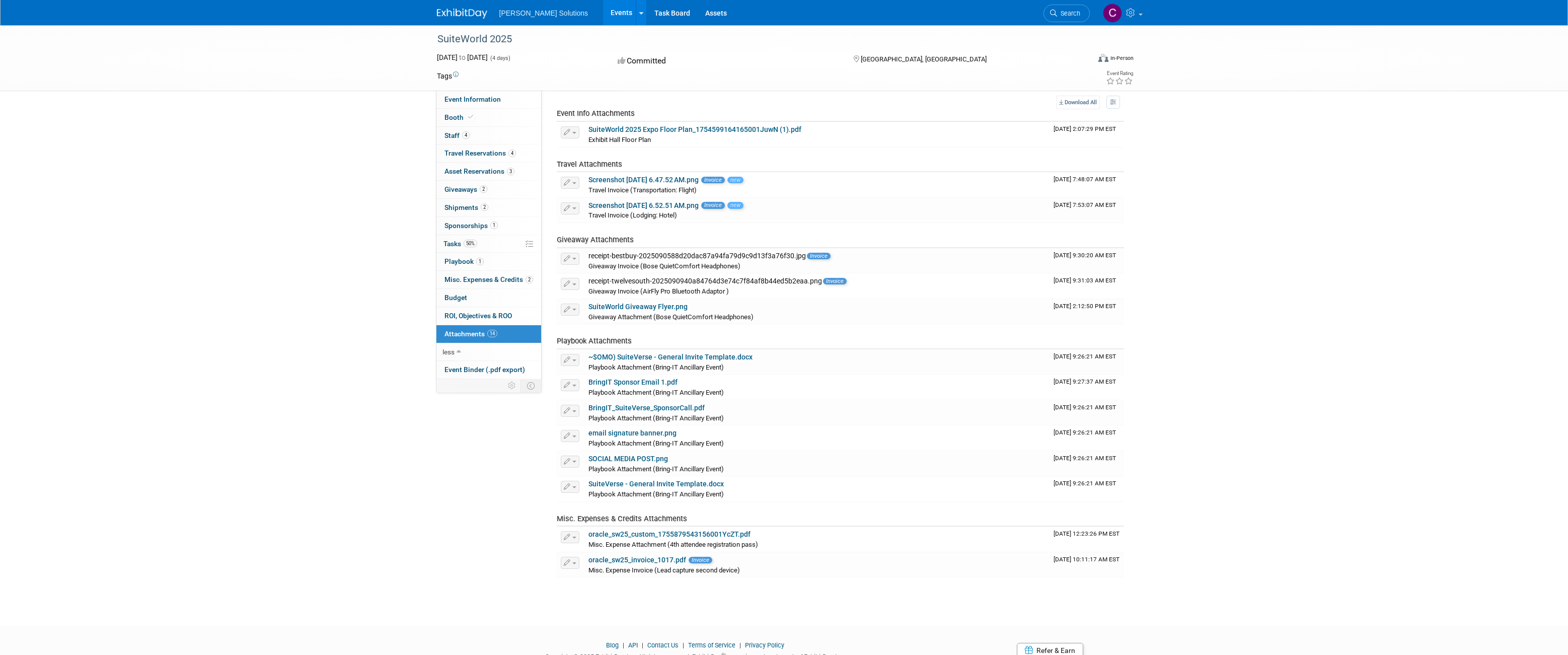
scroll to position [29, 0]
click at [712, 131] on link "SuiteWorld 2025 Expo Floor Plan_1754599164165001JuwN (1).pdf" at bounding box center [694, 130] width 213 height 8
click at [697, 20] on link "Assets" at bounding box center [715, 13] width 36 height 26
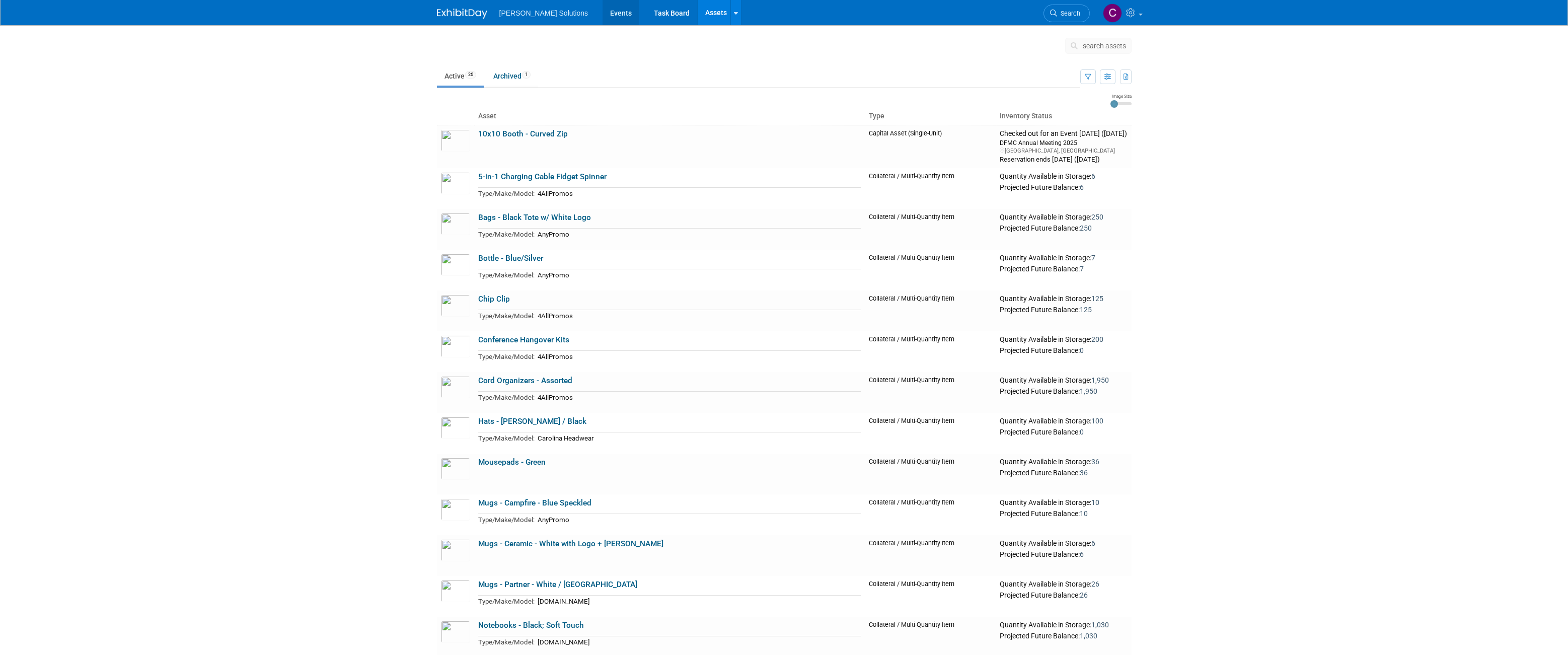
click at [603, 12] on link "Events" at bounding box center [621, 13] width 36 height 26
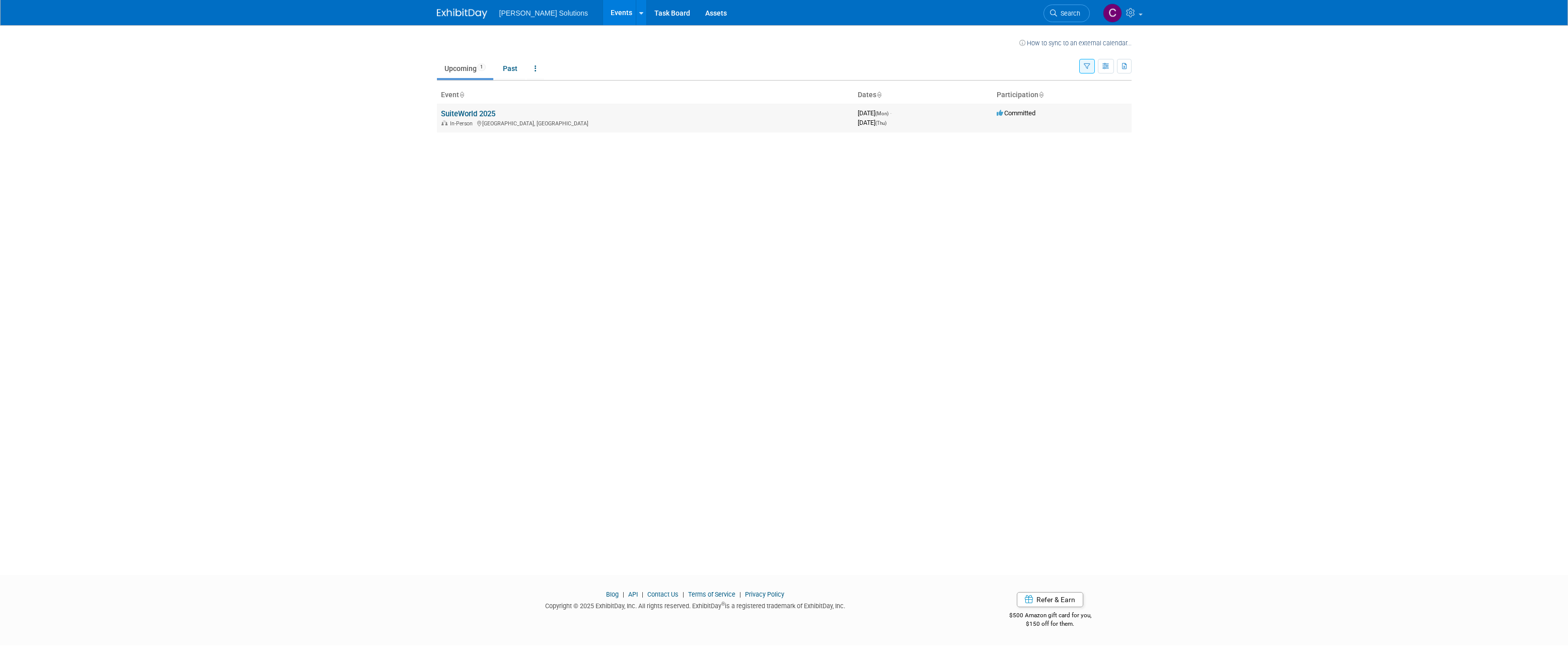
click at [476, 113] on link "SuiteWorld 2025" at bounding box center [467, 113] width 54 height 9
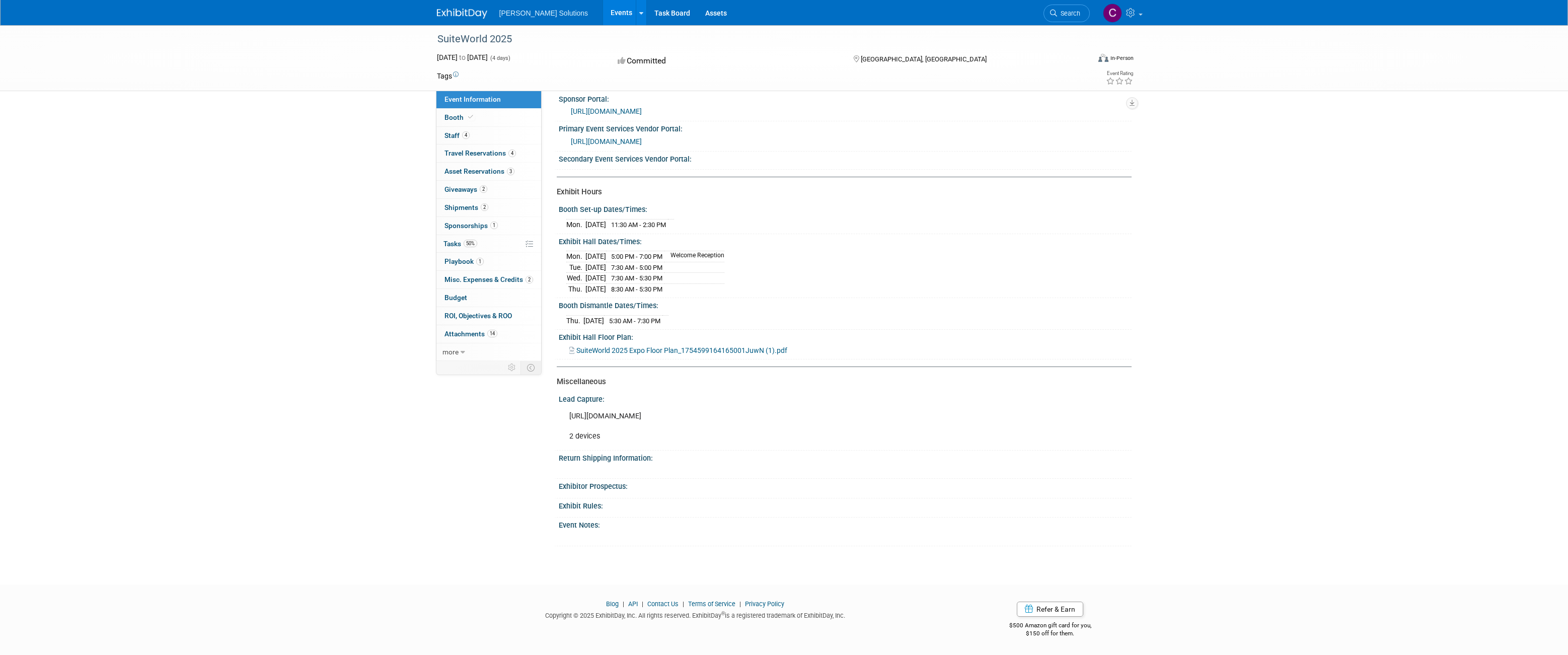
scroll to position [206, 0]
click at [482, 280] on span "Misc. Expenses & Credits 2" at bounding box center [489, 279] width 89 height 8
